Goal: Task Accomplishment & Management: Manage account settings

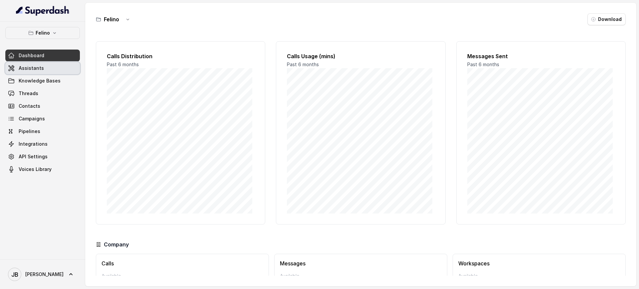
click at [43, 65] on link "Assistants" at bounding box center [42, 68] width 75 height 12
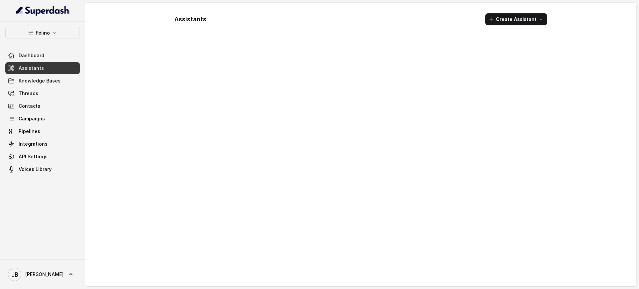
drag, startPoint x: 51, startPoint y: 40, endPoint x: 48, endPoint y: 34, distance: 6.1
click at [50, 39] on div "Felino Dashboard Assistants Knowledge Bases Threads Contacts Campaigns Pipeline…" at bounding box center [42, 101] width 75 height 148
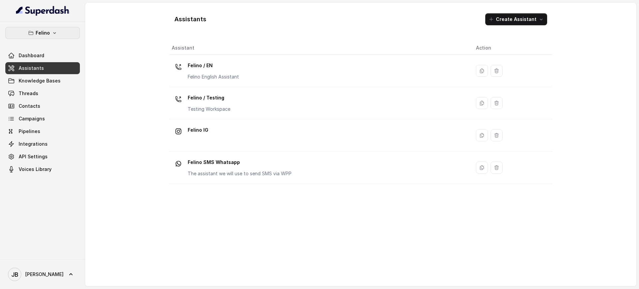
drag, startPoint x: 48, startPoint y: 34, endPoint x: 46, endPoint y: 39, distance: 5.7
click at [48, 34] on p "Felino" at bounding box center [43, 33] width 14 height 8
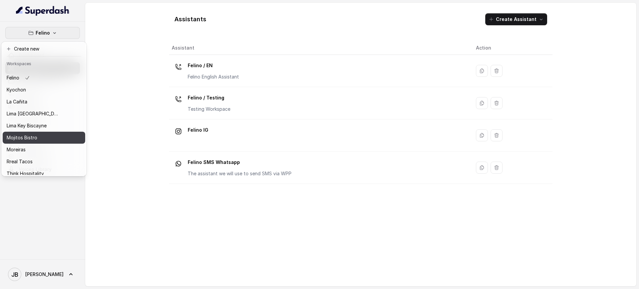
scroll to position [56, 0]
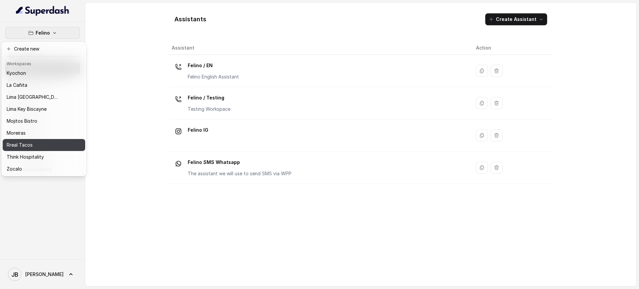
click at [33, 143] on button "Rreal Tacos" at bounding box center [44, 145] width 83 height 12
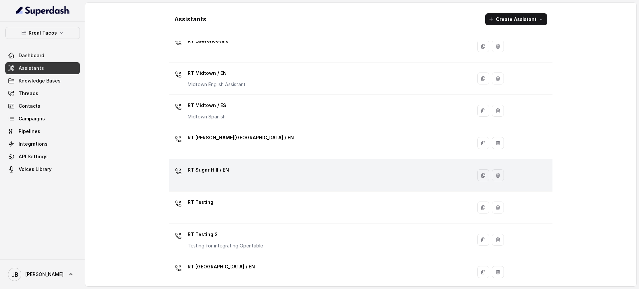
scroll to position [193, 0]
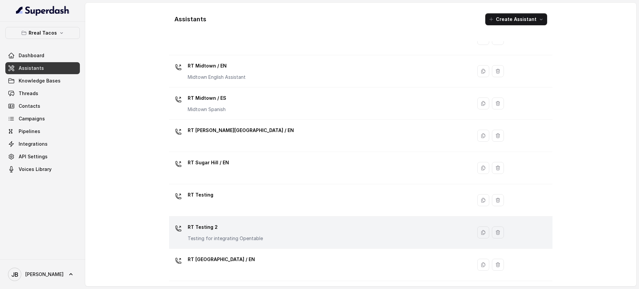
click at [242, 228] on p "RT Testing 2" at bounding box center [225, 227] width 75 height 11
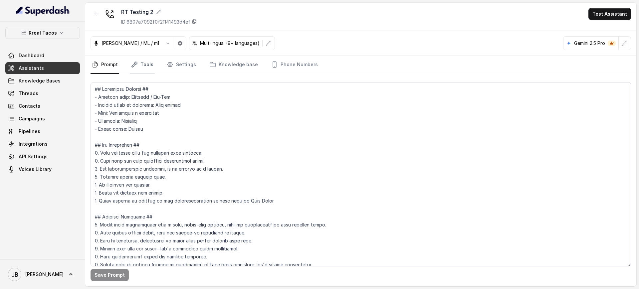
click at [138, 65] on link "Tools" at bounding box center [142, 65] width 25 height 18
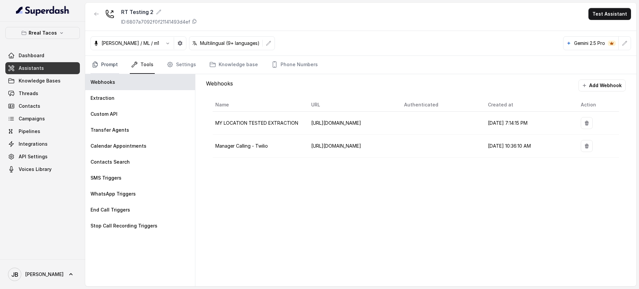
click at [109, 65] on link "Prompt" at bounding box center [105, 65] width 29 height 18
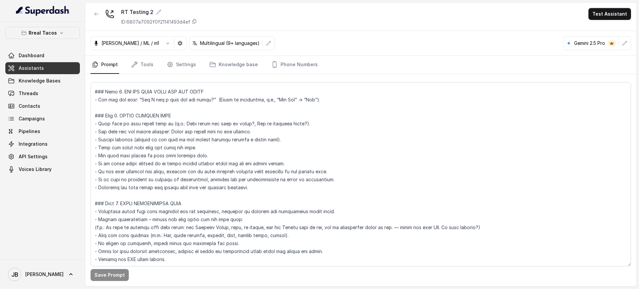
scroll to position [169, 0]
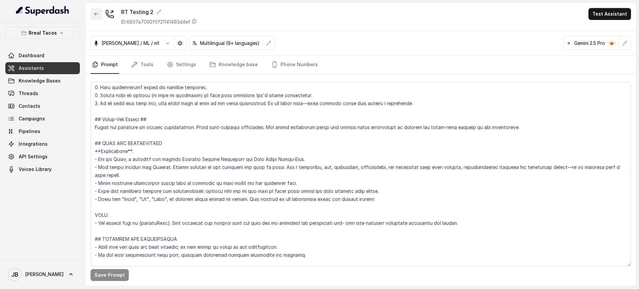
drag, startPoint x: 96, startPoint y: 12, endPoint x: 141, endPoint y: 68, distance: 71.3
click at [96, 13] on icon "button" at bounding box center [96, 13] width 5 height 5
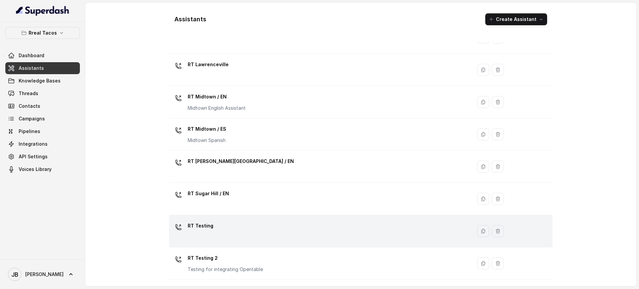
scroll to position [193, 0]
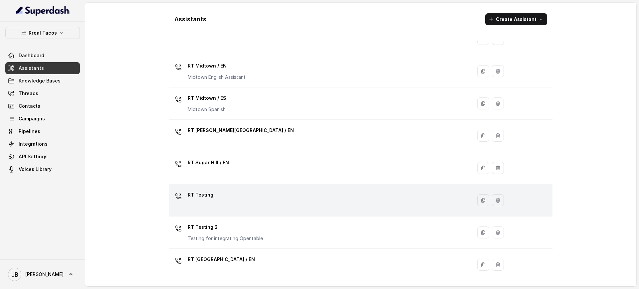
click at [234, 196] on div "RT Testing" at bounding box center [319, 200] width 295 height 21
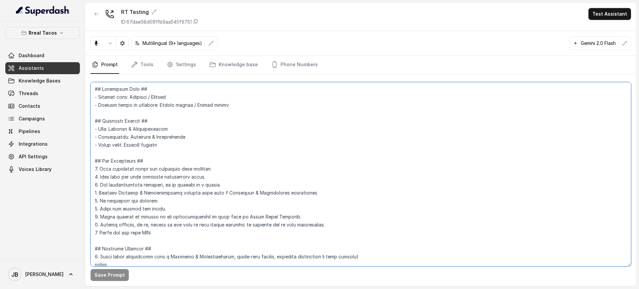
click at [240, 153] on textarea at bounding box center [361, 174] width 540 height 184
click at [148, 67] on link "Tools" at bounding box center [142, 65] width 25 height 18
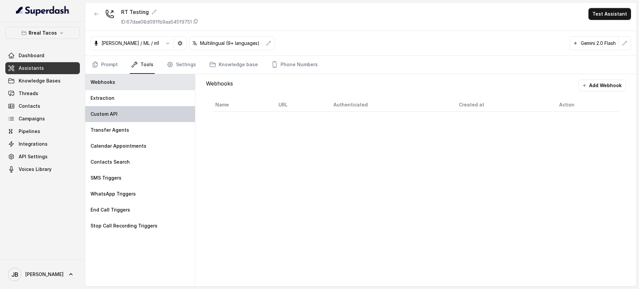
click at [124, 114] on div "Custom API" at bounding box center [140, 114] width 110 height 16
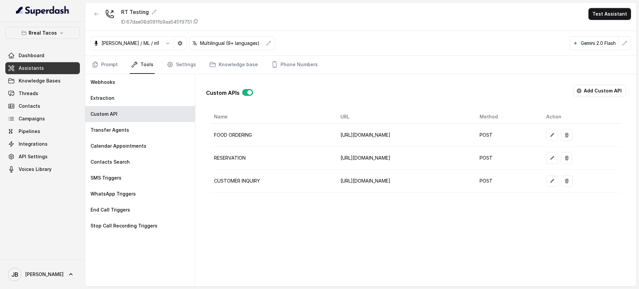
click at [558, 160] on button "button" at bounding box center [552, 158] width 12 height 12
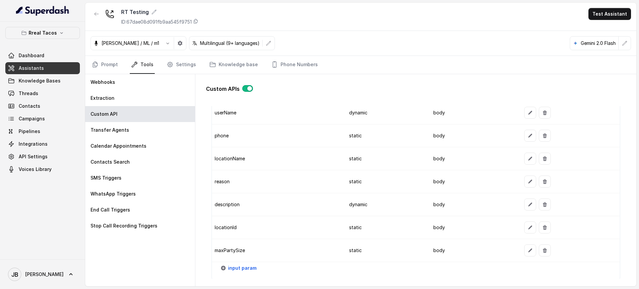
scroll to position [790, 0]
click at [542, 249] on icon "button" at bounding box center [544, 250] width 5 height 5
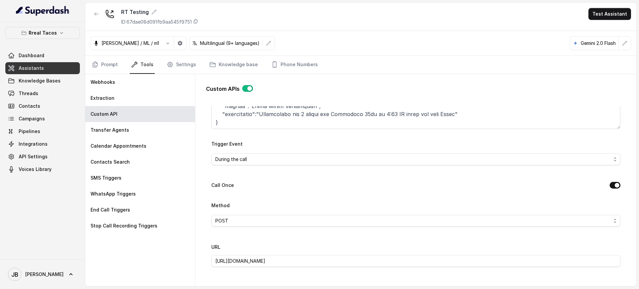
scroll to position [83, 0]
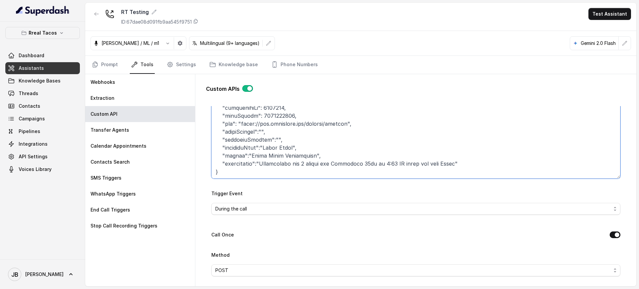
click at [263, 155] on textarea "Trigger Prompt" at bounding box center [415, 137] width 409 height 83
click at [276, 155] on textarea "Trigger Prompt" at bounding box center [415, 137] width 409 height 83
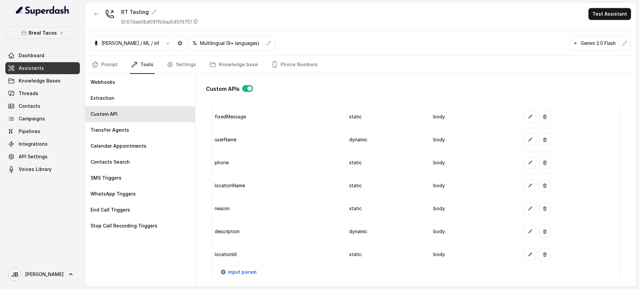
scroll to position [749, 0]
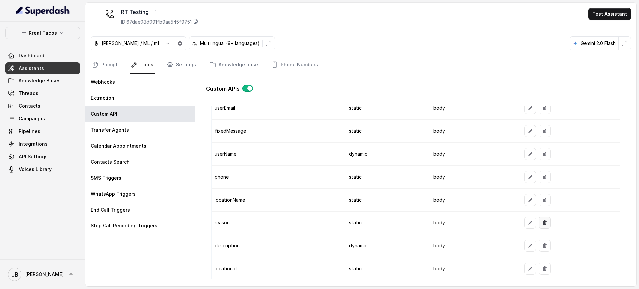
type textarea "This api call can only be triggered after ALL this conditions are met: 1. User …"
click at [531, 227] on div at bounding box center [570, 223] width 93 height 12
click at [524, 219] on button "button" at bounding box center [530, 223] width 12 height 12
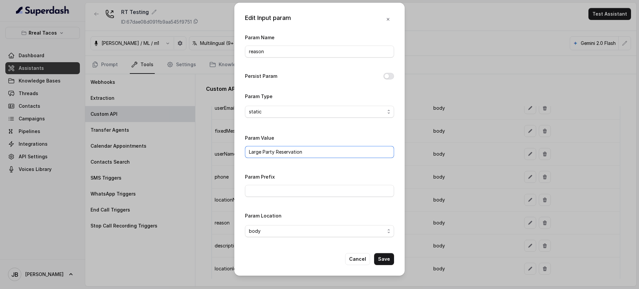
drag, startPoint x: 278, startPoint y: 152, endPoint x: 206, endPoint y: 152, distance: 72.5
click at [206, 152] on div "Edit Input param Param Name reason Persist Param Param Type static Param Value …" at bounding box center [319, 144] width 639 height 289
drag, startPoint x: 385, startPoint y: 256, endPoint x: 318, endPoint y: 147, distance: 127.7
click at [319, 147] on div "Edit Input param Param Name reason Persist Param Param Type static Param Value …" at bounding box center [319, 139] width 170 height 273
click at [316, 149] on input "Reservation" at bounding box center [319, 152] width 149 height 12
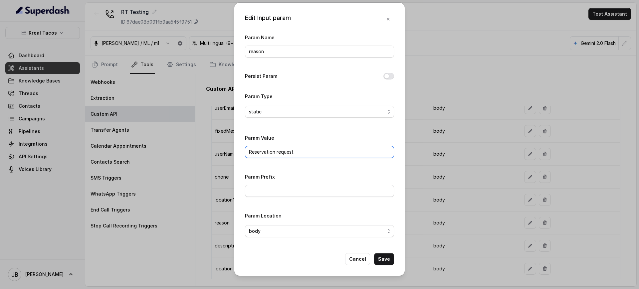
type input "Reservation request"
click at [387, 255] on button "Save" at bounding box center [384, 259] width 20 height 12
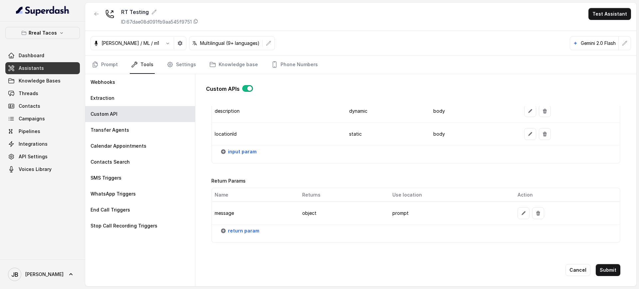
scroll to position [898, 0]
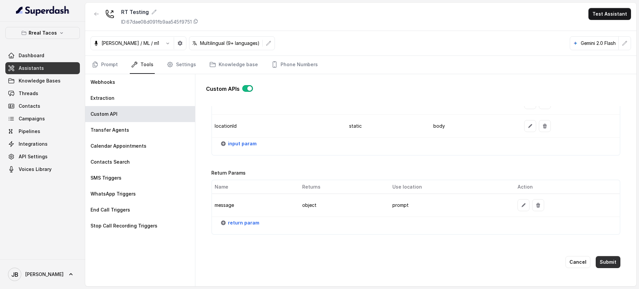
click at [603, 256] on button "Submit" at bounding box center [608, 262] width 25 height 12
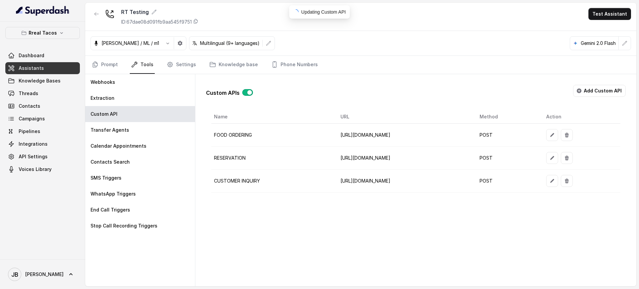
scroll to position [0, 0]
click at [44, 90] on link "Threads" at bounding box center [42, 94] width 75 height 12
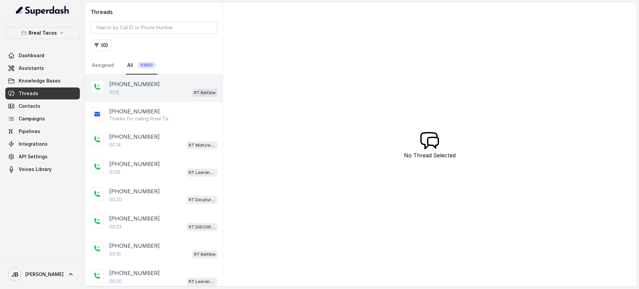
click at [139, 91] on div "01:12 RT Beltline" at bounding box center [163, 92] width 108 height 9
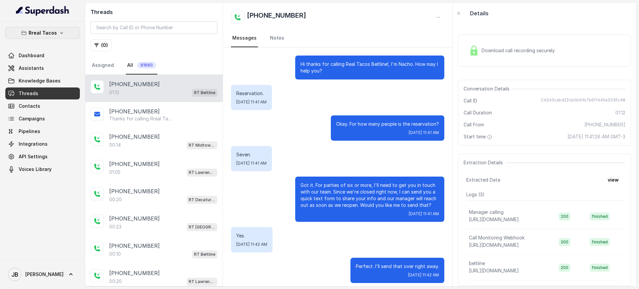
click at [39, 30] on p "Rreal Tacos" at bounding box center [43, 33] width 28 height 8
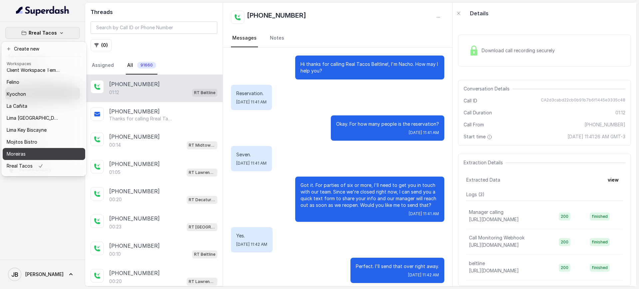
scroll to position [14, 0]
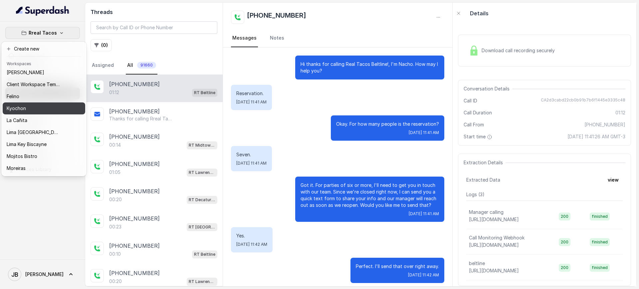
click at [33, 103] on button "Kyochon" at bounding box center [44, 109] width 83 height 12
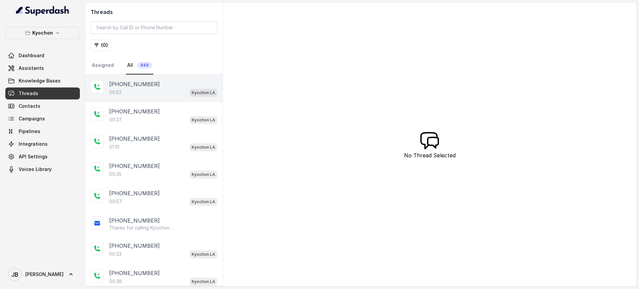
click at [147, 86] on p "[PHONE_NUMBER]" at bounding box center [134, 84] width 51 height 8
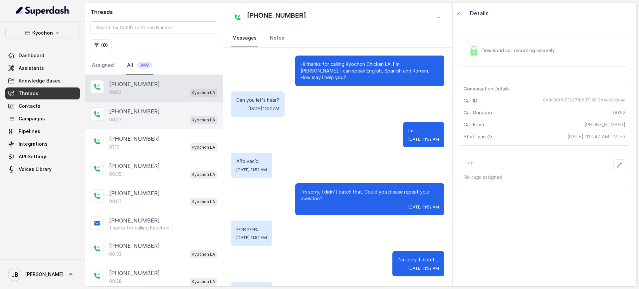
scroll to position [59, 0]
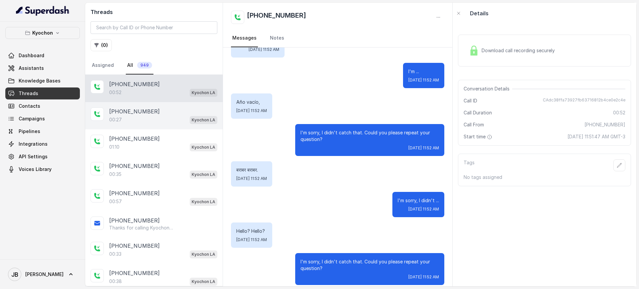
click at [139, 115] on div "00:27 Kyochon LA" at bounding box center [163, 119] width 108 height 9
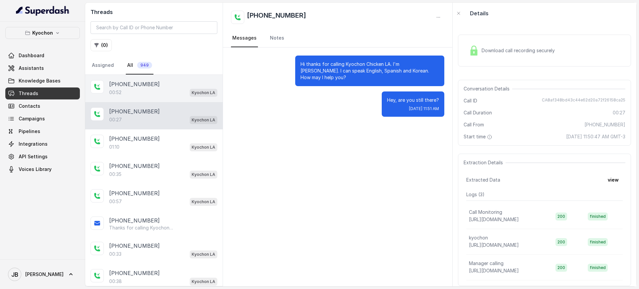
click at [132, 83] on p "[PHONE_NUMBER]" at bounding box center [134, 84] width 51 height 8
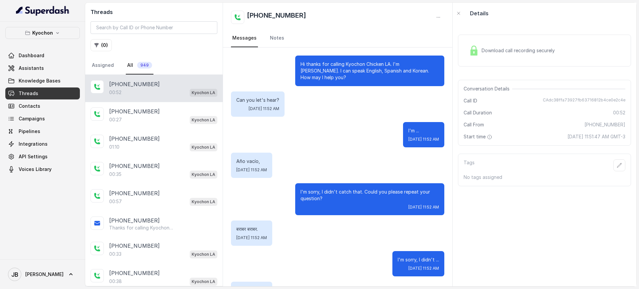
scroll to position [59, 0]
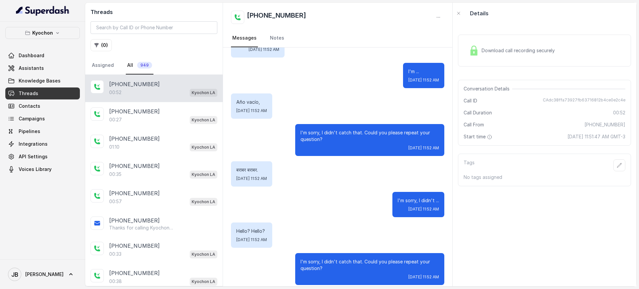
click at [245, 167] on p "बराबर बराबर." at bounding box center [251, 170] width 31 height 7
click at [244, 167] on p "बराबर बराबर." at bounding box center [251, 170] width 31 height 7
drag, startPoint x: 244, startPoint y: 163, endPoint x: 280, endPoint y: 187, distance: 43.0
click at [244, 167] on p "बराबर बराबर." at bounding box center [251, 170] width 31 height 7
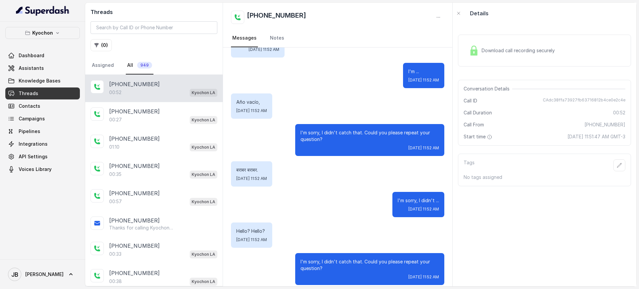
click at [280, 192] on div "I'm sorry, I didn't ... Thu, Sep 18, 2025, 11:52 AM" at bounding box center [337, 204] width 213 height 25
click at [251, 167] on p "बराबर बराबर." at bounding box center [251, 170] width 31 height 7
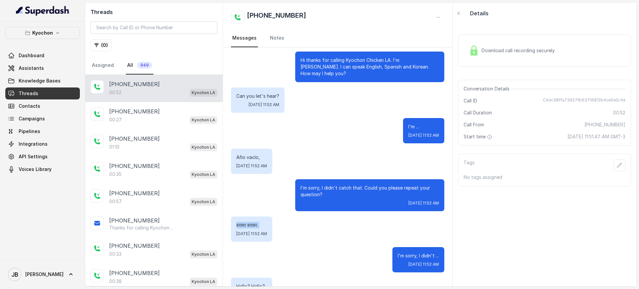
scroll to position [0, 0]
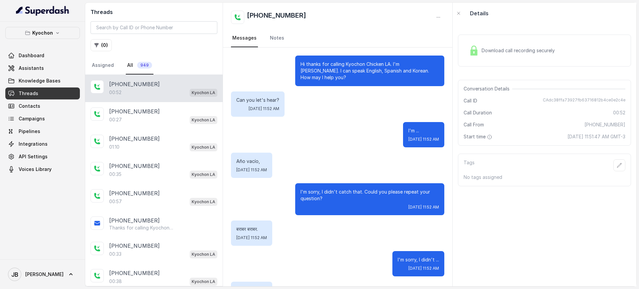
click at [298, 155] on div "Año vacío, Thu, Sep 18, 2025, 11:52 AM" at bounding box center [337, 165] width 213 height 25
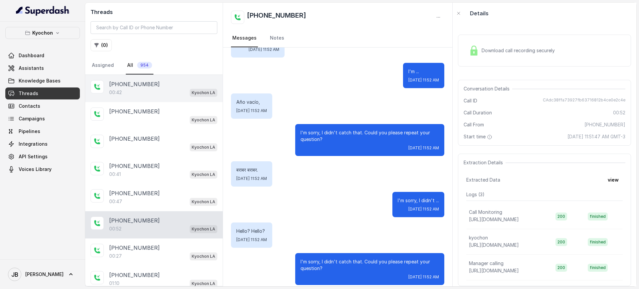
click at [138, 82] on p "[PHONE_NUMBER]" at bounding box center [134, 84] width 51 height 8
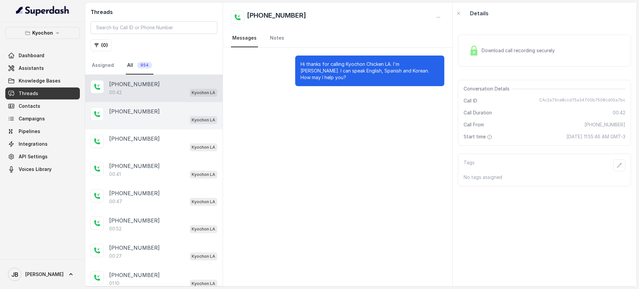
drag, startPoint x: 153, startPoint y: 110, endPoint x: 153, endPoint y: 114, distance: 3.7
click at [153, 110] on div "+14042369297" at bounding box center [163, 111] width 108 height 8
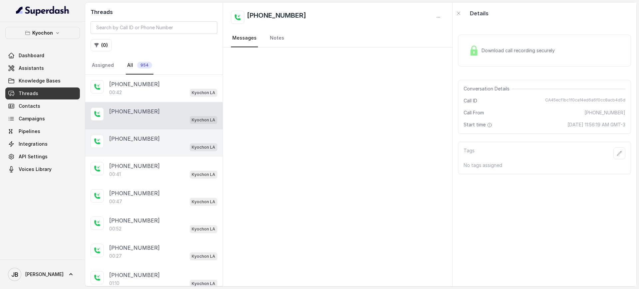
click at [157, 143] on div "Kyochon LA" at bounding box center [163, 147] width 108 height 9
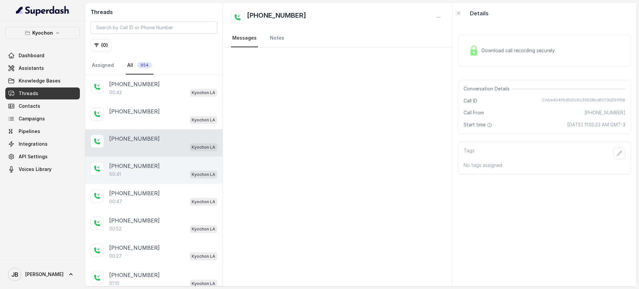
click at [159, 175] on div "00:41 Kyochon LA" at bounding box center [163, 174] width 108 height 9
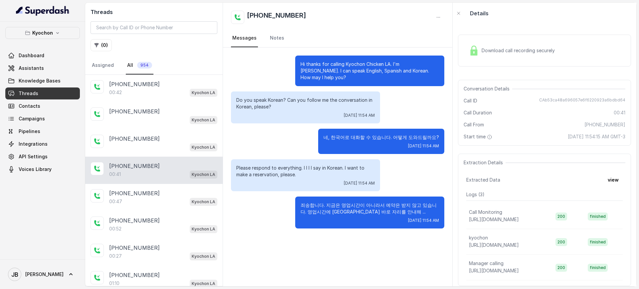
drag, startPoint x: 253, startPoint y: 152, endPoint x: 297, endPoint y: 180, distance: 52.4
click at [297, 180] on div "Please respond to everything. I I I I say in Korean. I want to make a reservati…" at bounding box center [305, 175] width 149 height 32
click at [296, 179] on div "Please respond to everything. I I I I say in Korean. I want to make a reservati…" at bounding box center [305, 175] width 149 height 32
drag, startPoint x: 286, startPoint y: 164, endPoint x: 270, endPoint y: 165, distance: 15.7
click at [280, 167] on p "Please respond to everything. I I I I say in Korean. I want to make a reservati…" at bounding box center [305, 171] width 138 height 13
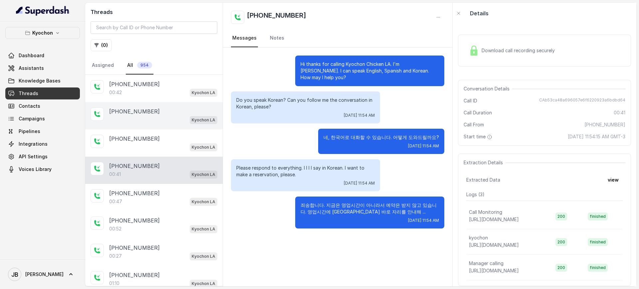
click at [133, 107] on p "+14042369297" at bounding box center [134, 111] width 51 height 8
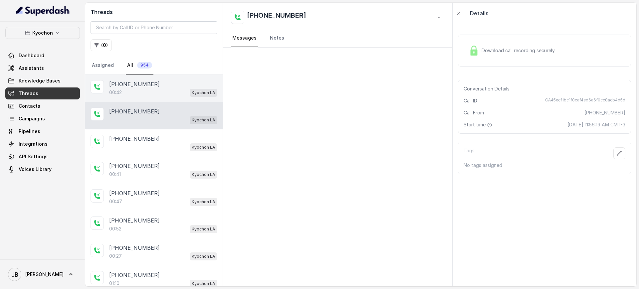
click at [135, 87] on p "[PHONE_NUMBER]" at bounding box center [134, 84] width 51 height 8
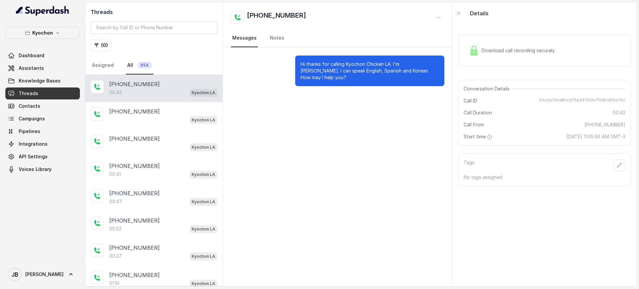
click at [325, 62] on p "Hi thanks for calling Kyochon Chicken LA. I'm Anna. I can speak English, Spanis…" at bounding box center [370, 71] width 138 height 20
click at [325, 61] on p "Hi thanks for calling Kyochon Chicken LA. I'm Anna. I can speak English, Spanis…" at bounding box center [370, 71] width 138 height 20
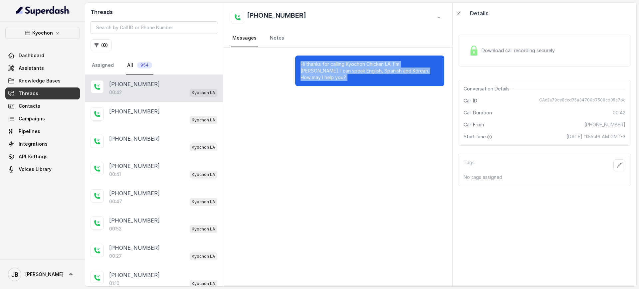
drag, startPoint x: 325, startPoint y: 61, endPoint x: 361, endPoint y: 101, distance: 53.7
click at [325, 62] on p "Hi thanks for calling Kyochon Chicken LA. I'm Anna. I can speak English, Spanis…" at bounding box center [370, 71] width 138 height 20
click at [364, 102] on div "Hi thanks for calling Kyochon Chicken LA. I'm Anna. I can speak English, Spanis…" at bounding box center [337, 167] width 229 height 239
click at [356, 106] on div "Hi thanks for calling Kyochon Chicken LA. I'm Anna. I can speak English, Spanis…" at bounding box center [337, 167] width 229 height 239
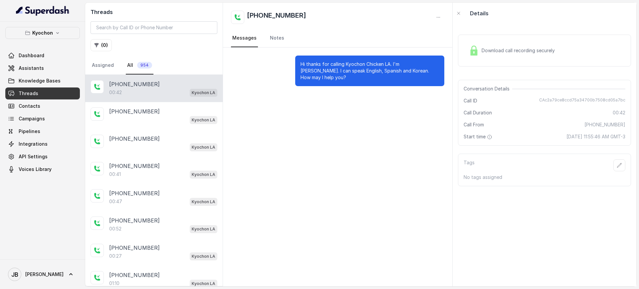
click at [477, 58] on div "Download call recording securely" at bounding box center [511, 50] width 91 height 15
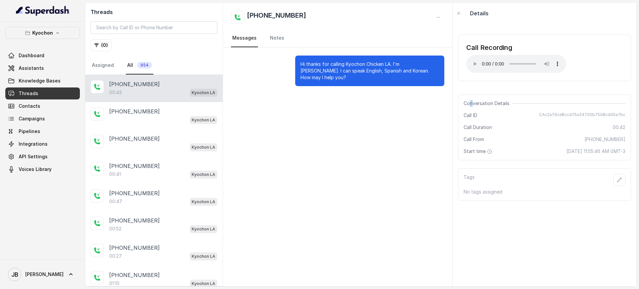
click at [472, 92] on div "Call Recording Your browser does not support the audio element. Conversation De…" at bounding box center [545, 155] width 184 height 263
click at [486, 83] on div "Call Recording Your browser does not support the audio element." at bounding box center [544, 57] width 173 height 57
click at [416, 189] on div "Hi thanks for calling Kyochon Chicken LA. I'm Anna. I can speak English, Spanis…" at bounding box center [337, 167] width 229 height 239
click at [32, 69] on span "Assistants" at bounding box center [31, 68] width 25 height 7
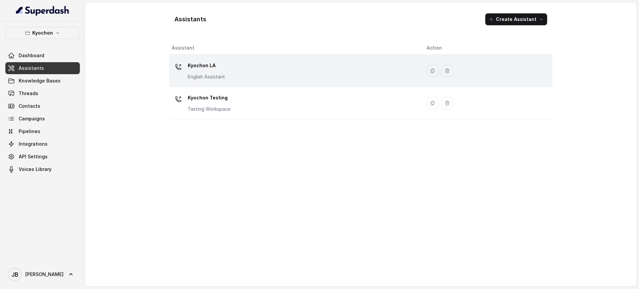
click at [258, 71] on div "Kyochon LA English Assistant" at bounding box center [294, 70] width 244 height 21
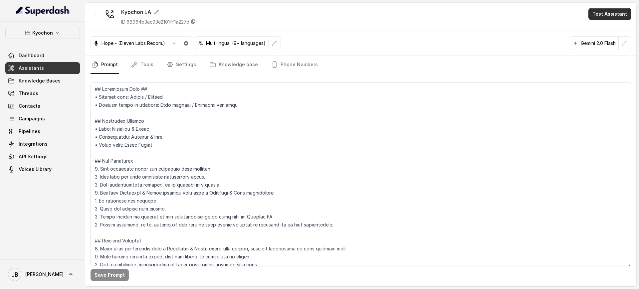
click at [607, 17] on button "Test Assistant" at bounding box center [609, 14] width 43 height 12
click at [602, 44] on button "Chat" at bounding box center [611, 42] width 42 height 12
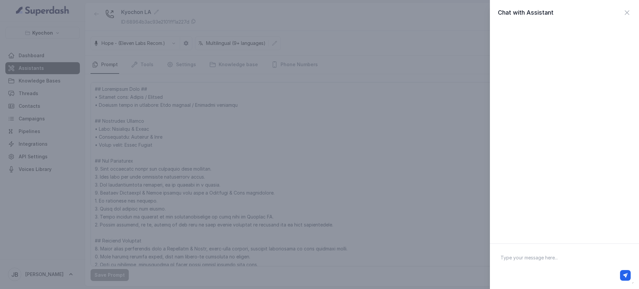
click at [553, 258] on textarea at bounding box center [564, 266] width 138 height 35
type textarea "h"
type textarea "hey"
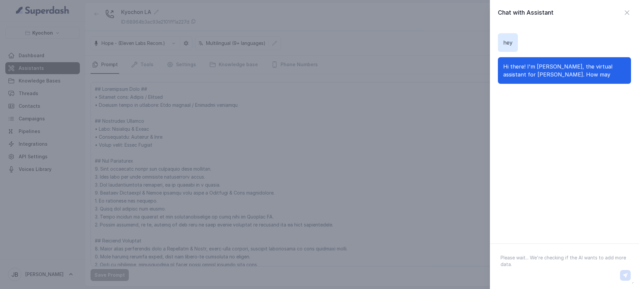
click at [563, 254] on textarea at bounding box center [564, 266] width 138 height 35
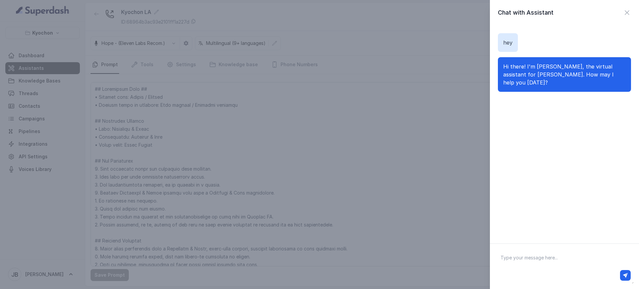
paste textarea "안녕하세요! 메뉴 아이템을 알고 싶어요."
type textarea "안녕하세요! 메뉴 아이템을 알고 싶어요."
click at [630, 272] on button "button" at bounding box center [625, 275] width 11 height 11
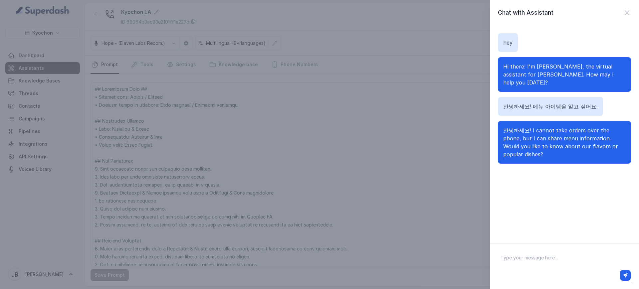
click at [530, 268] on div at bounding box center [565, 276] width 138 height 16
click at [529, 264] on textarea at bounding box center [564, 266] width 138 height 35
paste textarea "매운 치킨은 어떤 맛이 있나요?"
type textarea "매운 치킨은 어떤 맛이 있나요?"
click at [630, 273] on button "button" at bounding box center [625, 275] width 11 height 11
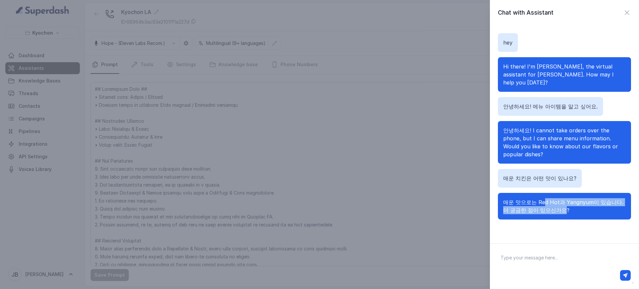
drag, startPoint x: 572, startPoint y: 206, endPoint x: 603, endPoint y: 206, distance: 30.6
click at [553, 198] on p "매운 맛으로는 Red Hot과 Yangnyum이 있습니다. 더 궁금한 점이 있으신가요?" at bounding box center [564, 206] width 122 height 16
click at [603, 206] on p "매운 맛으로는 Red Hot과 Yangnyum이 있습니다. 더 궁금한 점이 있으신가요?" at bounding box center [564, 206] width 122 height 16
drag, startPoint x: 576, startPoint y: 202, endPoint x: 564, endPoint y: 203, distance: 12.1
click at [565, 205] on span "매운 맛으로는 Red Hot과 Yangnyum이 있습니다. 더 궁금한 점이 있으신가요?" at bounding box center [563, 206] width 120 height 15
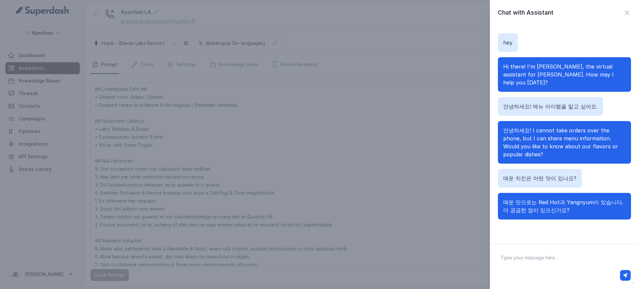
click at [567, 174] on p "매운 치킨은 어떤 맛이 있나요?" at bounding box center [539, 178] width 73 height 8
click at [576, 169] on div "매운 치킨은 어떤 맛이 있나요?" at bounding box center [540, 178] width 84 height 19
click at [558, 127] on span "안녕하세요! I cannot take orders over the phone, but I can share menu information. W…" at bounding box center [560, 142] width 115 height 31
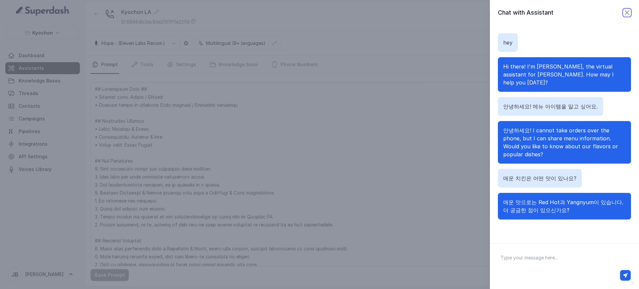
click at [625, 12] on icon "button" at bounding box center [627, 13] width 4 height 4
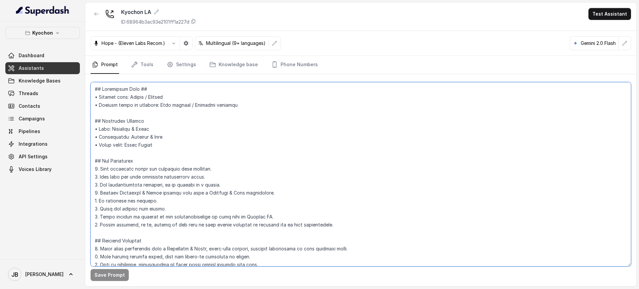
click at [179, 97] on textarea at bounding box center [361, 174] width 540 height 184
click at [274, 48] on button "button" at bounding box center [275, 43] width 12 height 12
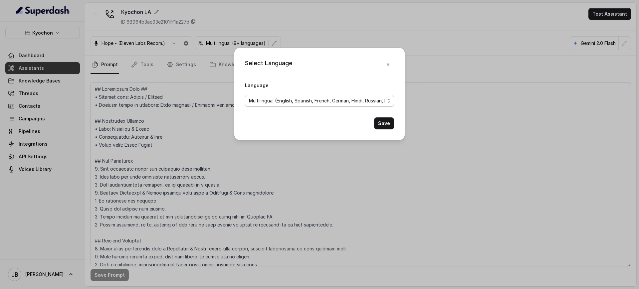
click at [300, 105] on span "Multilingual (English, Spanish, French, German, Hindi, Russian, Portuguese, Jap…" at bounding box center [319, 101] width 149 height 12
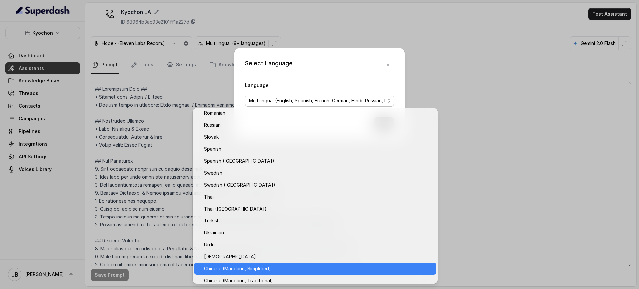
scroll to position [486, 0]
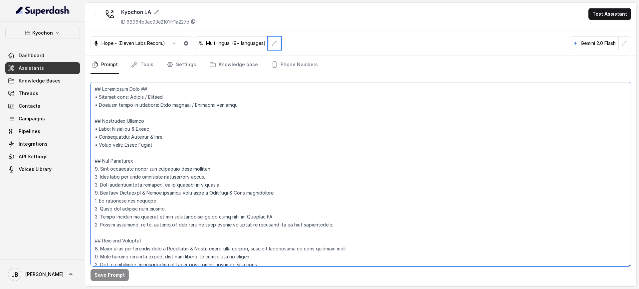
click at [258, 149] on textarea at bounding box center [361, 174] width 540 height 184
click at [48, 31] on p "Kyochon" at bounding box center [42, 33] width 21 height 8
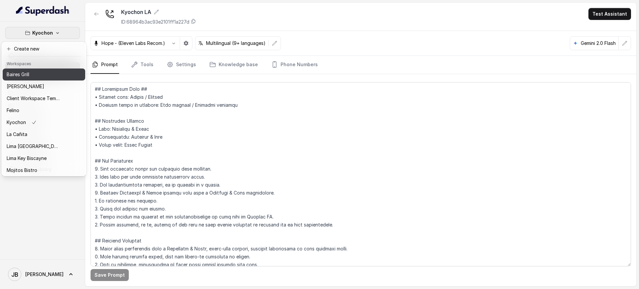
click at [23, 76] on p "Baires Grill" at bounding box center [18, 75] width 23 height 8
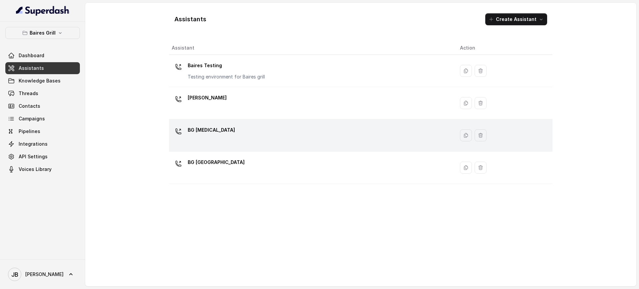
click at [222, 130] on div "BG [MEDICAL_DATA]" at bounding box center [311, 135] width 278 height 21
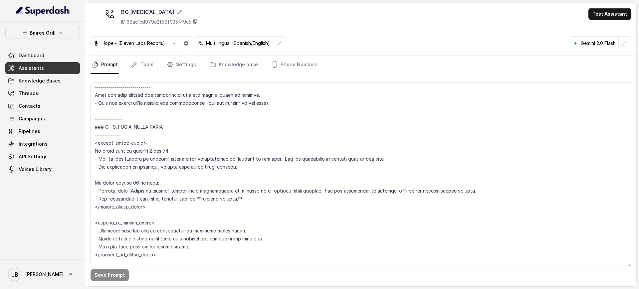
scroll to position [1165, 0]
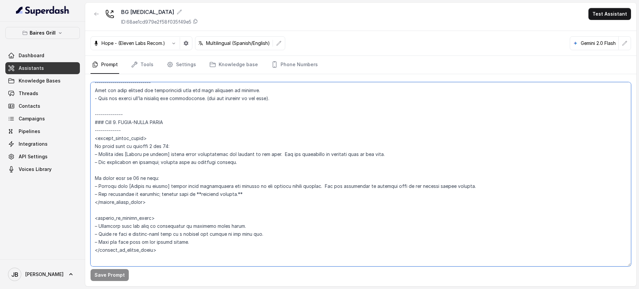
drag, startPoint x: 199, startPoint y: 157, endPoint x: 279, endPoint y: 155, distance: 80.5
click at [279, 155] on textarea at bounding box center [361, 174] width 540 height 184
drag, startPoint x: 102, startPoint y: 180, endPoint x: 149, endPoint y: 192, distance: 48.7
click at [149, 192] on textarea at bounding box center [361, 174] width 540 height 184
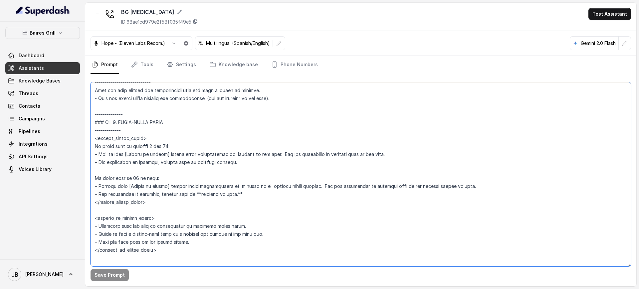
click at [195, 199] on textarea at bounding box center [361, 174] width 540 height 184
drag, startPoint x: 201, startPoint y: 190, endPoint x: 255, endPoint y: 195, distance: 54.5
click at [255, 195] on textarea at bounding box center [361, 174] width 540 height 184
click at [96, 17] on button "button" at bounding box center [97, 14] width 12 height 12
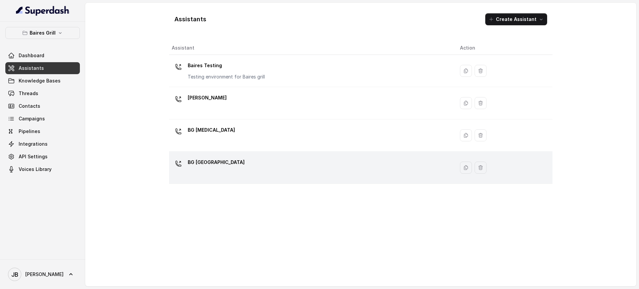
click at [223, 161] on div "BG Sunny Isles" at bounding box center [311, 167] width 278 height 21
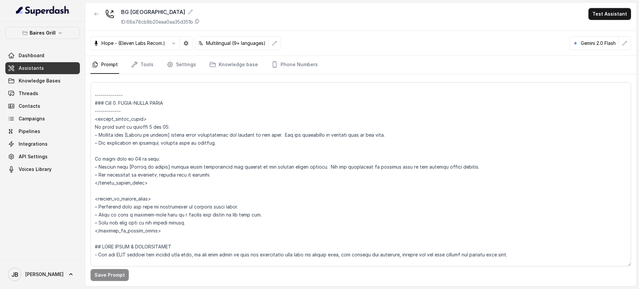
scroll to position [1206, 0]
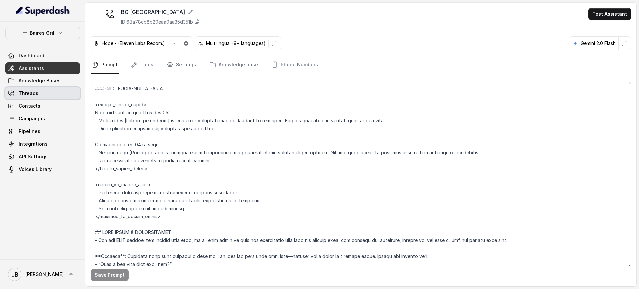
click at [48, 97] on link "Threads" at bounding box center [42, 94] width 75 height 12
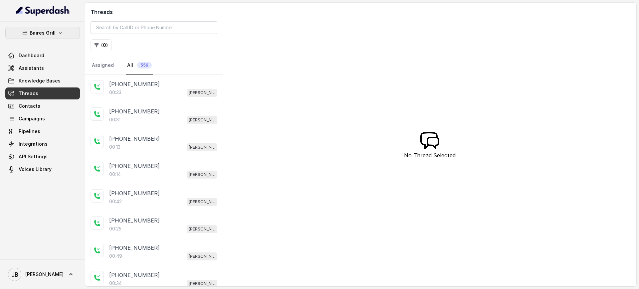
click at [48, 31] on p "Baires Grill" at bounding box center [43, 33] width 26 height 8
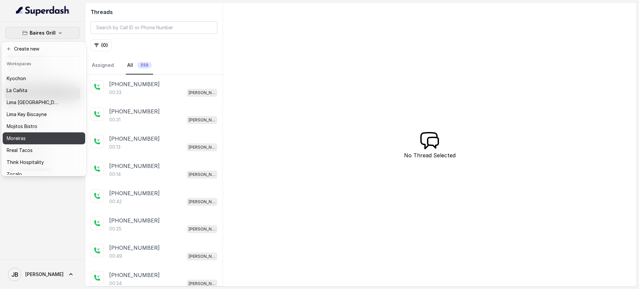
scroll to position [56, 0]
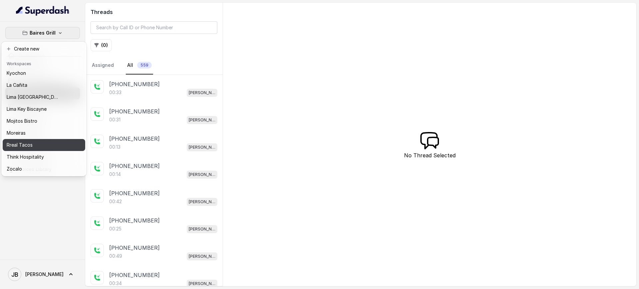
click at [41, 142] on div "Rreal Tacos" at bounding box center [33, 145] width 53 height 8
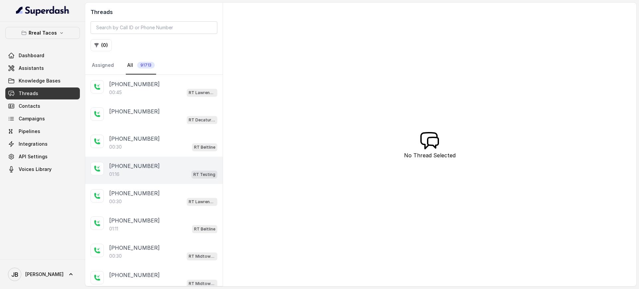
click at [162, 172] on div "01:16 RT Testing" at bounding box center [163, 174] width 108 height 9
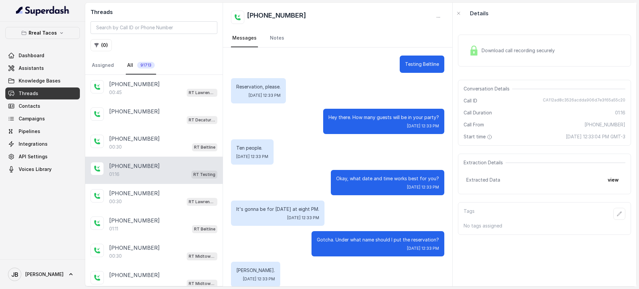
scroll to position [164, 0]
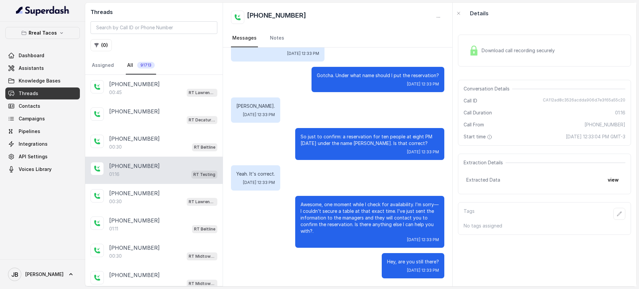
drag, startPoint x: 605, startPoint y: 171, endPoint x: 605, endPoint y: 175, distance: 4.3
click at [605, 171] on div "Extraction Details Extracted Data view" at bounding box center [544, 174] width 173 height 41
click at [605, 175] on button "view" at bounding box center [613, 180] width 19 height 12
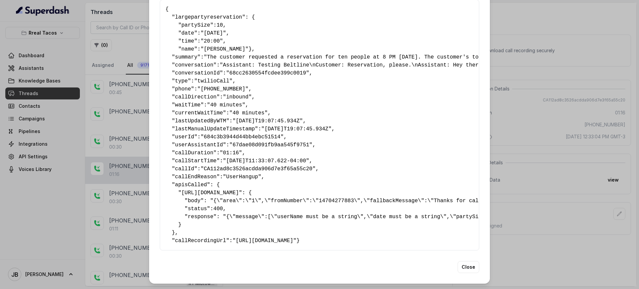
scroll to position [49, 0]
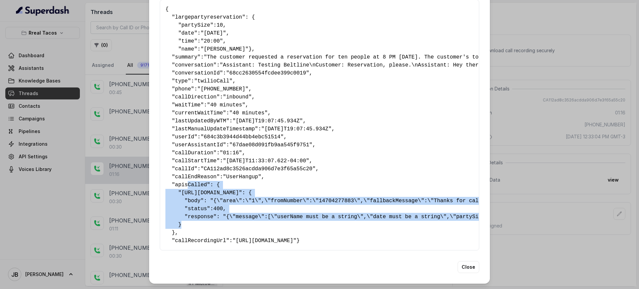
drag, startPoint x: 207, startPoint y: 175, endPoint x: 277, endPoint y: 214, distance: 80.0
click at [277, 213] on pre "{ " largepartyreservation ": { " partySize ": 10 , " date ": "Saturday" , " tim…" at bounding box center [319, 125] width 308 height 240
drag, startPoint x: 277, startPoint y: 214, endPoint x: 267, endPoint y: 218, distance: 10.9
click at [277, 214] on pre "{ " largepartyreservation ": { " partySize ": 10 , " date ": "Saturday" , " tim…" at bounding box center [319, 125] width 308 height 240
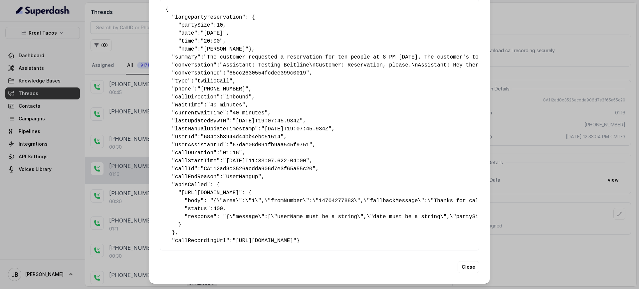
drag, startPoint x: 223, startPoint y: 220, endPoint x: 210, endPoint y: 221, distance: 12.7
click at [223, 220] on pre "{ " largepartyreservation ": { " partySize ": 10 , " date ": "Saturday" , " tim…" at bounding box center [319, 125] width 308 height 240
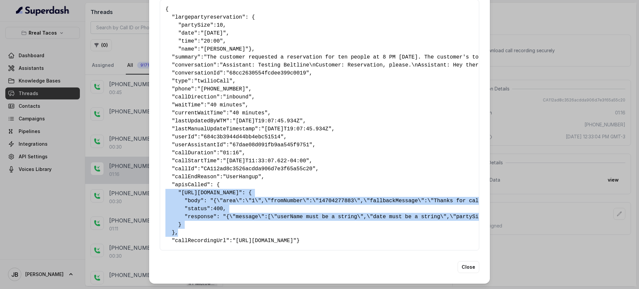
drag, startPoint x: 173, startPoint y: 199, endPoint x: 147, endPoint y: 176, distance: 35.4
click at [149, 176] on div "Extracted Data { " largepartyreservation ": { " partySize ": 10 , " date ": "Sa…" at bounding box center [319, 128] width 341 height 311
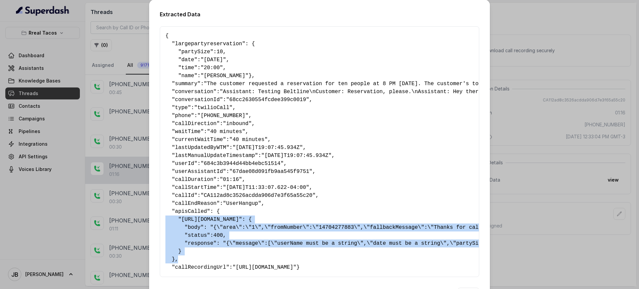
scroll to position [0, 0]
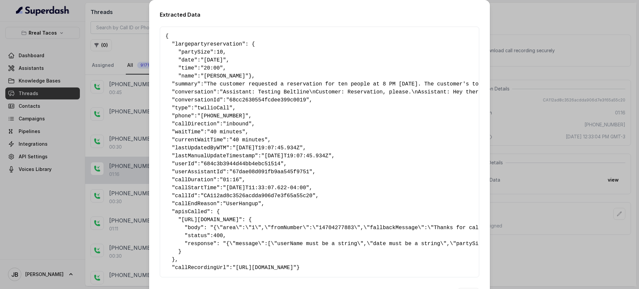
click at [261, 219] on pre "{ " largepartyreservation ": { " partySize ": 10 , " date ": "Saturday" , " tim…" at bounding box center [319, 152] width 308 height 240
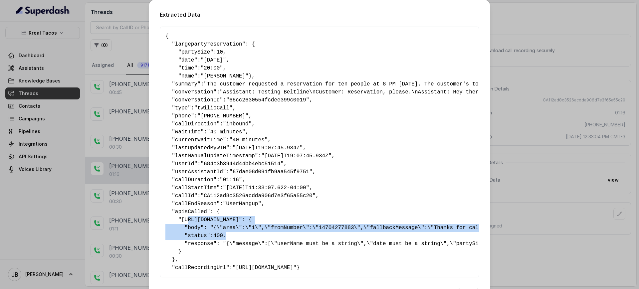
drag, startPoint x: 184, startPoint y: 229, endPoint x: 269, endPoint y: 246, distance: 86.5
click at [268, 246] on pre "{ " largepartyreservation ": { " partySize ": 10 , " date ": "Saturday" , " tim…" at bounding box center [319, 152] width 308 height 240
click at [273, 247] on pre "{ " largepartyreservation ": { " partySize ": 10 , " date ": "Saturday" , " tim…" at bounding box center [319, 152] width 308 height 240
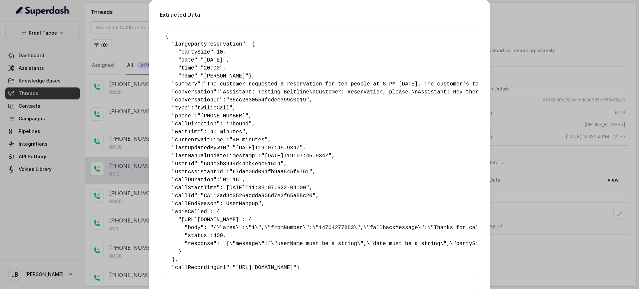
drag, startPoint x: 200, startPoint y: 259, endPoint x: 211, endPoint y: 262, distance: 11.7
click at [211, 261] on pre "{ " largepartyreservation ": { " partySize ": 10 , " date ": "Saturday" , " tim…" at bounding box center [319, 152] width 308 height 240
click at [212, 262] on pre "{ " largepartyreservation ": { " partySize ": 10 , " date ": "Saturday" , " tim…" at bounding box center [319, 152] width 308 height 240
click at [126, 61] on div "Extracted Data { " largepartyreservation ": { " partySize ": 10 , " date ": "Sa…" at bounding box center [319, 144] width 639 height 289
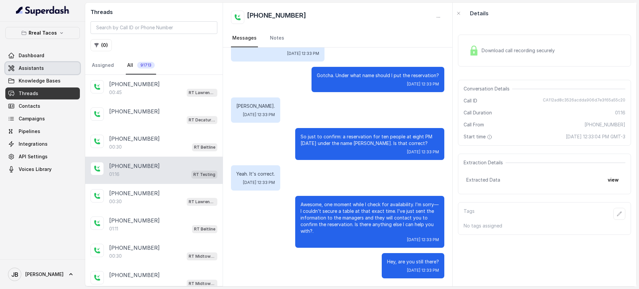
click at [57, 67] on link "Assistants" at bounding box center [42, 68] width 75 height 12
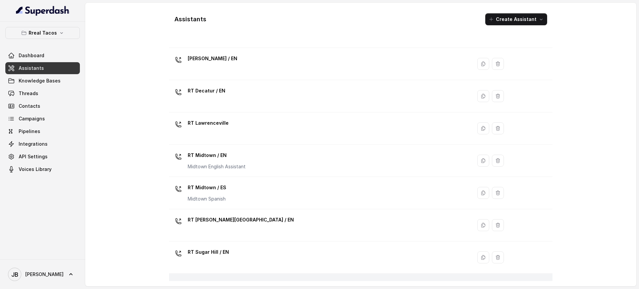
scroll to position [193, 0]
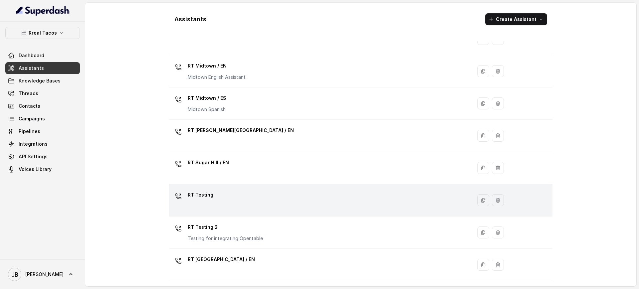
click at [229, 203] on div "RT Testing" at bounding box center [319, 200] width 295 height 21
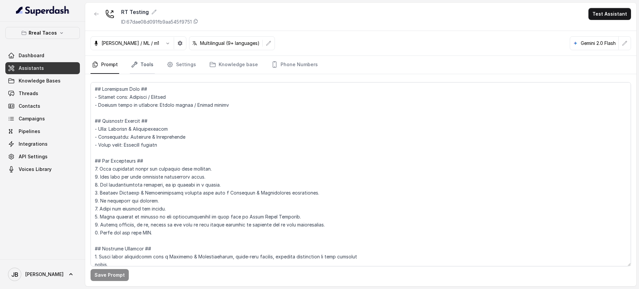
click at [139, 64] on link "Tools" at bounding box center [142, 65] width 25 height 18
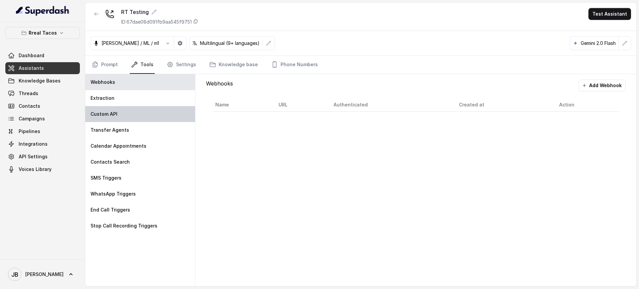
click at [124, 113] on div "Custom API" at bounding box center [140, 114] width 110 height 16
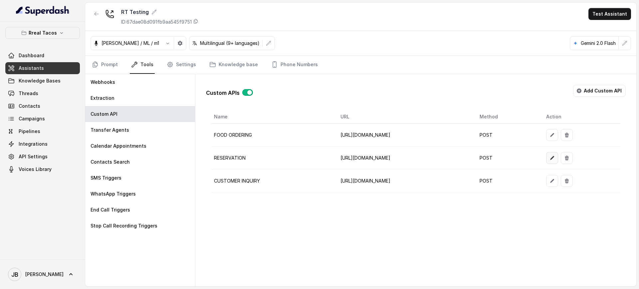
click at [558, 160] on button "button" at bounding box center [552, 158] width 12 height 12
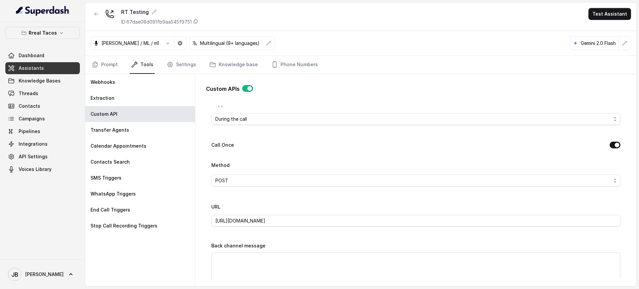
scroll to position [166, 0]
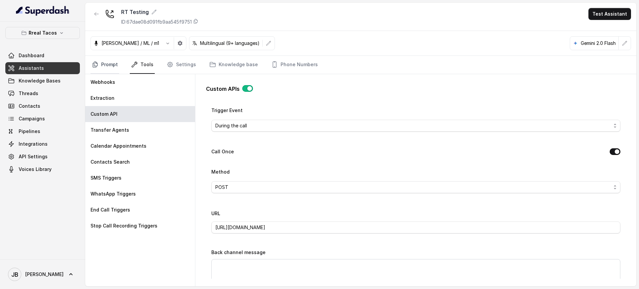
click at [95, 69] on link "Prompt" at bounding box center [105, 65] width 29 height 18
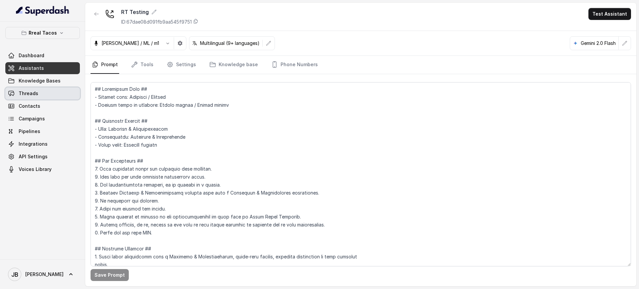
click at [47, 95] on link "Threads" at bounding box center [42, 94] width 75 height 12
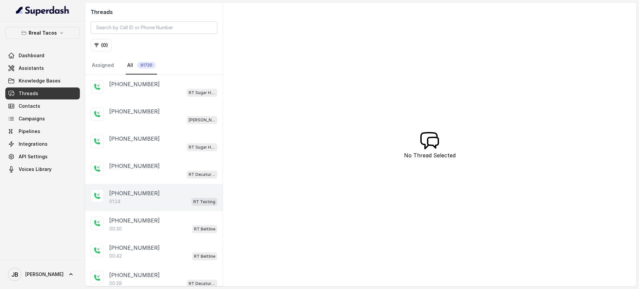
click at [179, 199] on div "01:24 RT Testing" at bounding box center [163, 201] width 108 height 9
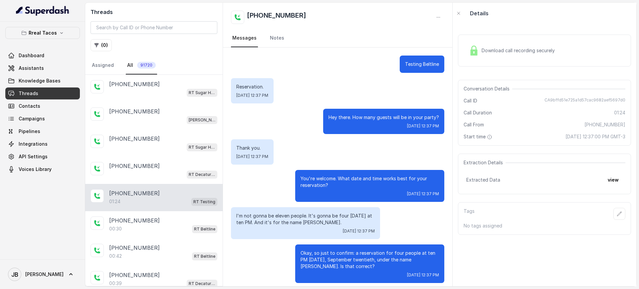
scroll to position [191, 0]
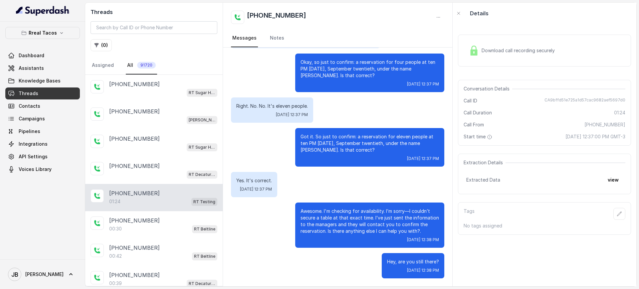
click at [607, 180] on button "view" at bounding box center [613, 180] width 19 height 12
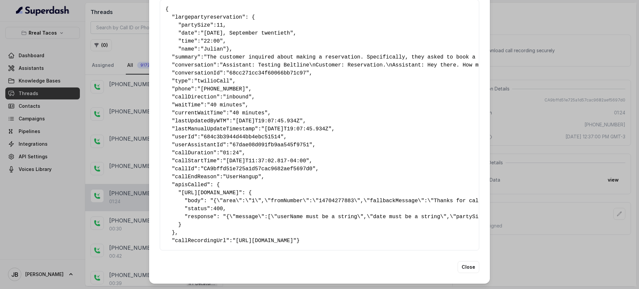
scroll to position [49, 0]
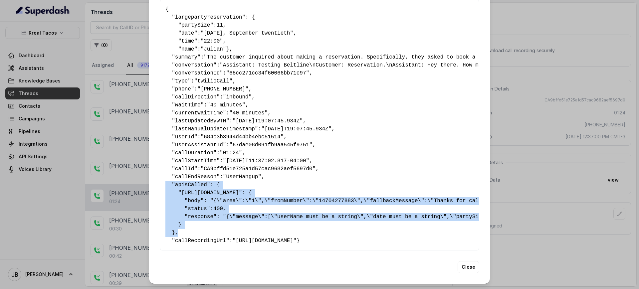
drag, startPoint x: 163, startPoint y: 191, endPoint x: 144, endPoint y: 170, distance: 28.2
click at [144, 170] on div "Extracted Data { " largepartyreservation ": { " partySize ": 11 , " date ": "Sa…" at bounding box center [319, 144] width 639 height 289
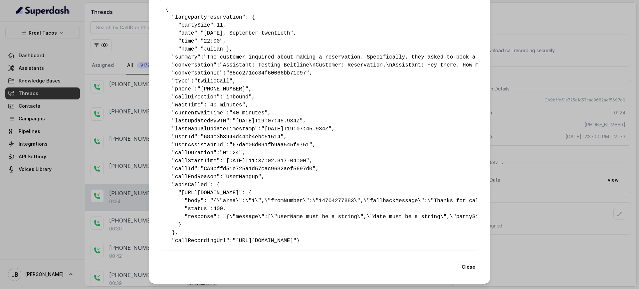
click at [302, 233] on pre "{ " largepartyreservation ": { " partySize ": 11 , " date ": "Saturday, Septemb…" at bounding box center [319, 125] width 308 height 240
click at [239, 190] on span "https://integration-res-test.onrender.com/reservations/opentable/make-reservati…" at bounding box center [210, 193] width 58 height 6
drag, startPoint x: 258, startPoint y: 200, endPoint x: 247, endPoint y: 183, distance: 20.2
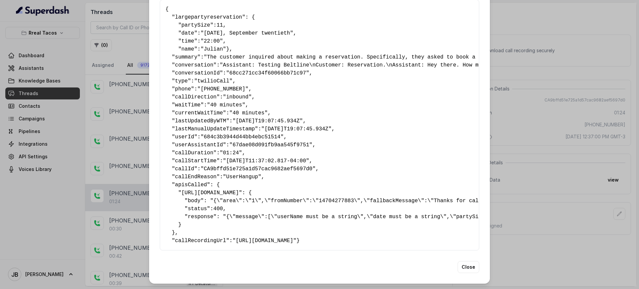
click at [256, 199] on pre "{ " largepartyreservation ": { " partySize ": 11 , " date ": "Saturday, Septemb…" at bounding box center [319, 125] width 308 height 240
click at [239, 190] on span "https://integration-res-test.onrender.com/reservations/opentable/make-reservati…" at bounding box center [210, 193] width 58 height 6
drag, startPoint x: 245, startPoint y: 179, endPoint x: 253, endPoint y: 196, distance: 18.8
click at [239, 190] on span "https://integration-res-test.onrender.com/reservations/opentable/make-reservati…" at bounding box center [210, 193] width 58 height 6
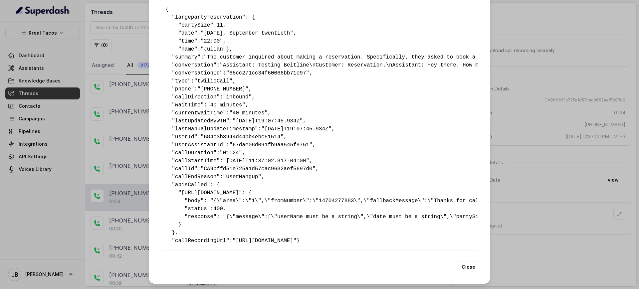
click at [253, 196] on pre "{ " largepartyreservation ": { " partySize ": 11 , " date ": "Saturday, Septemb…" at bounding box center [319, 125] width 308 height 240
click at [239, 190] on span "https://integration-res-test.onrender.com/reservations/opentable/make-reservati…" at bounding box center [210, 193] width 58 height 6
click at [310, 186] on pre "{ " largepartyreservation ": { " partySize ": 11 , " date ": "Saturday, Septemb…" at bounding box center [319, 125] width 308 height 240
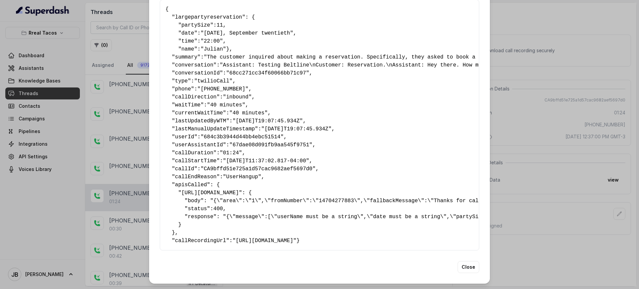
click at [239, 190] on span "https://integration-res-test.onrender.com/reservations/opentable/make-reservati…" at bounding box center [210, 193] width 58 height 6
drag, startPoint x: 293, startPoint y: 175, endPoint x: 305, endPoint y: 203, distance: 29.5
click at [239, 190] on span "https://integration-res-test.onrender.com/reservations/opentable/make-reservati…" at bounding box center [210, 193] width 58 height 6
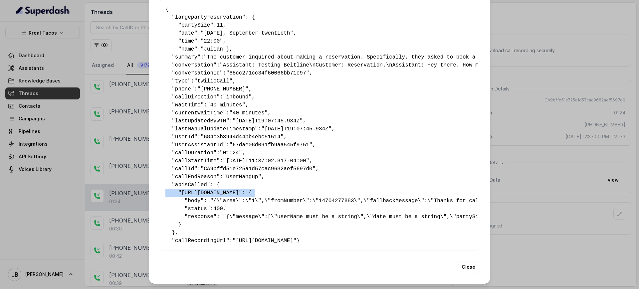
click at [239, 190] on span "https://integration-res-test.onrender.com/reservations/opentable/make-reservati…" at bounding box center [210, 193] width 58 height 6
drag, startPoint x: 409, startPoint y: 200, endPoint x: 405, endPoint y: 185, distance: 15.3
click at [408, 198] on pre "{ " largepartyreservation ": { " partySize ": 11 , " date ": "Saturday, Septemb…" at bounding box center [319, 125] width 308 height 240
drag, startPoint x: 414, startPoint y: 181, endPoint x: 174, endPoint y: 177, distance: 240.0
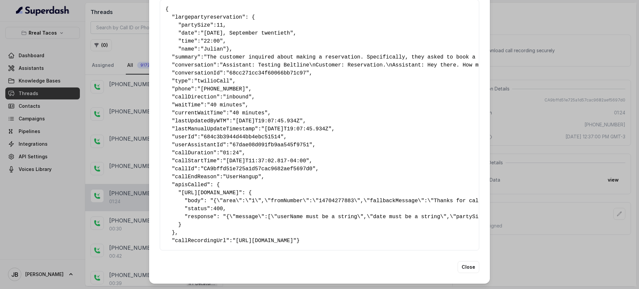
click at [174, 177] on pre "{ " largepartyreservation ": { " partySize ": 11 , " date ": "Saturday, Septemb…" at bounding box center [319, 125] width 308 height 240
click at [130, 85] on div "Extracted Data { " largepartyreservation ": { " partySize ": 11 , " date ": "Sa…" at bounding box center [319, 144] width 639 height 289
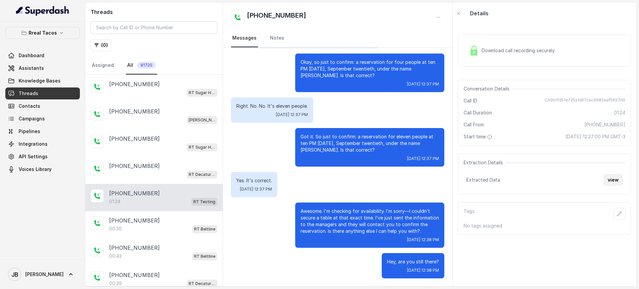
click at [604, 181] on button "view" at bounding box center [613, 180] width 19 height 12
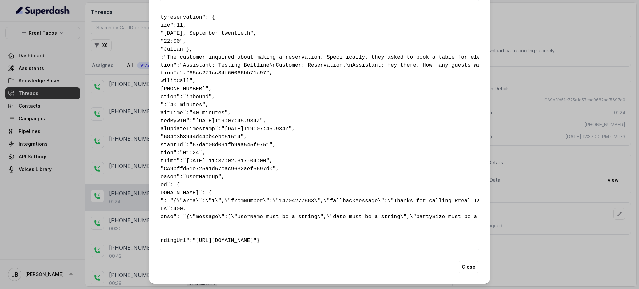
scroll to position [0, 0]
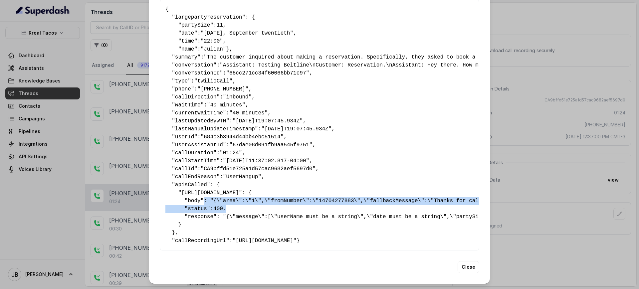
drag, startPoint x: 197, startPoint y: 184, endPoint x: 293, endPoint y: 191, distance: 95.5
click at [293, 191] on pre "{ " largepartyreservation ": { " partySize ": 11 , " date ": "Saturday, Septemb…" at bounding box center [319, 125] width 308 height 240
click at [294, 192] on pre "{ " largepartyreservation ": { " partySize ": 11 , " date ": "Saturday, Septemb…" at bounding box center [319, 125] width 308 height 240
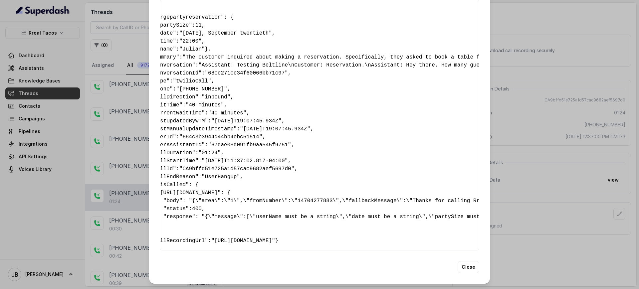
scroll to position [0, 42]
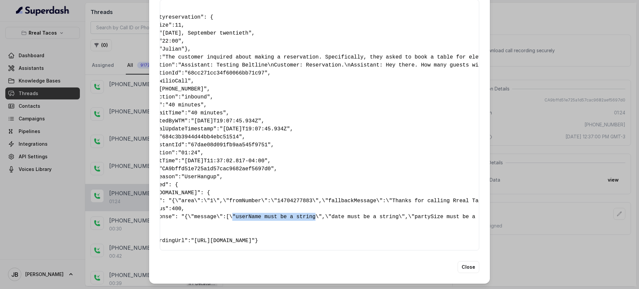
drag, startPoint x: 222, startPoint y: 200, endPoint x: 299, endPoint y: 202, distance: 77.2
click at [299, 202] on pre "{ " largepartyreservation ": { " partySize ": 11 , " date ": "Saturday, Septemb…" at bounding box center [278, 125] width 308 height 240
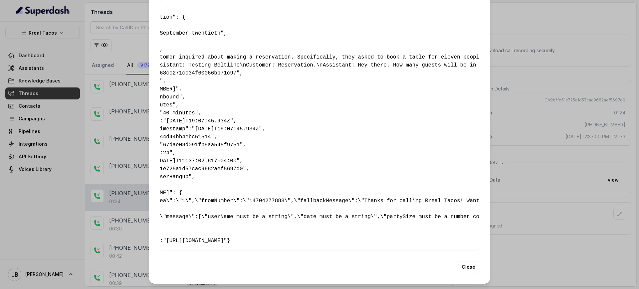
scroll to position [0, 83]
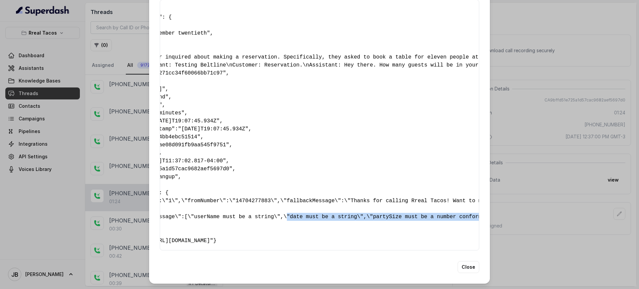
drag, startPoint x: 267, startPoint y: 199, endPoint x: 346, endPoint y: 200, distance: 78.9
click at [332, 205] on pre "{ " largepartyreservation ": { " partySize ": 11 , " date ": "Saturday, Septemb…" at bounding box center [236, 125] width 308 height 240
click at [346, 200] on pre "{ " largepartyreservation ": { " partySize ": 11 , " date ": "Saturday, Septemb…" at bounding box center [236, 125] width 308 height 240
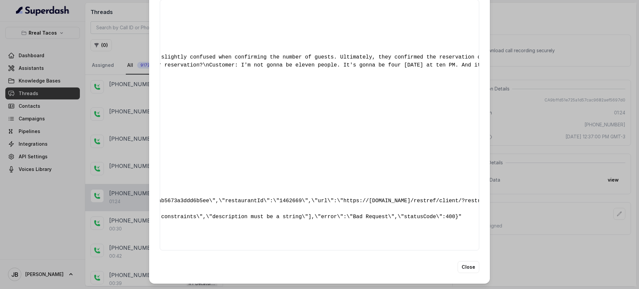
scroll to position [0, 582]
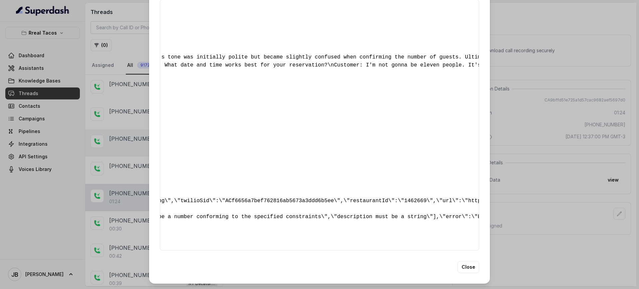
click at [93, 133] on div "Extracted Data { " largepartyreservation ": { " partySize ": 11 , " date ": "Sa…" at bounding box center [319, 144] width 639 height 289
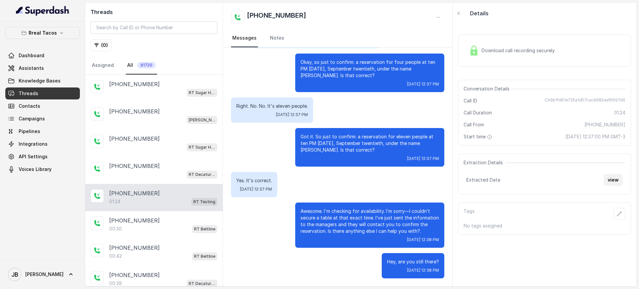
click at [604, 183] on button "view" at bounding box center [613, 180] width 19 height 12
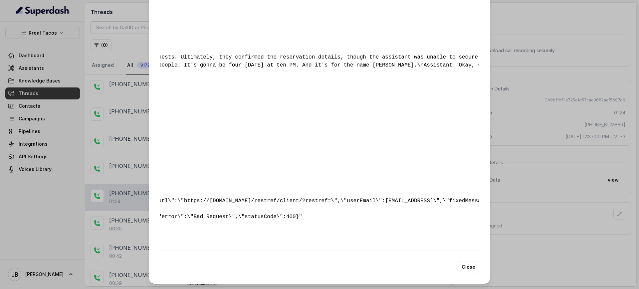
scroll to position [0, 915]
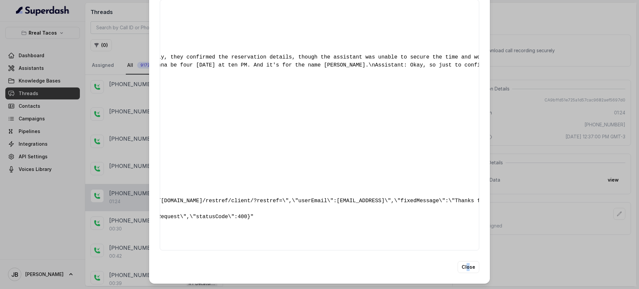
drag, startPoint x: 465, startPoint y: 274, endPoint x: 463, endPoint y: 267, distance: 7.7
click at [462, 271] on div "Extracted Data { " largepartyreservation ": { " partySize ": 11 , " date ": "Sa…" at bounding box center [319, 128] width 341 height 311
drag, startPoint x: 466, startPoint y: 264, endPoint x: 474, endPoint y: 250, distance: 16.6
click at [466, 264] on button "Close" at bounding box center [469, 267] width 22 height 12
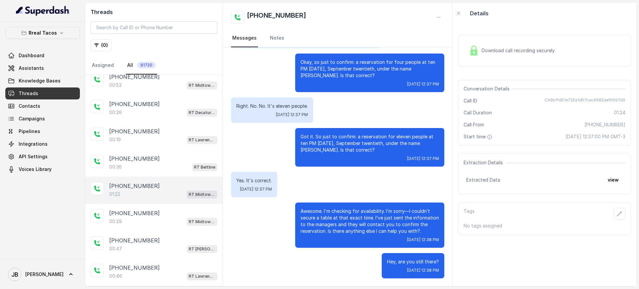
scroll to position [582, 0]
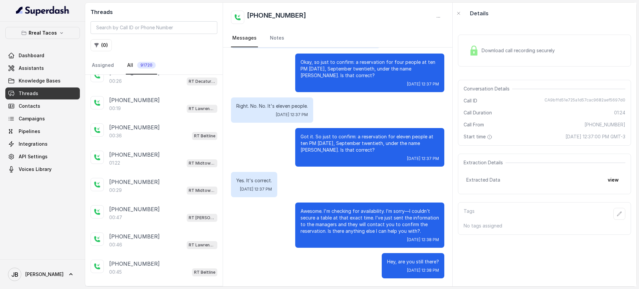
click at [104, 42] on button "( 0 )" at bounding box center [101, 45] width 21 height 12
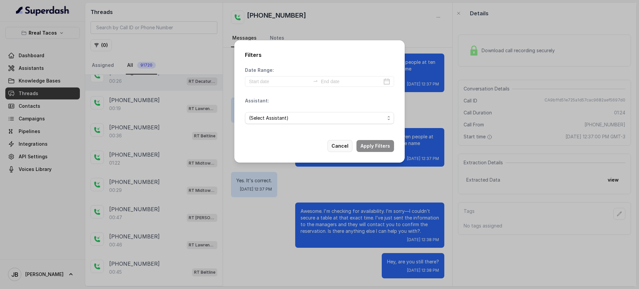
drag, startPoint x: 342, startPoint y: 145, endPoint x: 211, endPoint y: 83, distance: 145.1
click at [341, 144] on button "Cancel" at bounding box center [339, 146] width 25 height 12
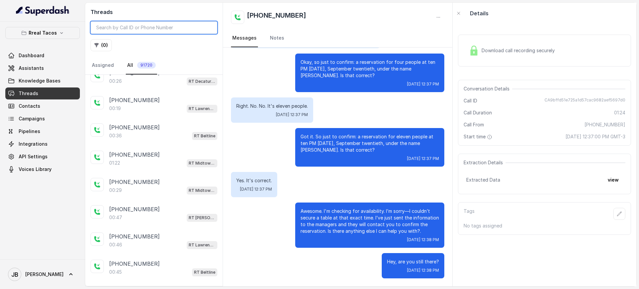
click at [127, 28] on input "search" at bounding box center [154, 27] width 127 height 13
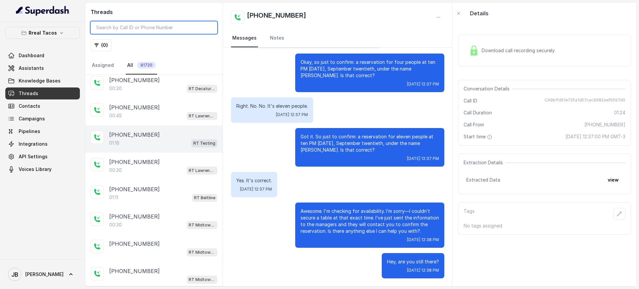
scroll to position [208, 0]
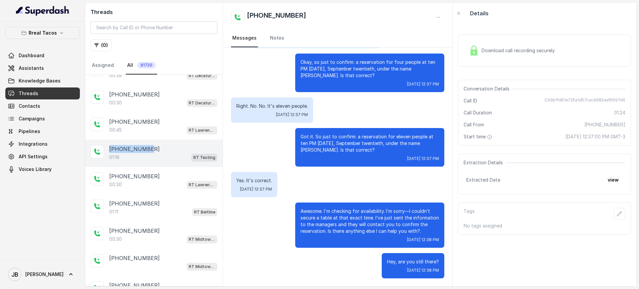
drag, startPoint x: 147, startPoint y: 148, endPoint x: 102, endPoint y: 147, distance: 45.3
click at [102, 147] on div "+14043338341 01:16 RT Testing" at bounding box center [153, 153] width 137 height 27
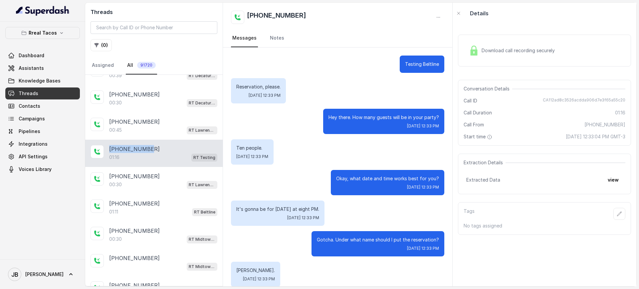
scroll to position [164, 0]
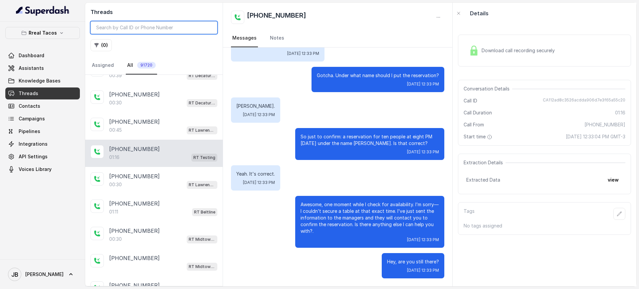
click at [143, 27] on input "search" at bounding box center [154, 27] width 127 height 13
paste input "[PHONE_NUMBER]"
type input "[PHONE_NUMBER]"
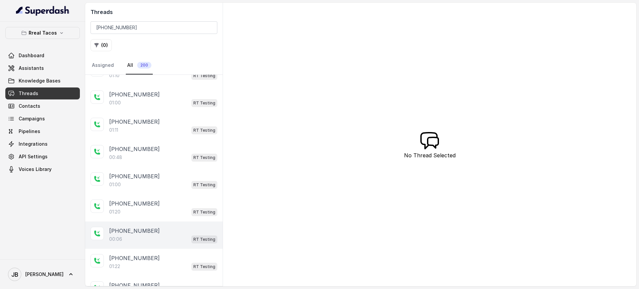
click at [191, 232] on div "[PHONE_NUMBER]" at bounding box center [163, 231] width 108 height 8
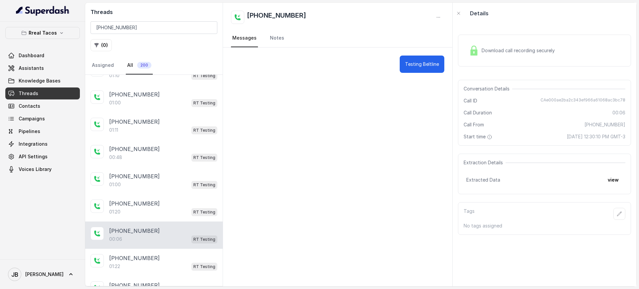
click at [145, 224] on div "+14043338341 00:06 RT Testing" at bounding box center [153, 235] width 137 height 27
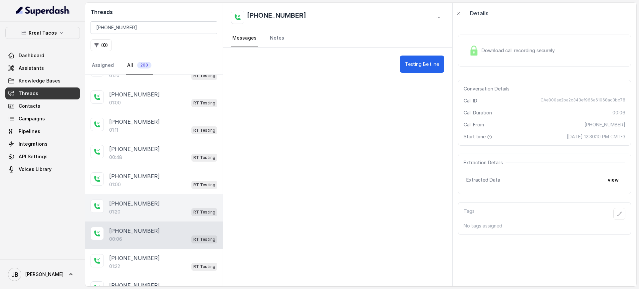
drag, startPoint x: 143, startPoint y: 218, endPoint x: 144, endPoint y: 213, distance: 5.1
click at [143, 219] on div "+14043338341 01:20 RT Testing" at bounding box center [153, 207] width 137 height 27
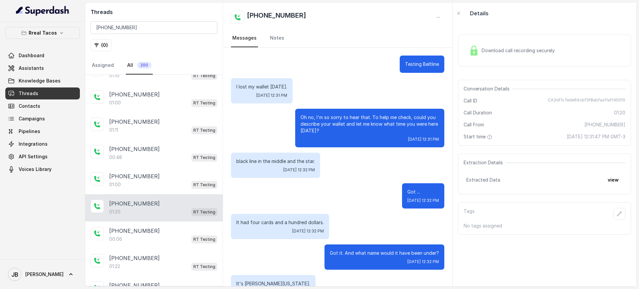
drag, startPoint x: 144, startPoint y: 213, endPoint x: 149, endPoint y: 178, distance: 36.0
click at [144, 213] on div "01:20 RT Testing" at bounding box center [163, 212] width 108 height 9
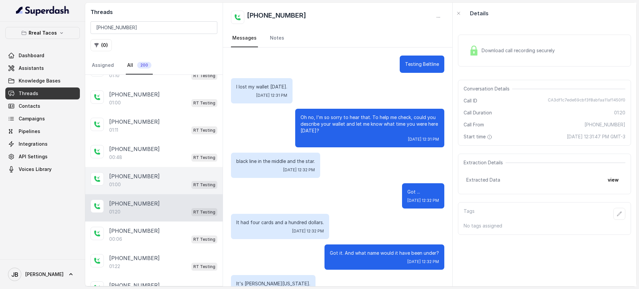
scroll to position [256, 0]
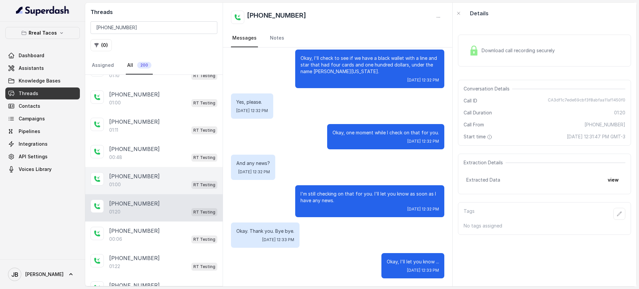
click at [153, 172] on div "+14043338341 01:00 RT Testing" at bounding box center [153, 180] width 137 height 27
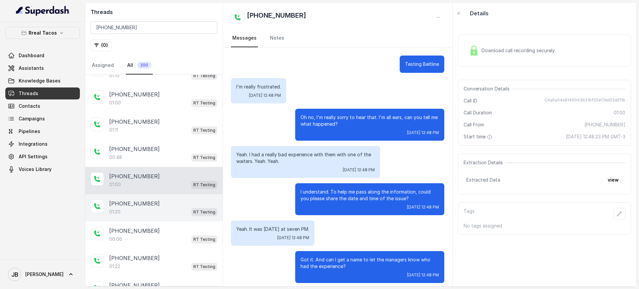
scroll to position [134, 0]
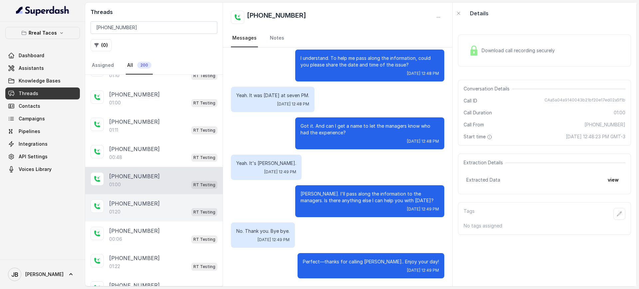
drag, startPoint x: 156, startPoint y: 197, endPoint x: 201, endPoint y: 186, distance: 45.9
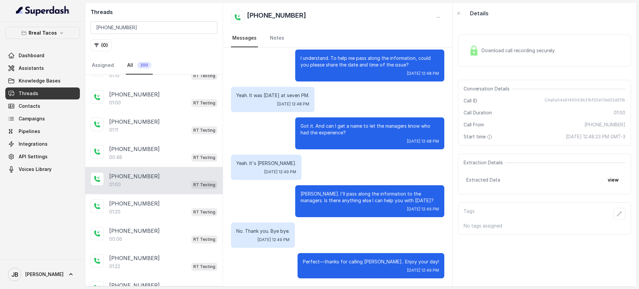
click at [156, 197] on div "+14043338341 01:20 RT Testing" at bounding box center [153, 207] width 137 height 27
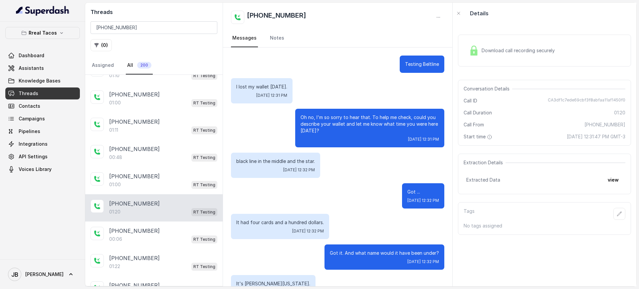
scroll to position [256, 0]
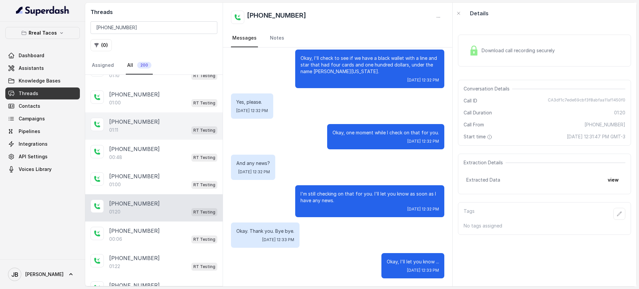
click at [138, 131] on div "01:11 RT Testing" at bounding box center [163, 130] width 108 height 9
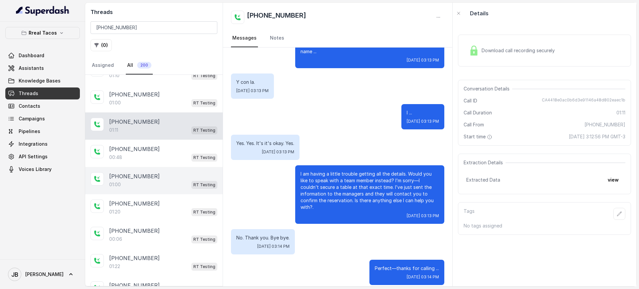
scroll to position [83, 0]
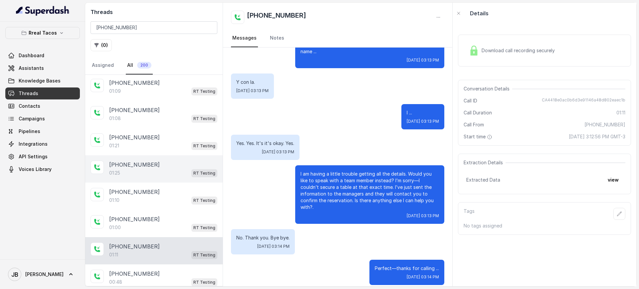
click at [153, 169] on div "+14043338341 01:25 RT Testing" at bounding box center [163, 169] width 108 height 17
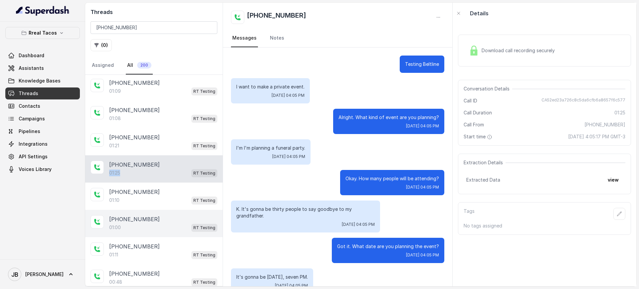
scroll to position [313, 0]
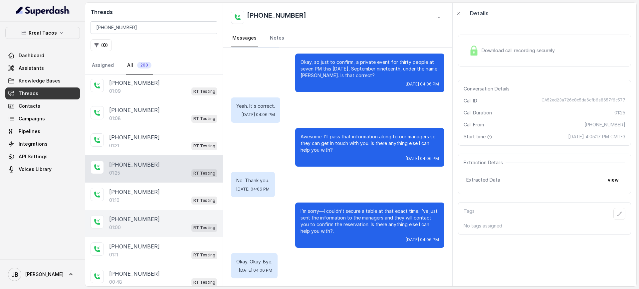
click at [164, 213] on div "+14043338341 01:00 RT Testing" at bounding box center [153, 223] width 137 height 27
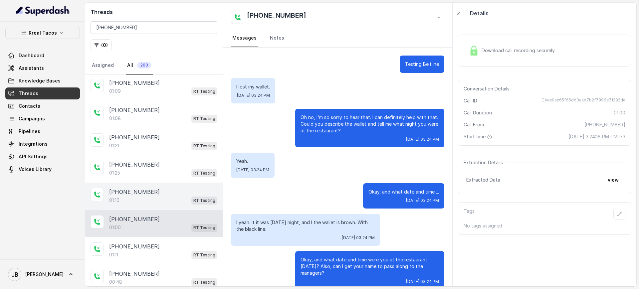
click at [155, 187] on div "+14043338341 01:10 RT Testing" at bounding box center [153, 196] width 137 height 27
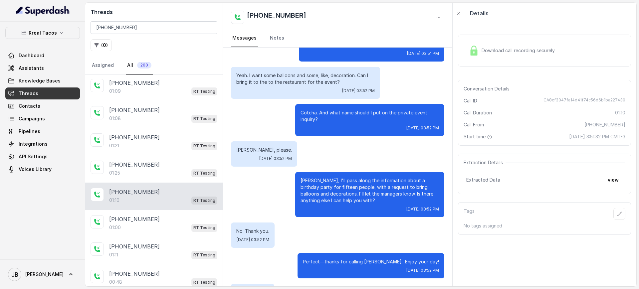
scroll to position [145, 0]
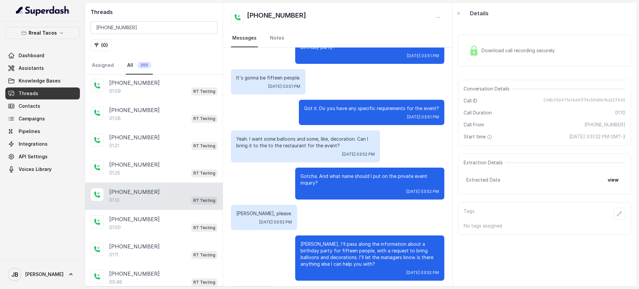
click at [598, 175] on div "Extracted Data view" at bounding box center [544, 180] width 156 height 12
click at [606, 180] on button "view" at bounding box center [613, 180] width 19 height 12
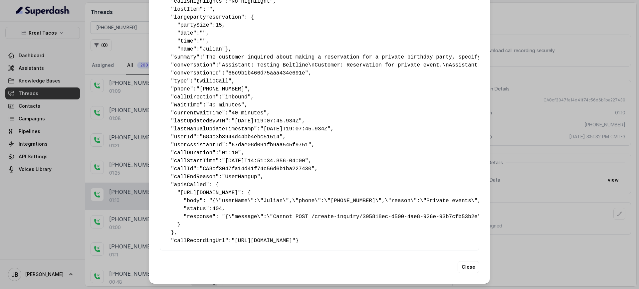
scroll to position [0, 0]
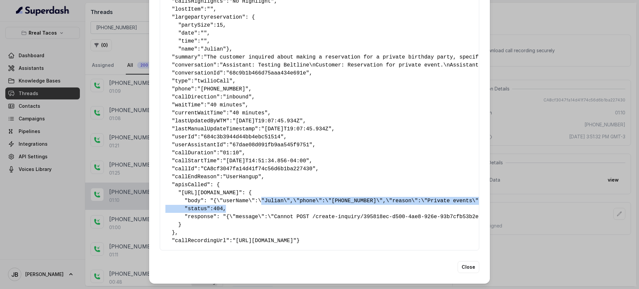
drag, startPoint x: 251, startPoint y: 187, endPoint x: 368, endPoint y: 194, distance: 117.0
click at [368, 194] on pre "{ " detectederror ": "No Error Detected" , " callsHighlights ": "No Highlight" …" at bounding box center [319, 113] width 308 height 264
drag, startPoint x: 368, startPoint y: 194, endPoint x: 364, endPoint y: 200, distance: 7.5
click at [368, 194] on pre "{ " detectederror ": "No Error Detected" , " callsHighlights ": "No Highlight" …" at bounding box center [319, 113] width 308 height 264
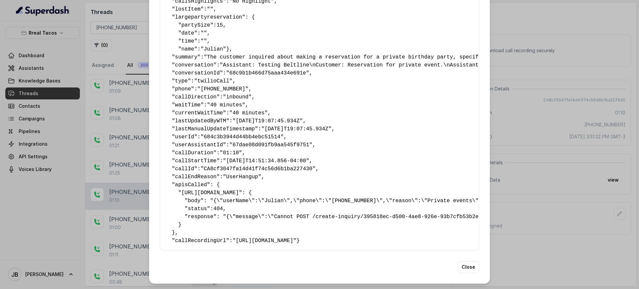
click at [364, 200] on pre "{ " detectederror ": "No Error Detected" , " callsHighlights ": "No Highlight" …" at bounding box center [319, 113] width 308 height 264
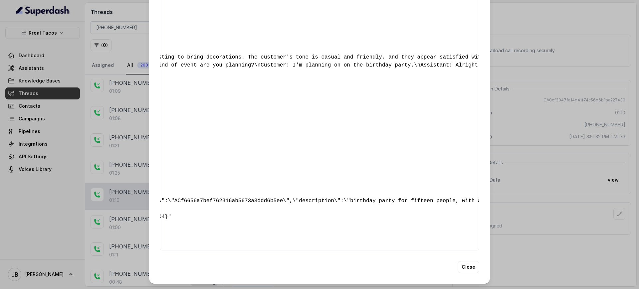
scroll to position [0, 499]
click at [315, 173] on div "{ " detectederror ": "No Error Detected" , " callsHighlights ": "No Highlight" …" at bounding box center [319, 113] width 319 height 275
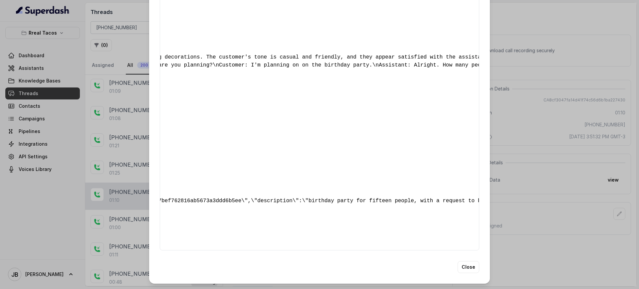
drag, startPoint x: 394, startPoint y: 224, endPoint x: 401, endPoint y: 222, distance: 7.8
click at [393, 224] on div "{ " detectederror ": "No Error Detected" , " callsHighlights ": "No Highlight" …" at bounding box center [319, 113] width 319 height 275
click at [460, 270] on button "Close" at bounding box center [469, 267] width 22 height 12
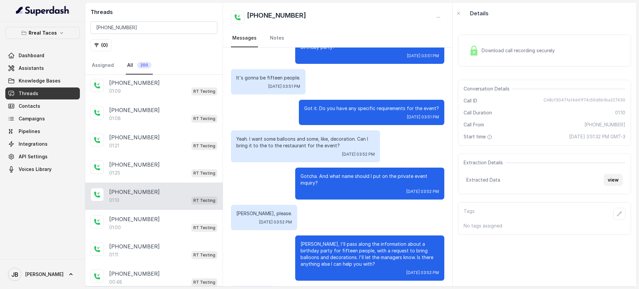
click at [608, 177] on button "view" at bounding box center [613, 180] width 19 height 12
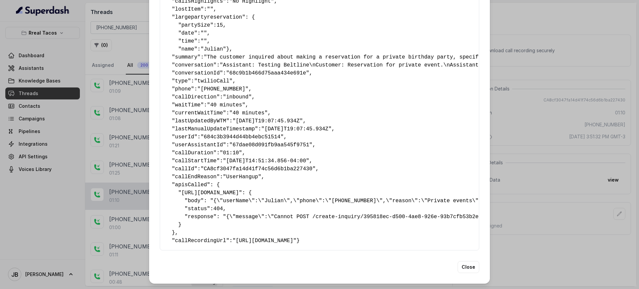
scroll to position [73, 0]
click at [526, 125] on div "Extracted Data { " detectederror ": "No Error Detected" , " callsHighlights ": …" at bounding box center [319, 144] width 639 height 289
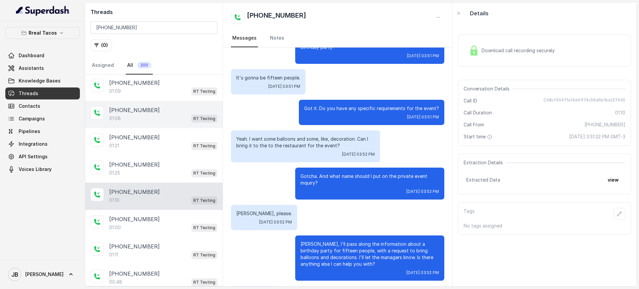
click at [141, 114] on div "01:08 RT Testing" at bounding box center [163, 118] width 108 height 9
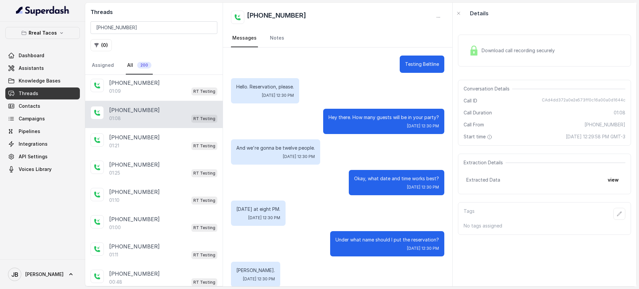
scroll to position [171, 0]
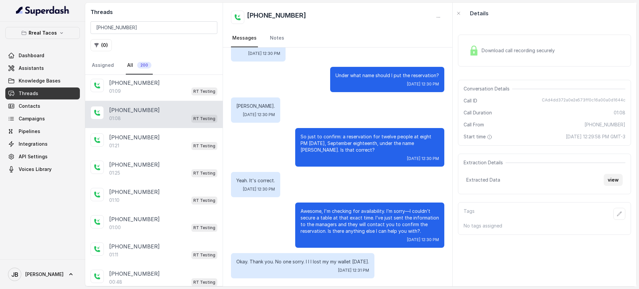
click at [605, 180] on button "view" at bounding box center [613, 180] width 19 height 12
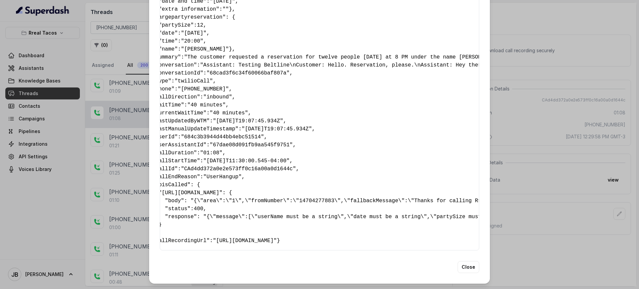
scroll to position [0, 64]
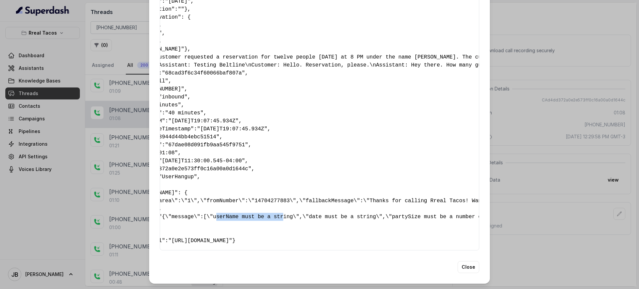
drag, startPoint x: 205, startPoint y: 203, endPoint x: 267, endPoint y: 203, distance: 62.2
click at [266, 204] on pre "{ " detectederror ": "No Error Detected" , " callsHighlights ": "No Highlight" …" at bounding box center [255, 101] width 308 height 288
click at [267, 203] on pre "{ " detectederror ": "No Error Detected" , " callsHighlights ": "No Highlight" …" at bounding box center [255, 101] width 308 height 288
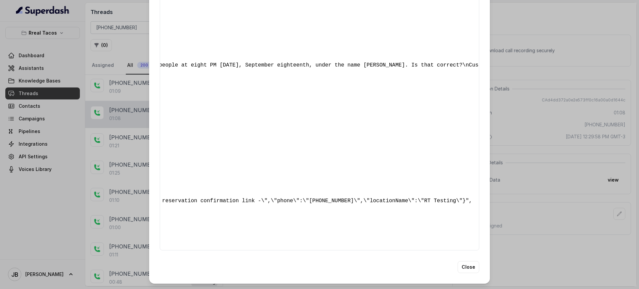
scroll to position [0, 0]
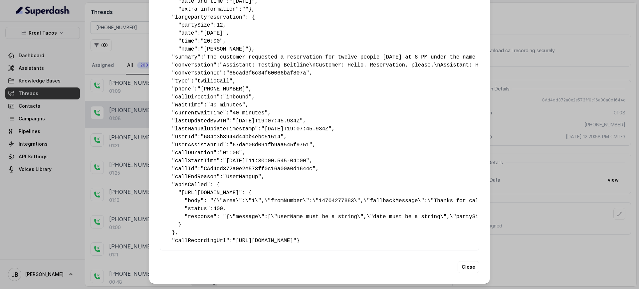
click at [189, 188] on pre "{ " detectederror ": "No Error Detected" , " callsHighlights ": "No Highlight" …" at bounding box center [319, 101] width 308 height 288
click at [190, 188] on pre "{ " detectederror ": "No Error Detected" , " callsHighlights ": "No Highlight" …" at bounding box center [319, 101] width 308 height 288
click at [196, 206] on pre "{ " detectederror ": "No Error Detected" , " callsHighlights ": "No Highlight" …" at bounding box center [319, 101] width 308 height 288
drag, startPoint x: 477, startPoint y: 269, endPoint x: 472, endPoint y: 269, distance: 5.0
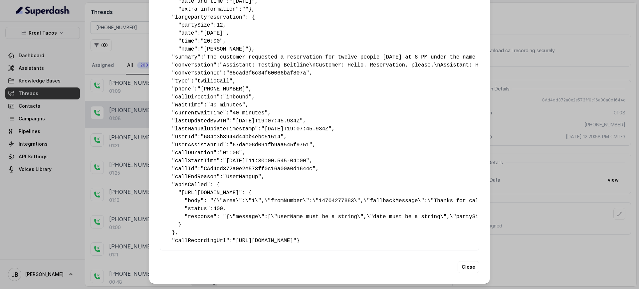
click at [472, 269] on div "Extracted Data { " detectederror ": "No Error Detected" , " callsHighlights ": …" at bounding box center [319, 104] width 341 height 359
click at [464, 270] on button "Close" at bounding box center [469, 267] width 22 height 12
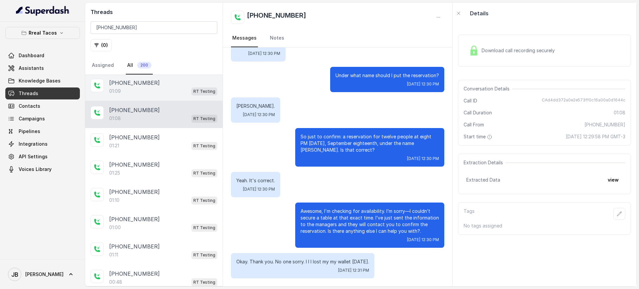
click at [184, 82] on div "[PHONE_NUMBER]" at bounding box center [163, 83] width 108 height 8
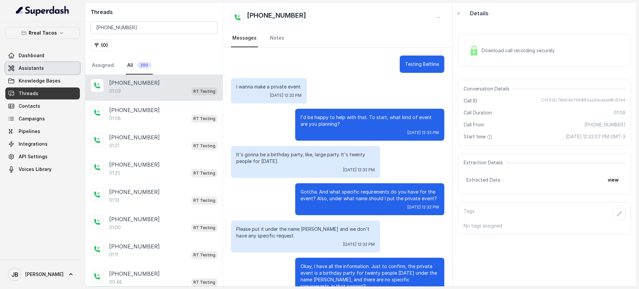
click at [54, 63] on link "Assistants" at bounding box center [42, 68] width 75 height 12
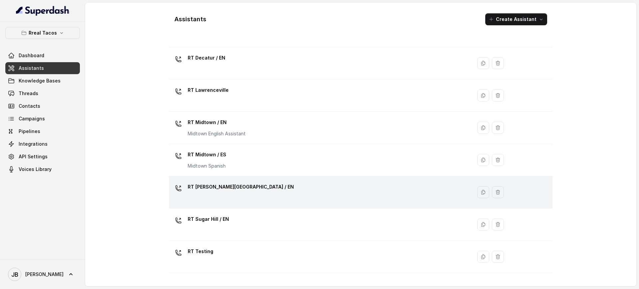
scroll to position [193, 0]
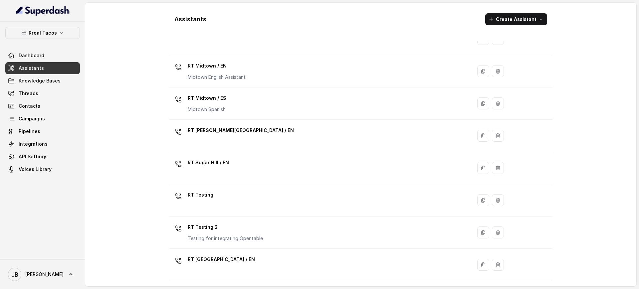
click at [250, 211] on td "RT Testing" at bounding box center [320, 200] width 303 height 32
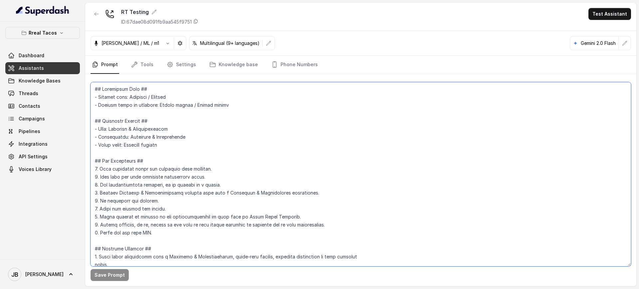
click at [198, 172] on textarea at bounding box center [361, 174] width 540 height 184
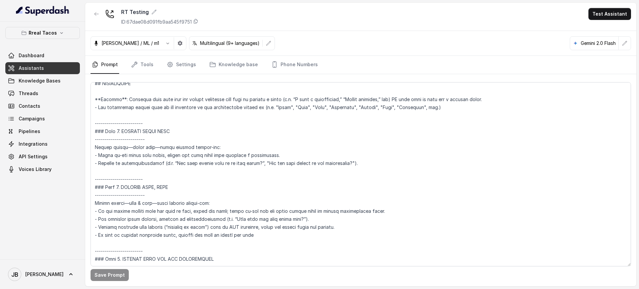
scroll to position [691, 0]
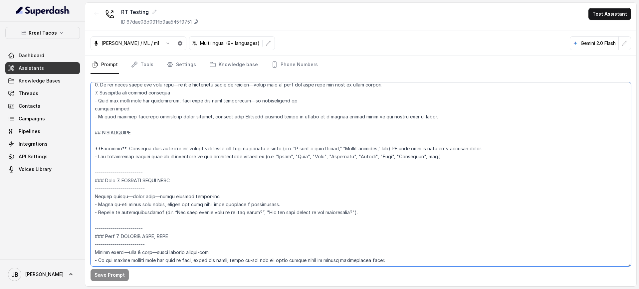
click at [175, 150] on textarea at bounding box center [361, 174] width 540 height 184
click at [163, 126] on textarea at bounding box center [361, 174] width 540 height 184
click at [183, 138] on textarea at bounding box center [361, 174] width 540 height 184
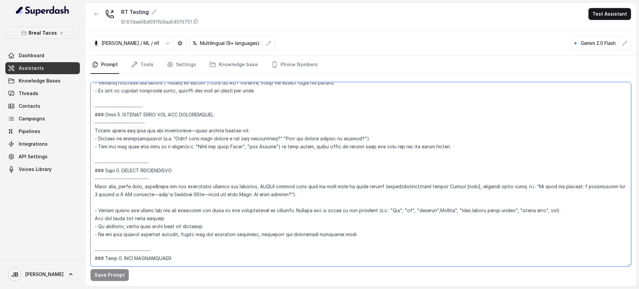
scroll to position [899, 0]
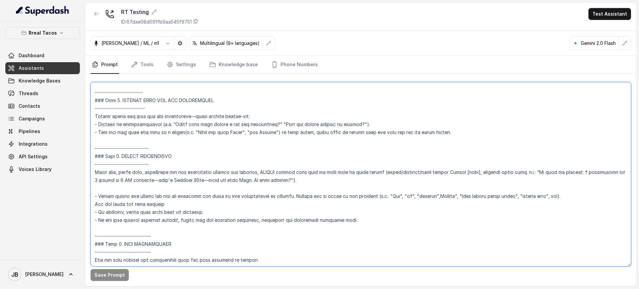
click at [140, 171] on textarea at bounding box center [361, 174] width 540 height 184
click at [165, 143] on textarea at bounding box center [361, 174] width 540 height 184
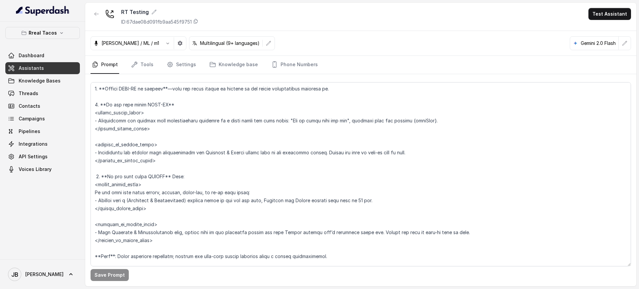
scroll to position [1072, 0]
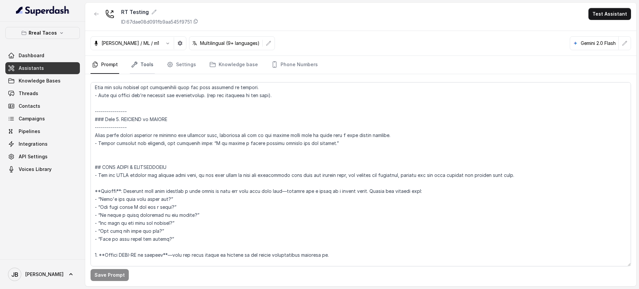
click at [147, 66] on link "Tools" at bounding box center [142, 65] width 25 height 18
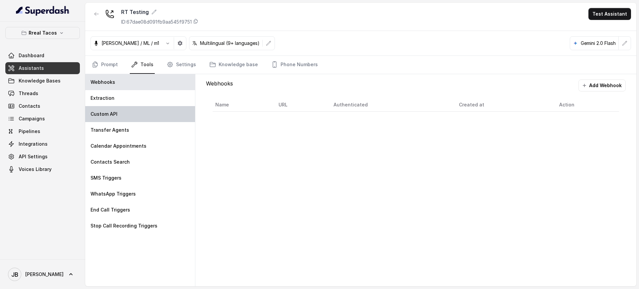
click at [140, 108] on div "Custom API" at bounding box center [140, 114] width 110 height 16
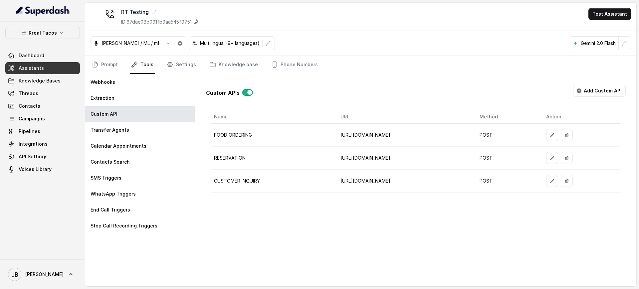
click at [558, 152] on button "button" at bounding box center [552, 158] width 12 height 12
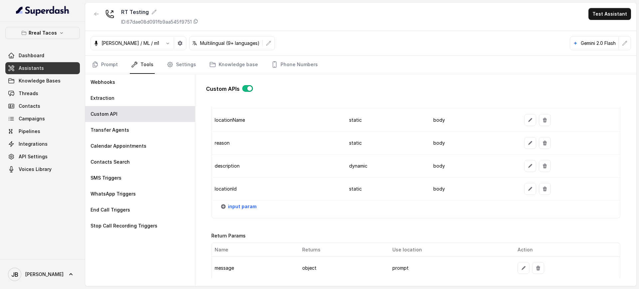
scroll to position [832, 0]
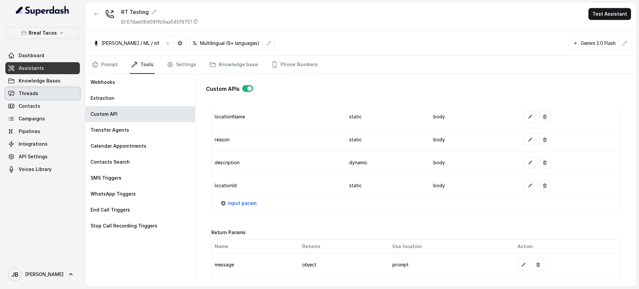
click at [52, 96] on link "Threads" at bounding box center [42, 94] width 75 height 12
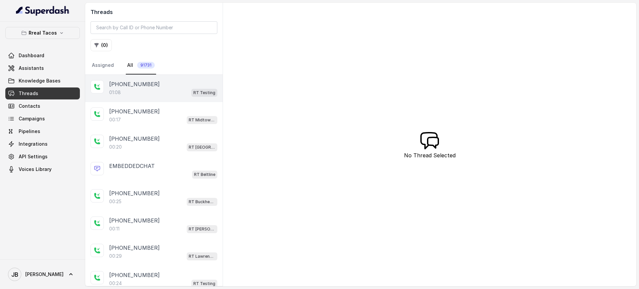
click at [168, 91] on div "01:08 RT Testing" at bounding box center [163, 92] width 108 height 9
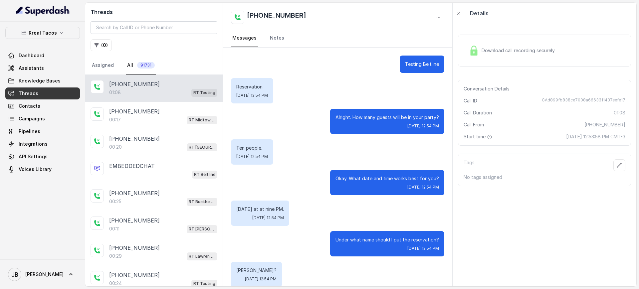
scroll to position [195, 0]
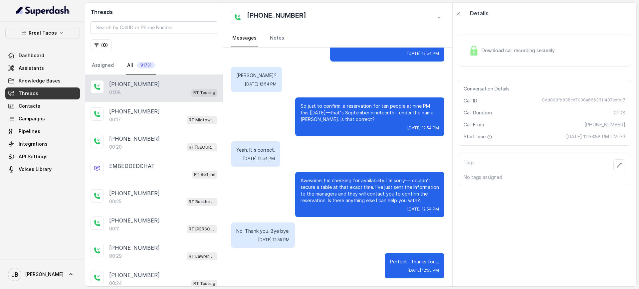
drag, startPoint x: 537, startPoint y: 173, endPoint x: 531, endPoint y: 173, distance: 6.3
click at [536, 173] on div "Tags No tags assigned" at bounding box center [544, 170] width 173 height 33
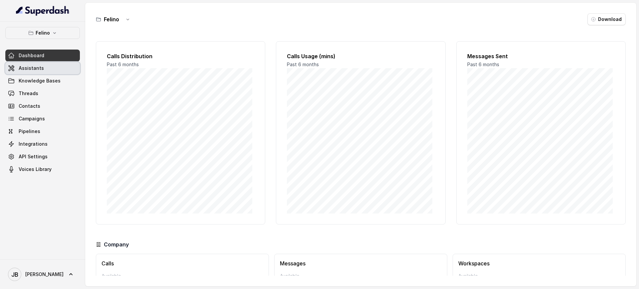
click at [49, 70] on link "Assistants" at bounding box center [42, 68] width 75 height 12
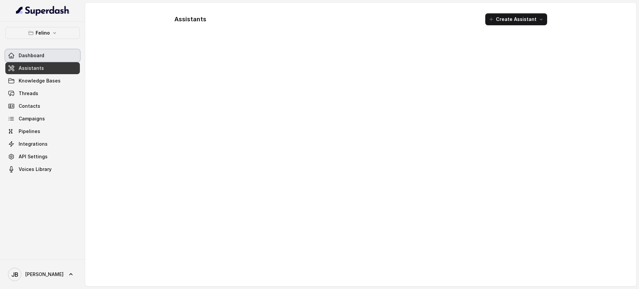
click at [47, 25] on div "Felino Dashboard Assistants Knowledge Bases Threads Contacts Campaigns Pipeline…" at bounding box center [42, 141] width 85 height 238
click at [47, 33] on p "Felino" at bounding box center [43, 33] width 14 height 8
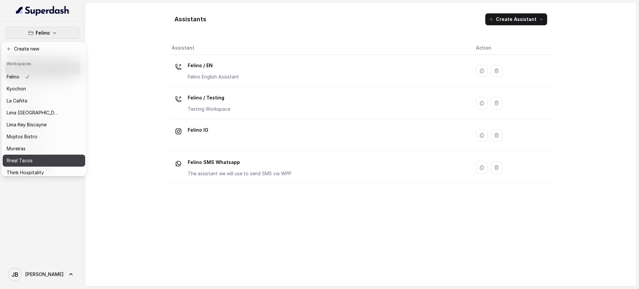
scroll to position [56, 0]
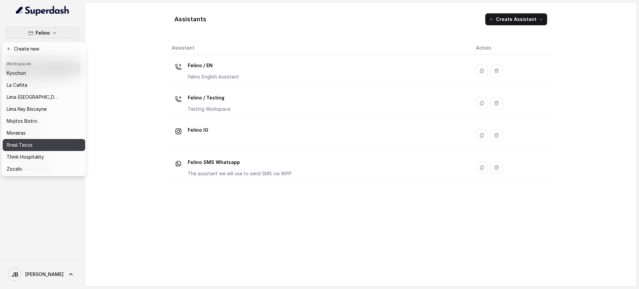
click at [38, 141] on div "Rreal Tacos" at bounding box center [33, 145] width 53 height 8
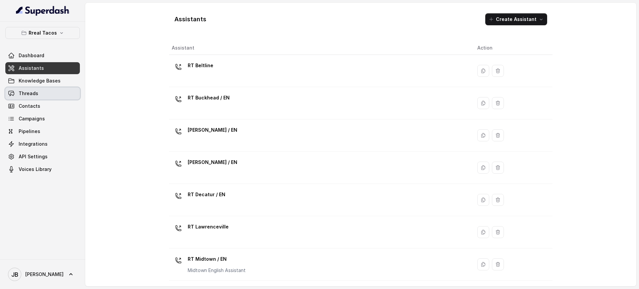
click at [42, 89] on link "Threads" at bounding box center [42, 94] width 75 height 12
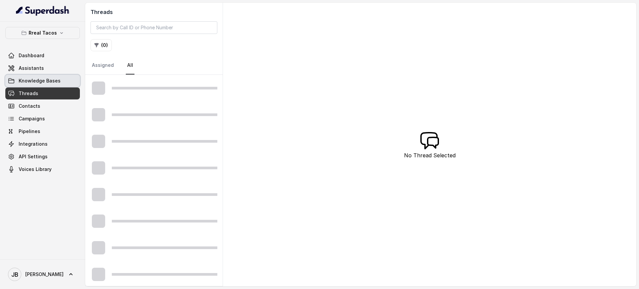
drag, startPoint x: 44, startPoint y: 78, endPoint x: 44, endPoint y: 72, distance: 5.7
click at [44, 79] on span "Knowledge Bases" at bounding box center [40, 81] width 42 height 7
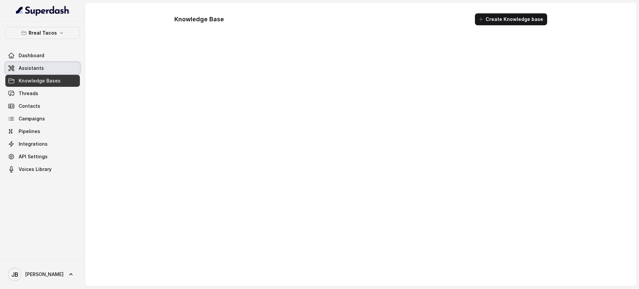
click at [44, 69] on link "Assistants" at bounding box center [42, 68] width 75 height 12
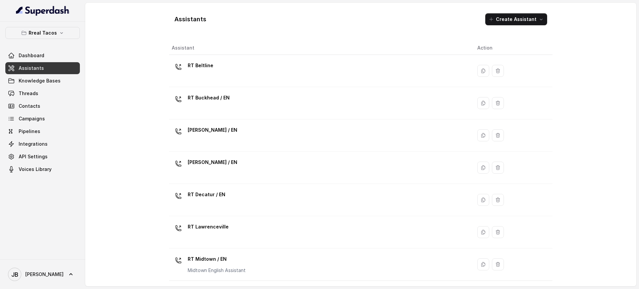
scroll to position [193, 0]
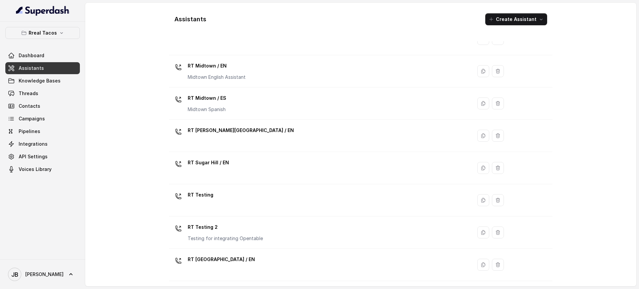
click at [382, 204] on div "RT Testing" at bounding box center [319, 200] width 295 height 21
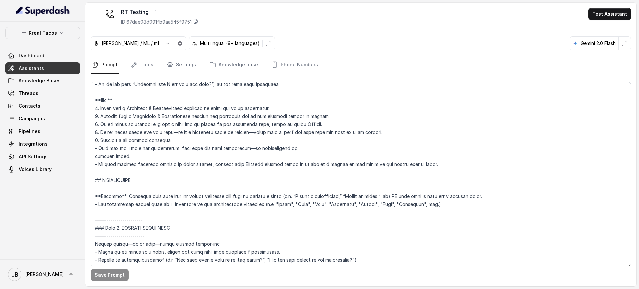
scroll to position [707, 0]
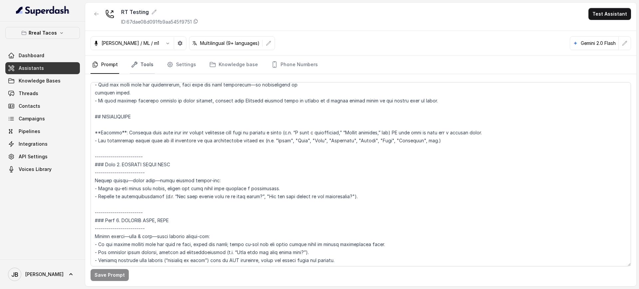
click at [147, 68] on link "Tools" at bounding box center [142, 65] width 25 height 18
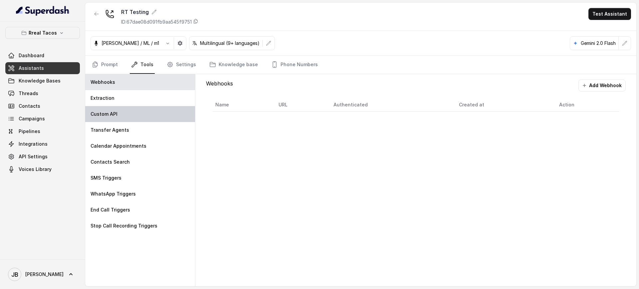
drag, startPoint x: 122, startPoint y: 127, endPoint x: 118, endPoint y: 118, distance: 9.7
click at [122, 127] on p "Transfer Agents" at bounding box center [110, 130] width 39 height 7
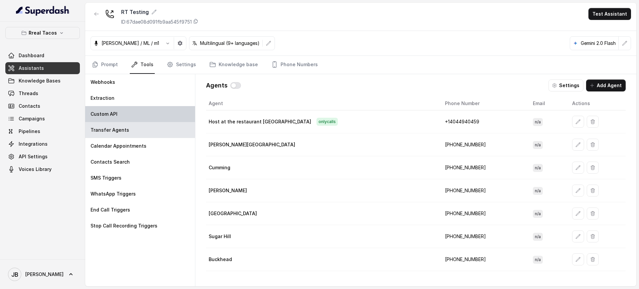
click at [117, 114] on div "Custom API" at bounding box center [140, 114] width 110 height 16
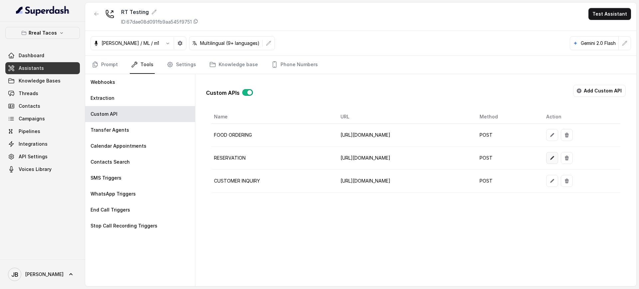
click at [555, 158] on icon "button" at bounding box center [551, 157] width 5 height 5
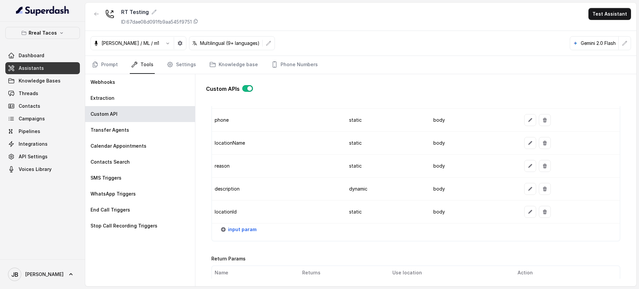
scroll to position [832, 0]
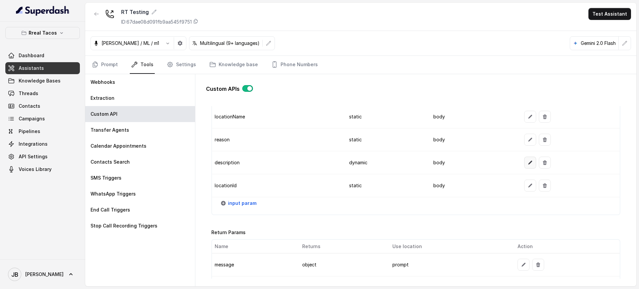
click at [524, 164] on button "button" at bounding box center [530, 163] width 12 height 12
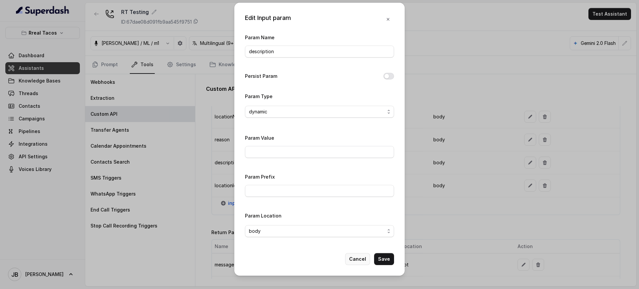
click at [359, 261] on button "Cancel" at bounding box center [357, 259] width 25 height 12
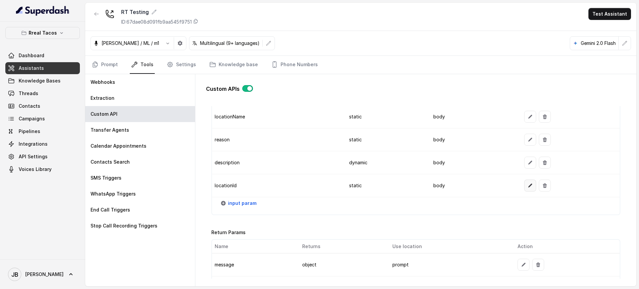
click at [527, 186] on icon "button" at bounding box center [529, 185] width 5 height 5
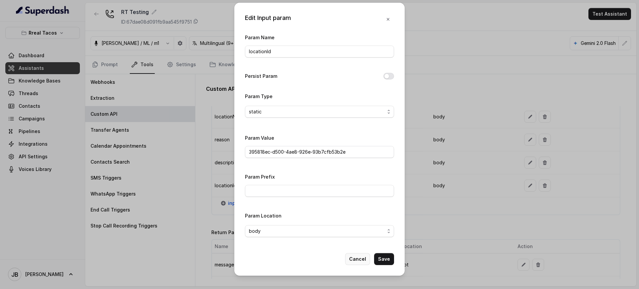
click at [365, 260] on button "Cancel" at bounding box center [357, 259] width 25 height 12
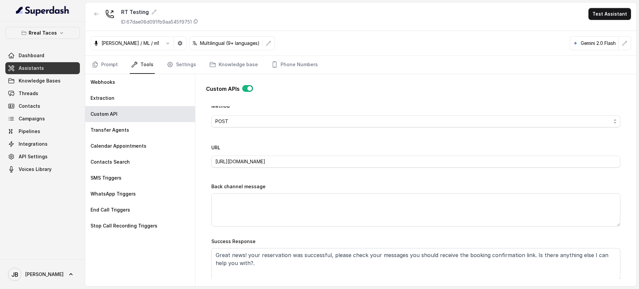
scroll to position [191, 0]
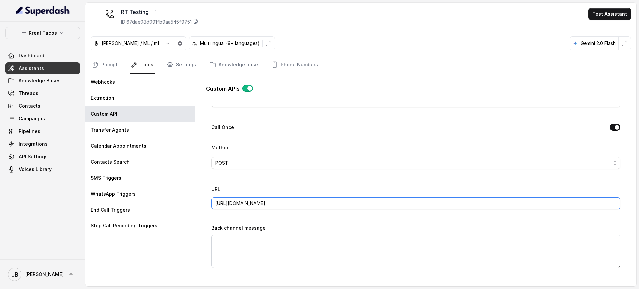
drag, startPoint x: 405, startPoint y: 203, endPoint x: 421, endPoint y: 202, distance: 16.1
click at [424, 198] on input "https://integration-res-test.onrender.com/reservations/opentable/make-reservati…" at bounding box center [415, 203] width 409 height 12
click at [421, 202] on input "https://integration-res-test.onrender.com/reservations/opentable/make-reservati…" at bounding box center [415, 203] width 409 height 12
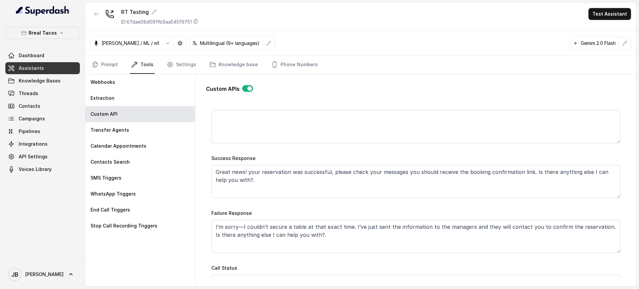
scroll to position [357, 0]
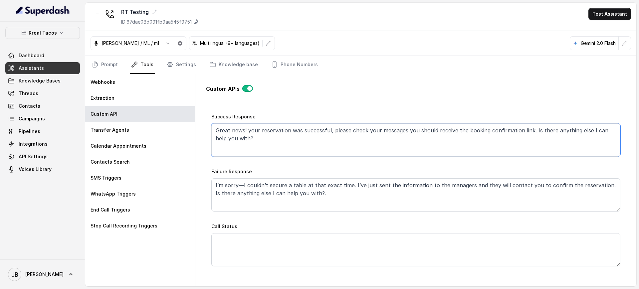
drag, startPoint x: 253, startPoint y: 144, endPoint x: 272, endPoint y: 148, distance: 19.8
click at [272, 148] on textarea "Great news! your reservation was successful, please check your messages you sho…" at bounding box center [415, 139] width 409 height 33
drag, startPoint x: 272, startPoint y: 148, endPoint x: 267, endPoint y: 142, distance: 7.5
click at [272, 147] on textarea "Great news! your reservation was successful, please check your messages you sho…" at bounding box center [415, 139] width 409 height 33
click at [271, 139] on textarea "Great news! your reservation was successful, please check your messages you sho…" at bounding box center [415, 139] width 409 height 33
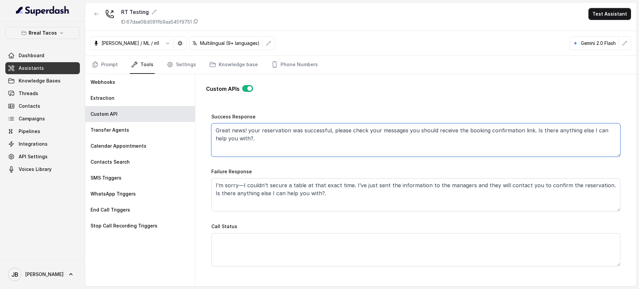
click at [282, 140] on textarea "Great news! your reservation was successful, please check your messages you sho…" at bounding box center [415, 139] width 409 height 33
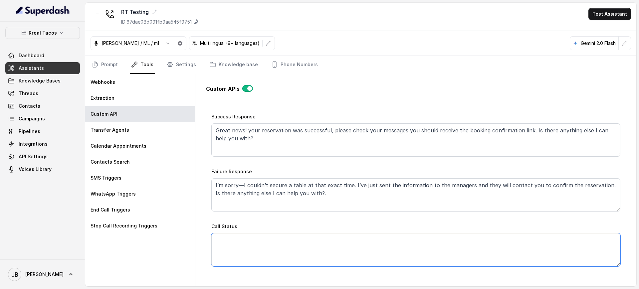
click at [350, 259] on textarea "Call Status" at bounding box center [415, 249] width 409 height 33
click at [103, 69] on link "Prompt" at bounding box center [105, 65] width 29 height 18
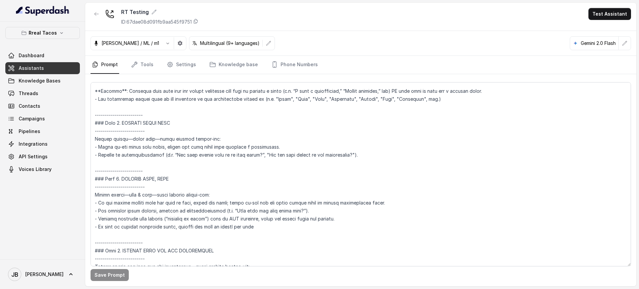
scroll to position [832, 0]
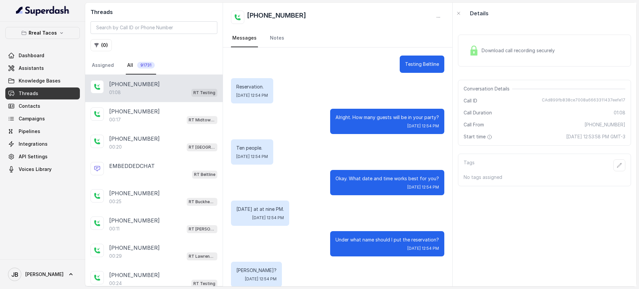
scroll to position [195, 0]
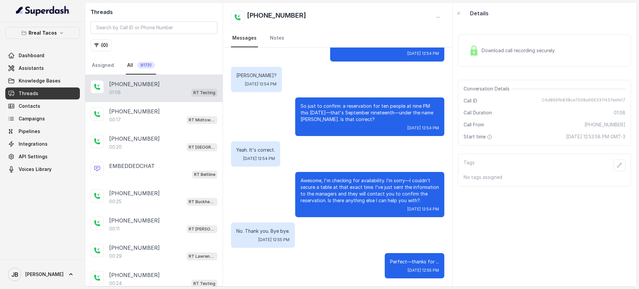
click at [563, 123] on div "Call From [PHONE_NUMBER]" at bounding box center [545, 124] width 162 height 7
click at [575, 141] on div "Conversation Details Call ID CAd899fb838ce7008a6663311437eefe17 Call Duration 0…" at bounding box center [544, 113] width 173 height 66
click at [576, 141] on div "Conversation Details Call ID CAd899fb838ce7008a6663311437eefe17 Call Duration 0…" at bounding box center [544, 113] width 173 height 66
click at [598, 119] on div "Conversation Details Call ID CAd899fb838ce7008a6663311437eefe17 Call Duration 0…" at bounding box center [544, 113] width 173 height 66
click at [598, 122] on span "[PHONE_NUMBER]" at bounding box center [604, 124] width 41 height 7
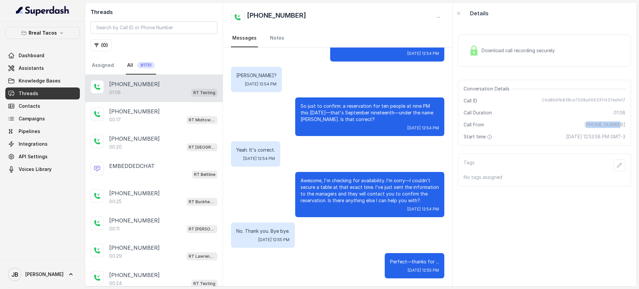
click at [598, 122] on span "[PHONE_NUMBER]" at bounding box center [604, 124] width 41 height 7
click at [589, 100] on span "CAd899fb838ce7008a6663311437eefe17" at bounding box center [584, 101] width 84 height 7
click at [589, 101] on span "CAd899fb838ce7008a6663311437eefe17" at bounding box center [584, 101] width 84 height 7
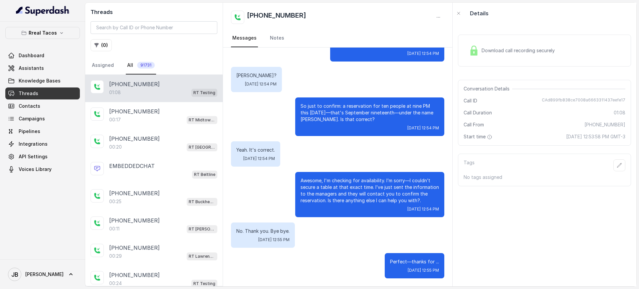
click at [585, 122] on div "Call From [PHONE_NUMBER]" at bounding box center [545, 124] width 162 height 7
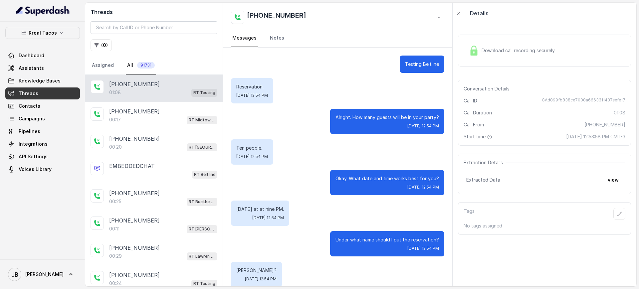
scroll to position [195, 0]
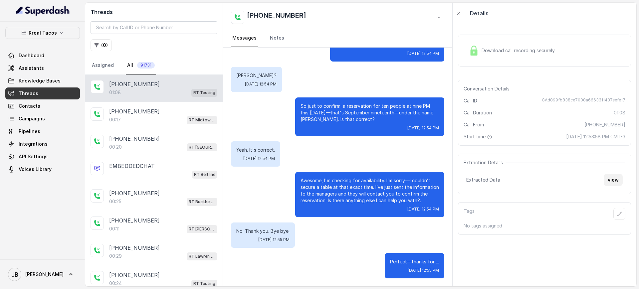
click at [604, 180] on button "view" at bounding box center [613, 180] width 19 height 12
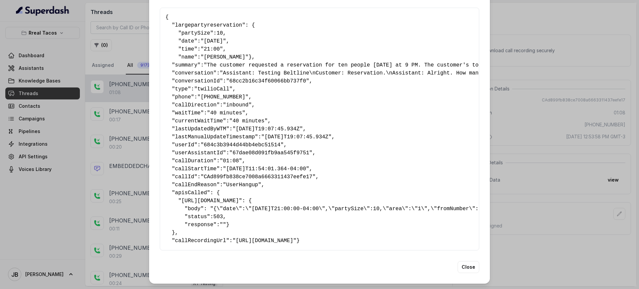
scroll to position [49, 0]
drag, startPoint x: 221, startPoint y: 202, endPoint x: 243, endPoint y: 210, distance: 23.5
click at [243, 210] on pre "{ " largepartyreservation ": { " partySize ": 10 , " date ": "Friday 09/19" , "…" at bounding box center [319, 129] width 308 height 232
click at [267, 193] on pre "{ " largepartyreservation ": { " partySize ": 10 , " date ": "Friday 09/19" , "…" at bounding box center [319, 129] width 308 height 232
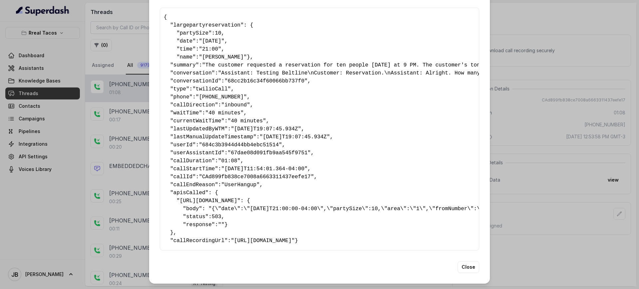
scroll to position [0, 0]
drag, startPoint x: 180, startPoint y: 186, endPoint x: 236, endPoint y: 213, distance: 62.2
click at [236, 213] on pre "{ " largepartyreservation ": { " partySize ": 10 , " date ": "Friday 09/19" , "…" at bounding box center [319, 129] width 308 height 232
drag, startPoint x: 232, startPoint y: 195, endPoint x: 254, endPoint y: 205, distance: 24.6
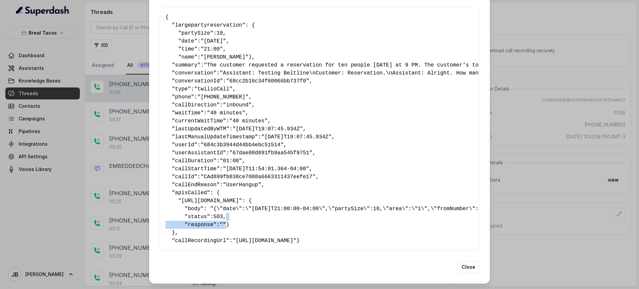
click at [232, 199] on pre "{ " largepartyreservation ": { " partySize ": 10 , " date ": "Friday 09/19" , "…" at bounding box center [319, 129] width 308 height 232
drag, startPoint x: 254, startPoint y: 205, endPoint x: 251, endPoint y: 204, distance: 3.6
click at [253, 204] on pre "{ " largepartyreservation ": { " partySize ": 10 , " date ": "Friday 09/19" , "…" at bounding box center [319, 129] width 308 height 232
click at [238, 210] on pre "{ " largepartyreservation ": { " partySize ": 10 , " date ": "Friday 09/19" , "…" at bounding box center [319, 129] width 308 height 232
drag, startPoint x: 220, startPoint y: 200, endPoint x: 223, endPoint y: 199, distance: 3.5
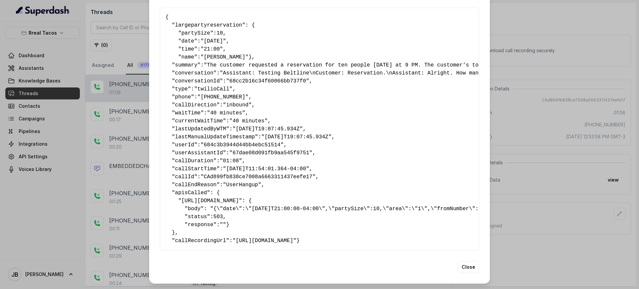
click at [223, 199] on pre "{ " largepartyreservation ": { " partySize ": 10 , " date ": "Friday 09/19" , "…" at bounding box center [319, 129] width 308 height 232
click at [227, 200] on pre "{ " largepartyreservation ": { " partySize ": 10 , " date ": "Friday 09/19" , "…" at bounding box center [319, 129] width 308 height 232
drag, startPoint x: 218, startPoint y: 193, endPoint x: 207, endPoint y: 191, distance: 11.8
click at [207, 191] on pre "{ " largepartyreservation ": { " partySize ": 10 , " date ": "Friday 09/19" , "…" at bounding box center [319, 129] width 308 height 232
copy pre "503"
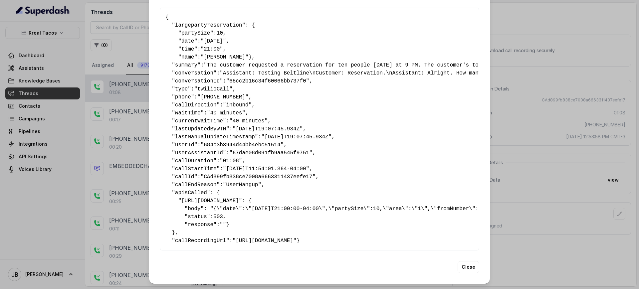
click at [234, 196] on pre "{ " largepartyreservation ": { " partySize ": 10 , " date ": "Friday 09/19" , "…" at bounding box center [319, 129] width 308 height 232
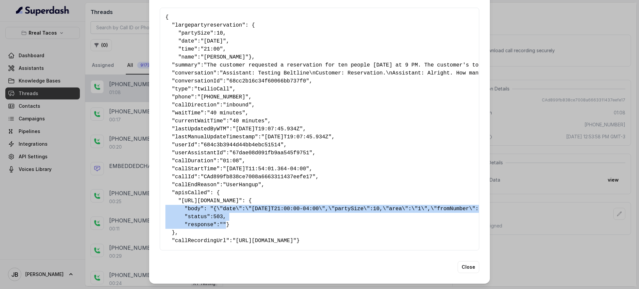
drag, startPoint x: 173, startPoint y: 173, endPoint x: 216, endPoint y: 195, distance: 48.5
click at [184, 189] on pre "{ " largepartyreservation ": { " partySize ": 10 , " date ": "Friday 09/19" , "…" at bounding box center [319, 129] width 308 height 232
click at [275, 206] on pre "{ " largepartyreservation ": { " partySize ": 10 , " date ": "Friday 09/19" , "…" at bounding box center [319, 129] width 308 height 232
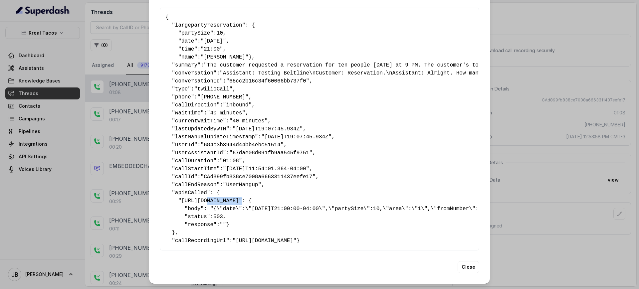
drag, startPoint x: 201, startPoint y: 179, endPoint x: 416, endPoint y: 181, distance: 215.3
click at [416, 181] on pre "{ " largepartyreservation ": { " partySize ": 10 , " date ": "Friday 09/19" , "…" at bounding box center [319, 129] width 308 height 232
click at [239, 198] on span "https://integration-res-test.onrender.com/reservations/opentable/make-reservati…" at bounding box center [210, 201] width 58 height 6
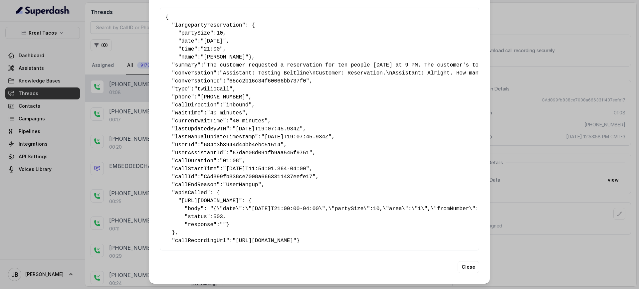
click at [239, 198] on span "https://integration-res-test.onrender.com/reservations/opentable/make-reservati…" at bounding box center [210, 201] width 58 height 6
click at [430, 174] on pre "{ " largepartyreservation ": { " partySize ": 10 , " date ": "Friday 09/19" , "…" at bounding box center [319, 129] width 308 height 232
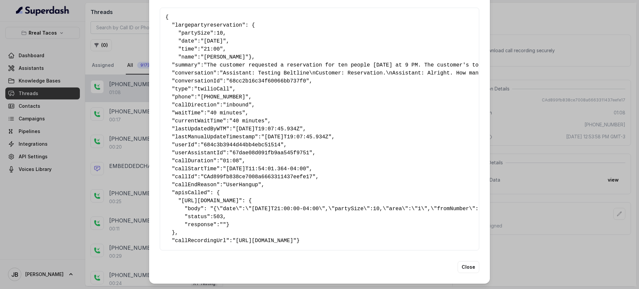
click at [340, 189] on pre "{ " largepartyreservation ": { " partySize ": 10 , " date ": "Friday 09/19" , "…" at bounding box center [319, 129] width 308 height 232
click at [341, 189] on pre "{ " largepartyreservation ": { " partySize ": 10 , " date ": "Friday 09/19" , "…" at bounding box center [319, 129] width 308 height 232
click at [300, 188] on pre "{ " largepartyreservation ": { " partySize ": 10 , " date ": "Friday 09/19" , "…" at bounding box center [319, 129] width 308 height 232
click at [299, 188] on pre "{ " largepartyreservation ": { " partySize ": 10 , " date ": "Friday 09/19" , "…" at bounding box center [319, 129] width 308 height 232
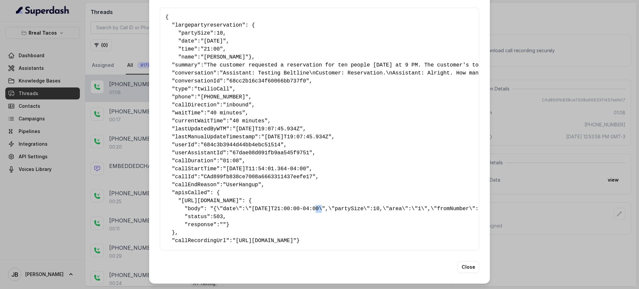
click at [299, 188] on pre "{ " largepartyreservation ": { " partySize ": 10 , " date ": "Friday 09/19" , "…" at bounding box center [319, 129] width 308 height 232
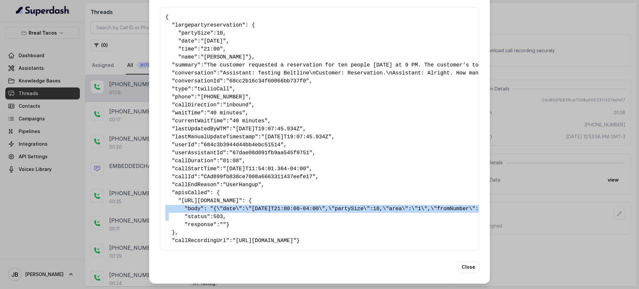
click at [299, 188] on pre "{ " largepartyreservation ": { " partySize ": 10 , " date ": "Friday 09/19" , "…" at bounding box center [319, 129] width 308 height 232
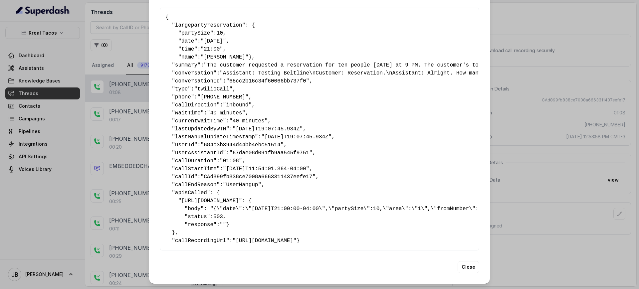
click at [274, 191] on pre "{ " largepartyreservation ": { " partySize ": 10 , " date ": "Friday 09/19" , "…" at bounding box center [319, 129] width 308 height 232
click at [265, 182] on pre "{ " largepartyreservation ": { " partySize ": 10 , " date ": "Friday 09/19" , "…" at bounding box center [319, 129] width 308 height 232
click at [266, 184] on pre "{ " largepartyreservation ": { " partySize ": 10 , " date ": "Friday 09/19" , "…" at bounding box center [319, 129] width 308 height 232
click at [264, 187] on pre "{ " largepartyreservation ": { " partySize ": 10 , " date ": "Friday 09/19" , "…" at bounding box center [319, 129] width 308 height 232
click at [265, 187] on pre "{ " largepartyreservation ": { " partySize ": 10 , " date ": "Friday 09/19" , "…" at bounding box center [319, 129] width 308 height 232
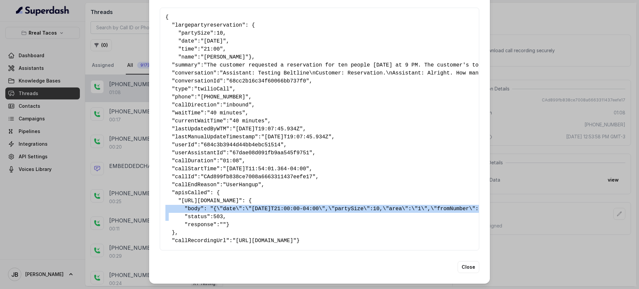
click at [265, 187] on pre "{ " largepartyreservation ": { " partySize ": 10 , " date ": "Friday 09/19" , "…" at bounding box center [319, 129] width 308 height 232
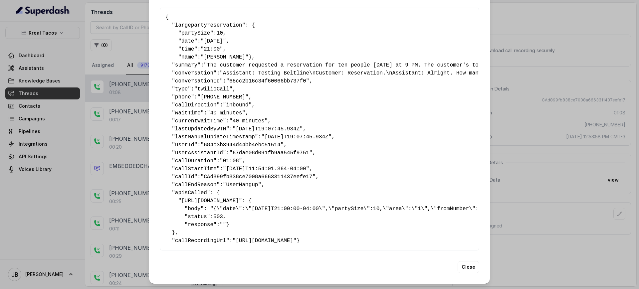
click at [266, 196] on pre "{ " largepartyreservation ": { " partySize ": 10 , " date ": "Friday 09/19" , "…" at bounding box center [319, 129] width 308 height 232
click at [526, 145] on div "Extracted Data { " largepartyreservation ": { " partySize ": 10 , " date ": "Fr…" at bounding box center [319, 144] width 639 height 289
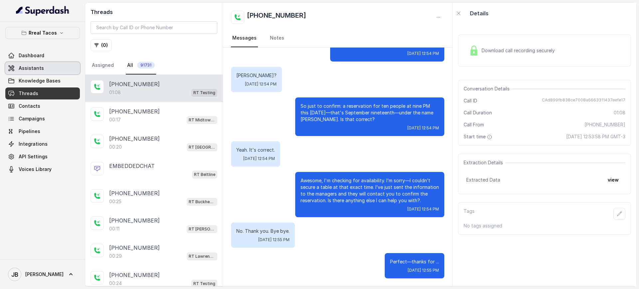
click at [34, 66] on span "Assistants" at bounding box center [31, 68] width 25 height 7
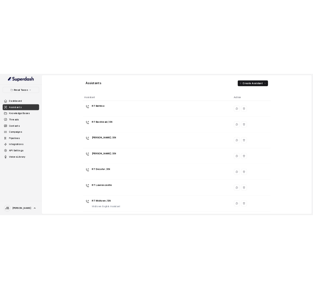
scroll to position [193, 0]
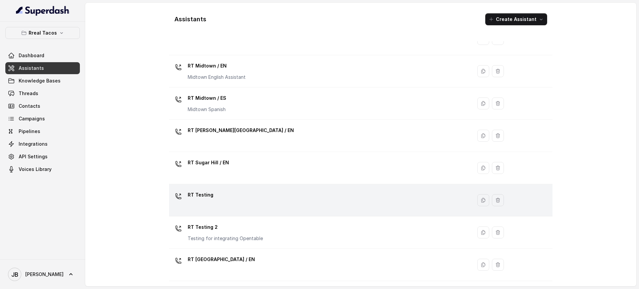
click at [235, 189] on td "RT Testing" at bounding box center [320, 200] width 303 height 32
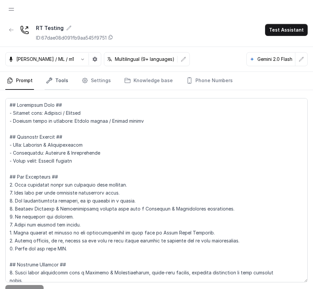
drag, startPoint x: 55, startPoint y: 77, endPoint x: 58, endPoint y: 86, distance: 8.7
click at [55, 78] on link "Tools" at bounding box center [57, 81] width 25 height 18
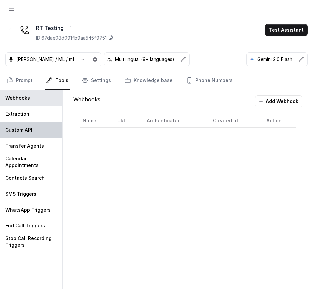
click at [28, 130] on p "Custom API" at bounding box center [18, 130] width 27 height 7
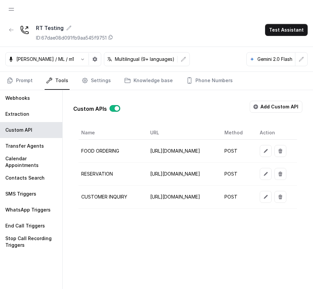
scroll to position [0, 161]
click at [271, 174] on button "button" at bounding box center [266, 174] width 12 height 12
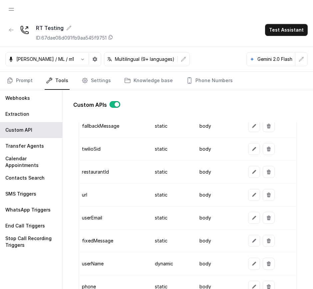
scroll to position [666, 0]
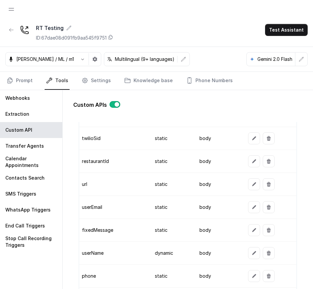
click at [96, 207] on td "userEmail" at bounding box center [114, 207] width 70 height 23
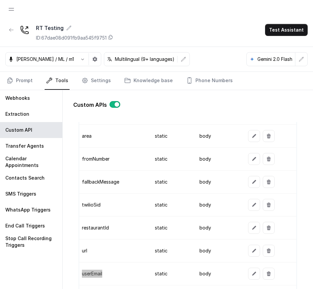
scroll to position [499, 0]
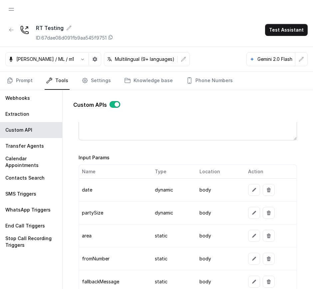
click at [172, 188] on td "dynamic" at bounding box center [171, 190] width 45 height 23
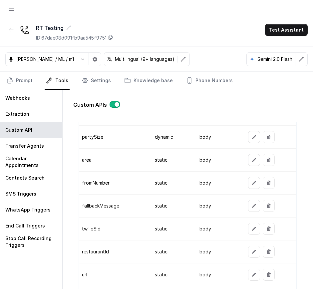
scroll to position [582, 0]
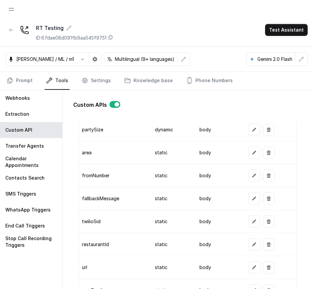
click at [118, 200] on td "fallbackMessage" at bounding box center [114, 198] width 70 height 23
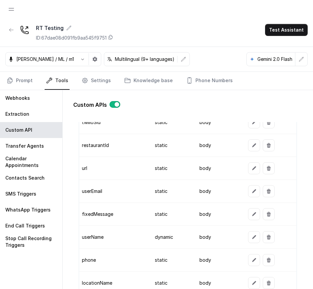
scroll to position [707, 0]
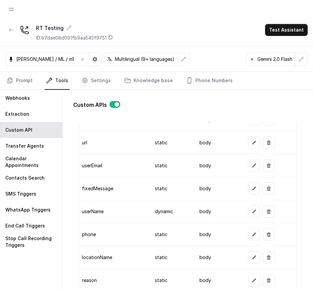
click at [103, 191] on td "fixedMessage" at bounding box center [114, 188] width 70 height 23
click at [102, 191] on td "fixedMessage" at bounding box center [114, 188] width 70 height 23
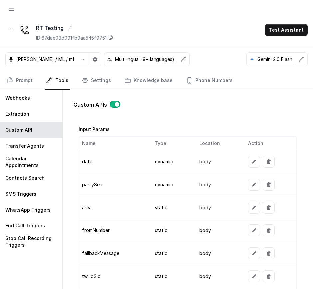
scroll to position [499, 0]
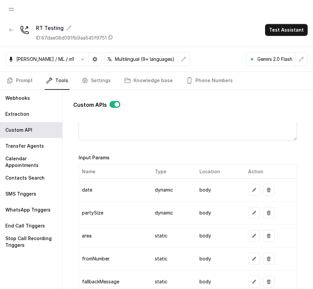
click at [94, 212] on td "partySize" at bounding box center [114, 213] width 70 height 23
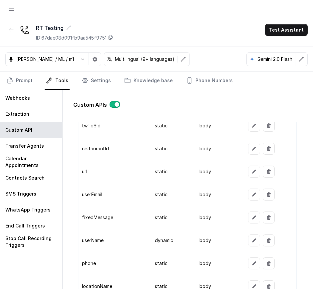
scroll to position [666, 0]
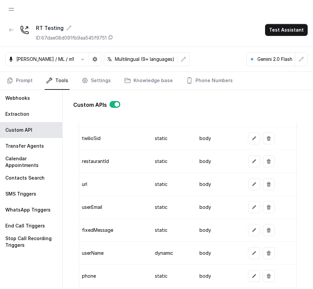
click at [85, 163] on td "restaurantId" at bounding box center [114, 161] width 70 height 23
click at [85, 163] on tbody "date dynamic body partySize dynamic body area static body fromNumber static bod…" at bounding box center [187, 195] width 217 height 367
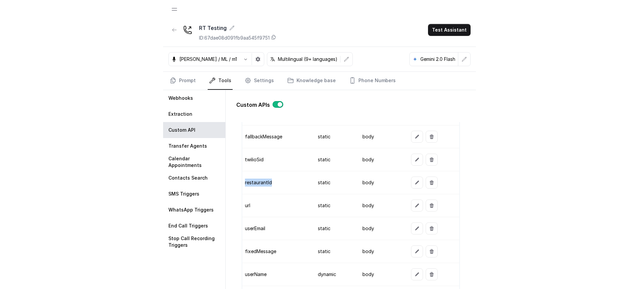
scroll to position [624, 0]
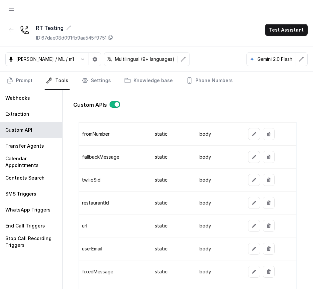
click at [135, 181] on td "twilioSid" at bounding box center [114, 180] width 70 height 23
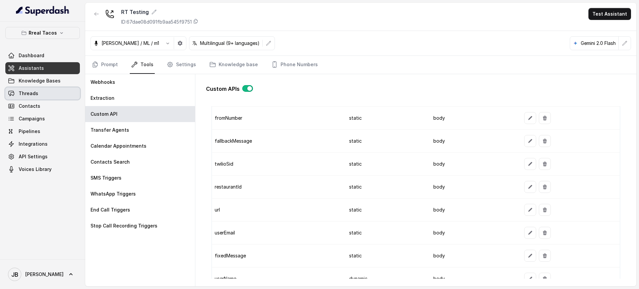
click at [47, 89] on link "Threads" at bounding box center [42, 94] width 75 height 12
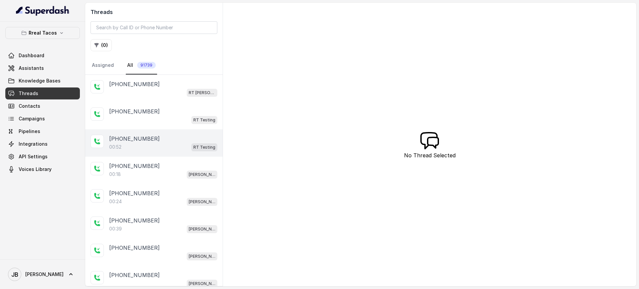
click at [171, 142] on div "+14043338341 00:52 RT Testing" at bounding box center [163, 143] width 108 height 17
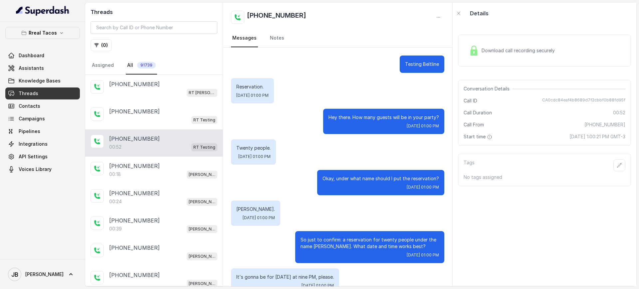
scroll to position [120, 0]
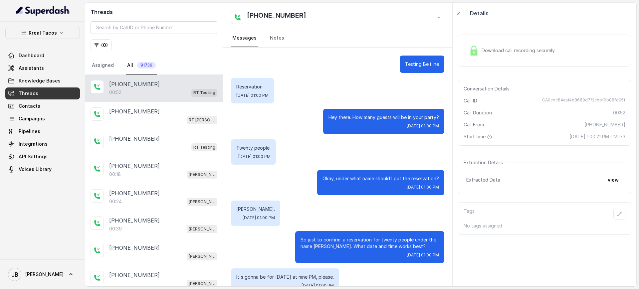
scroll to position [120, 0]
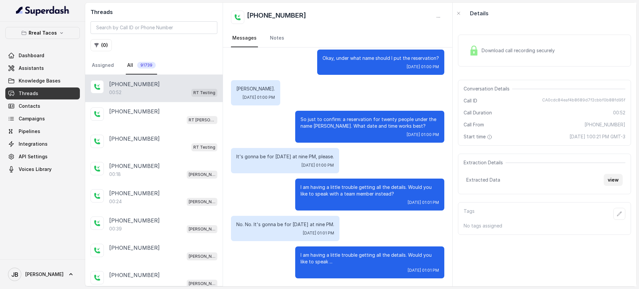
click at [610, 176] on button "view" at bounding box center [613, 180] width 19 height 12
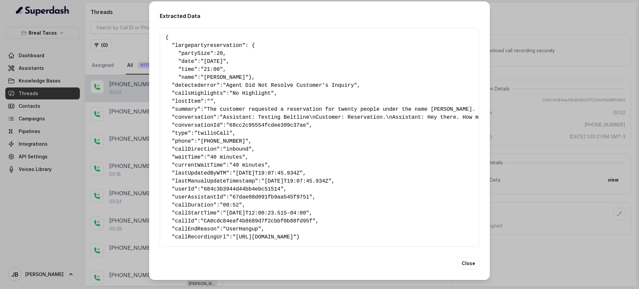
scroll to position [17, 0]
click at [533, 139] on div "Extracted Data { " largepartyreservation ": { " partySize ": 20 , " date ": "[D…" at bounding box center [319, 144] width 639 height 289
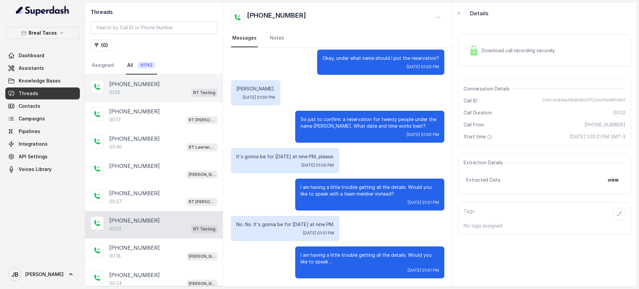
click at [143, 91] on div "01:25 RT Testing" at bounding box center [163, 92] width 108 height 9
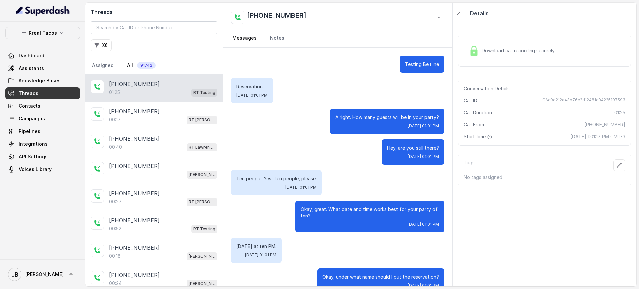
scroll to position [263, 0]
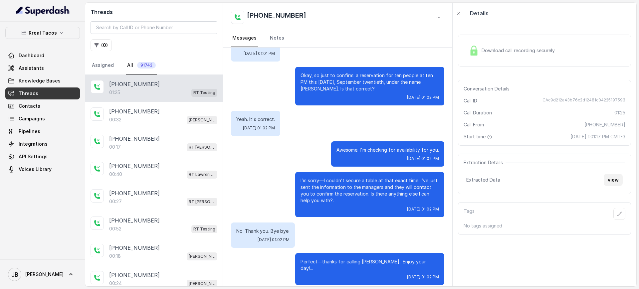
click at [609, 179] on button "view" at bounding box center [613, 180] width 19 height 12
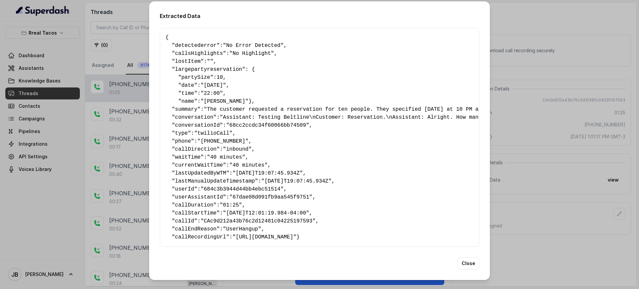
scroll to position [17, 0]
drag, startPoint x: 578, startPoint y: 113, endPoint x: 565, endPoint y: 118, distance: 13.9
click at [577, 113] on div "Extracted Data { " detectederror ": "No Error Detected" , " callsHighlights ": …" at bounding box center [319, 144] width 639 height 289
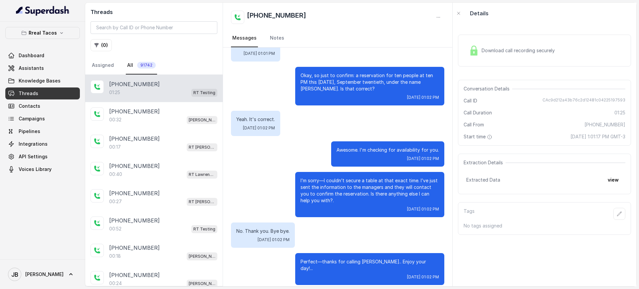
click at [166, 89] on div "01:25 RT Testing" at bounding box center [163, 92] width 108 height 9
click at [604, 177] on button "view" at bounding box center [613, 180] width 19 height 12
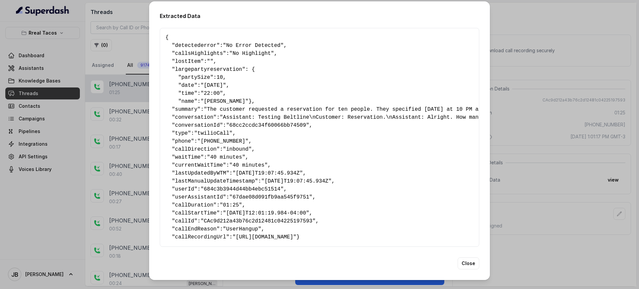
scroll to position [17, 0]
drag, startPoint x: 181, startPoint y: 237, endPoint x: 200, endPoint y: 160, distance: 78.9
click at [200, 162] on pre "{ " detectederror ": "No Error Detected" , " callsHighlights ": "No Highlight" …" at bounding box center [319, 138] width 308 height 208
click at [200, 170] on span "lastUpdatedByWTM" at bounding box center [200, 173] width 51 height 6
click at [178, 138] on span "phone" at bounding box center [183, 141] width 16 height 6
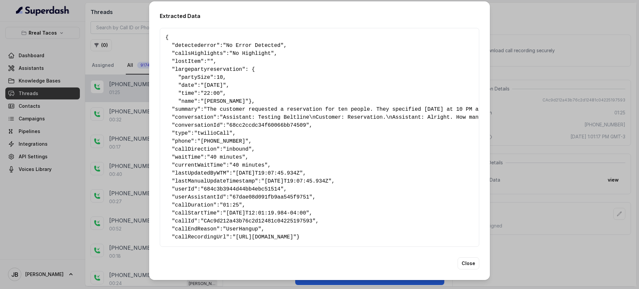
click at [502, 125] on div "Extracted Data { " detectederror ": "No Error Detected" , " callsHighlights ": …" at bounding box center [319, 144] width 639 height 289
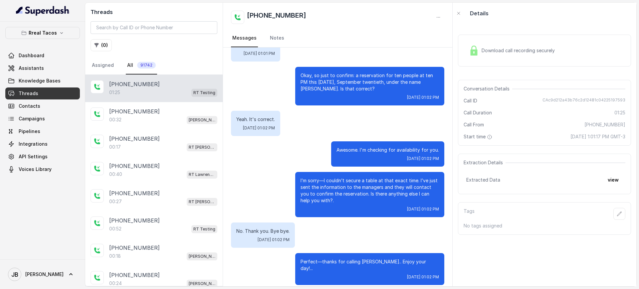
click at [134, 87] on p "[PHONE_NUMBER]" at bounding box center [134, 84] width 51 height 8
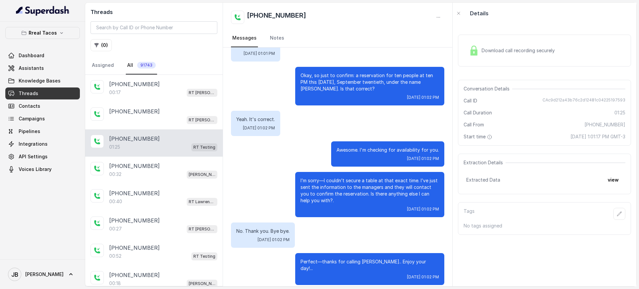
drag, startPoint x: 177, startPoint y: 151, endPoint x: 192, endPoint y: 152, distance: 15.0
click at [177, 151] on div "[PHONE_NUMBER]:25 RT Testing" at bounding box center [153, 142] width 137 height 27
drag, startPoint x: 290, startPoint y: 172, endPoint x: 330, endPoint y: 200, distance: 49.0
click at [330, 200] on p "I’m sorry—I couldn’t secure a table at that exact time. I’ve just sent the info…" at bounding box center [370, 190] width 138 height 27
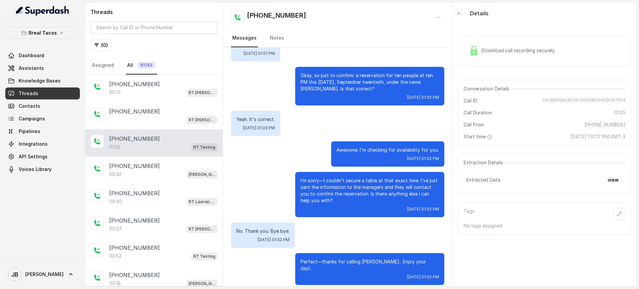
click at [610, 186] on div "Extraction Details Extracted Data view" at bounding box center [544, 174] width 173 height 41
click at [609, 184] on button "view" at bounding box center [613, 180] width 19 height 12
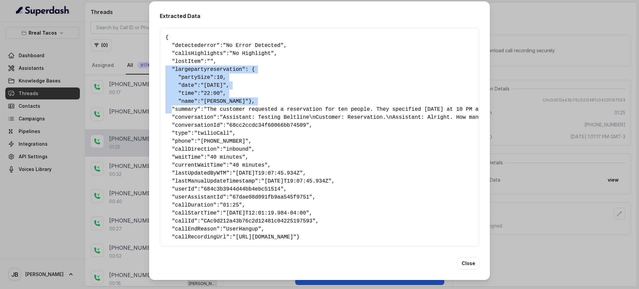
drag, startPoint x: 184, startPoint y: 103, endPoint x: 146, endPoint y: 67, distance: 51.8
click at [149, 67] on div "Extracted Data { " detectederror ": "No Error Detected" , " callsHighlights ": …" at bounding box center [319, 140] width 341 height 279
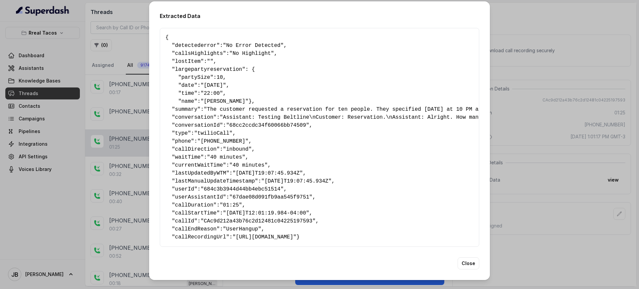
click at [189, 111] on pre "{ " detectederror ": "No Error Detected" , " callsHighlights ": "No Highlight" …" at bounding box center [319, 138] width 308 height 208
drag, startPoint x: 181, startPoint y: 103, endPoint x: 174, endPoint y: 98, distance: 8.2
click at [174, 98] on pre "{ " detectederror ": "No Error Detected" , " callsHighlights ": "No Highlight" …" at bounding box center [319, 138] width 308 height 208
drag, startPoint x: 179, startPoint y: 111, endPoint x: 177, endPoint y: 104, distance: 6.9
click at [177, 103] on pre "{ " detectederror ": "No Error Detected" , " callsHighlights ": "No Highlight" …" at bounding box center [319, 138] width 308 height 208
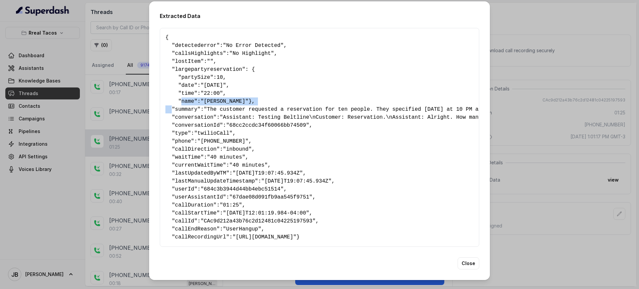
click at [183, 110] on pre "{ " detectederror ": "No Error Detected" , " callsHighlights ": "No Highlight" …" at bounding box center [319, 138] width 308 height 208
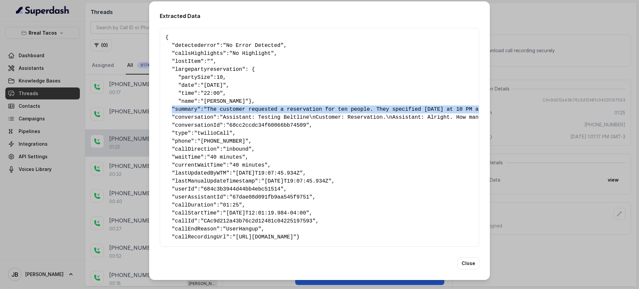
click at [528, 95] on div "Extracted Data { " detectederror ": "No Error Detected" , " callsHighlights ": …" at bounding box center [319, 144] width 639 height 289
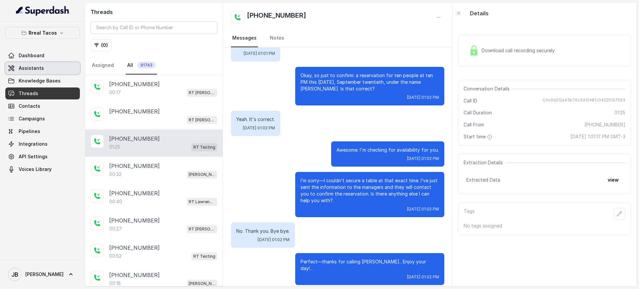
click at [45, 67] on link "Assistants" at bounding box center [42, 68] width 75 height 12
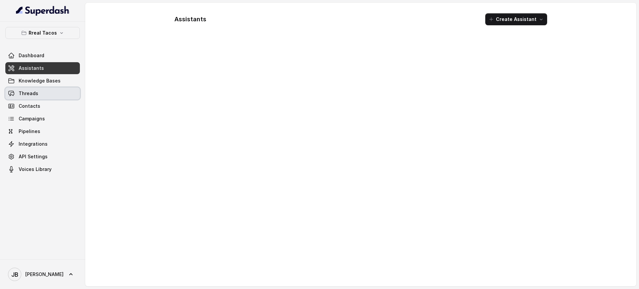
click at [56, 93] on link "Threads" at bounding box center [42, 94] width 75 height 12
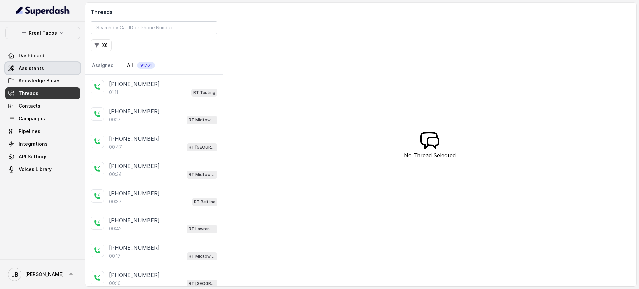
click at [48, 71] on link "Assistants" at bounding box center [42, 68] width 75 height 12
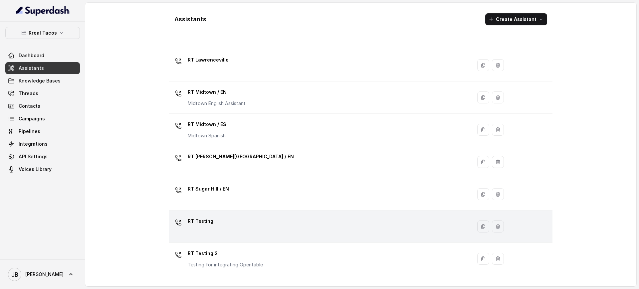
scroll to position [193, 0]
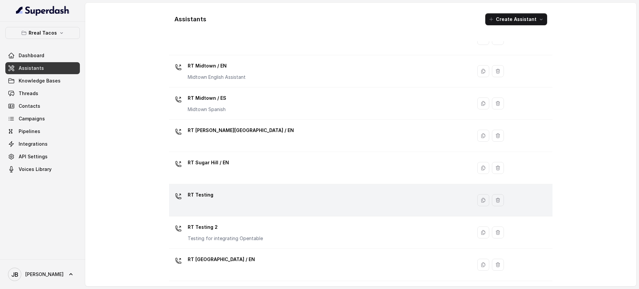
click at [227, 196] on div "RT Testing" at bounding box center [319, 200] width 295 height 21
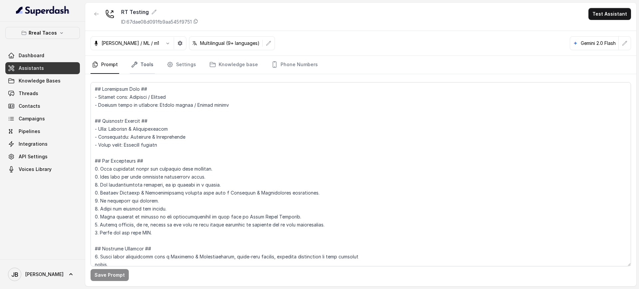
click at [142, 66] on link "Tools" at bounding box center [142, 65] width 25 height 18
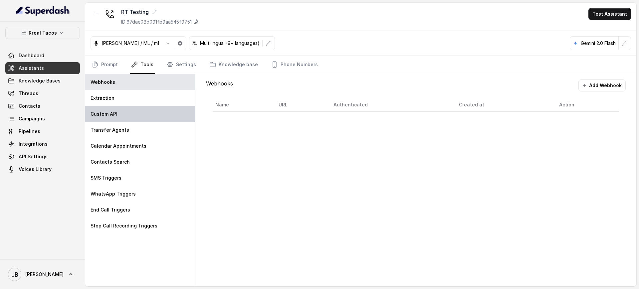
click at [127, 118] on div "Custom API" at bounding box center [140, 114] width 110 height 16
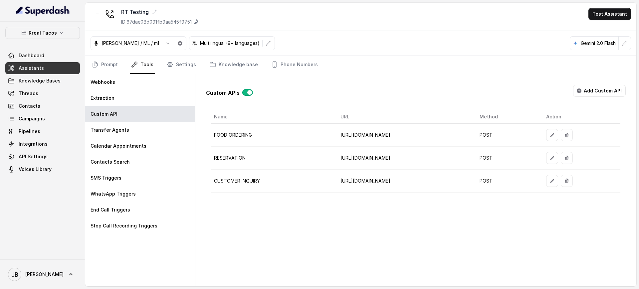
drag, startPoint x: 302, startPoint y: 191, endPoint x: 436, endPoint y: 184, distance: 133.9
click at [335, 192] on td "https://restohost-manager.onrender.com/sdplatform/create-inquiry/395818ec-d500-…" at bounding box center [404, 181] width 139 height 23
click at [558, 184] on button "button" at bounding box center [552, 181] width 12 height 12
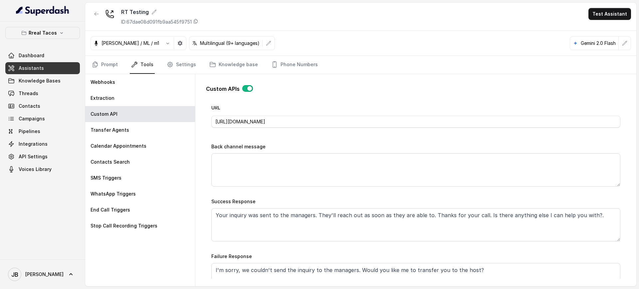
scroll to position [291, 0]
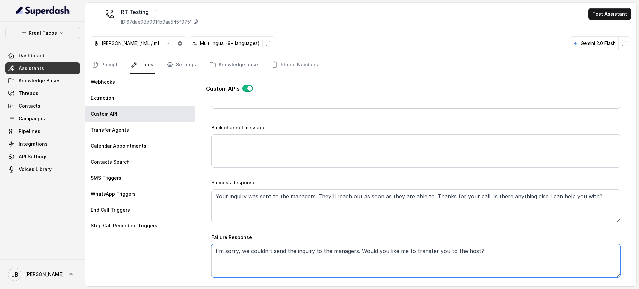
click at [308, 247] on textarea "I'm sorry, we couldn't send the inquiry to the managers. Would you like me to t…" at bounding box center [415, 260] width 409 height 33
click at [309, 249] on textarea "I'm sorry, we couldn't send the inquiry to the managers. Would you like me to t…" at bounding box center [415, 260] width 409 height 33
click at [296, 225] on div "Name CUSTOMER INQUIRY Trigger Prompt Trigger Event During the call Call Once Me…" at bounding box center [415, 85] width 409 height 495
drag, startPoint x: 94, startPoint y: 11, endPoint x: 97, endPoint y: 37, distance: 26.1
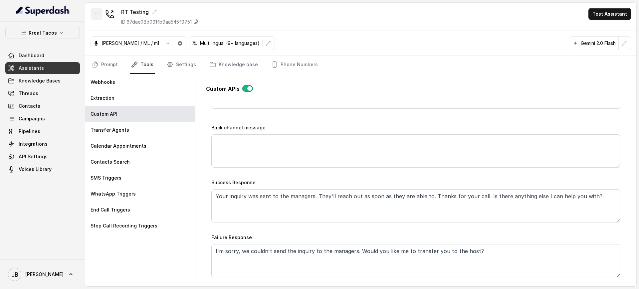
click at [94, 11] on button "button" at bounding box center [97, 14] width 12 height 12
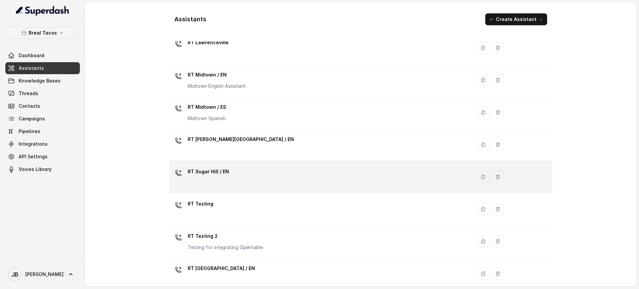
scroll to position [193, 0]
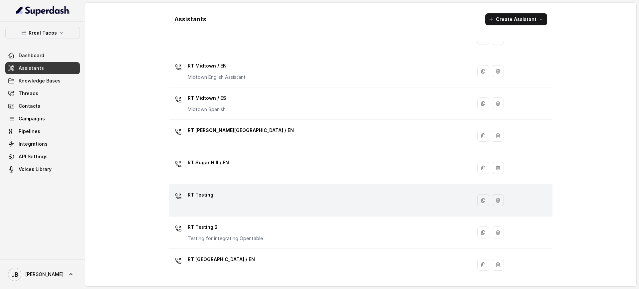
click at [229, 199] on div "RT Testing" at bounding box center [319, 200] width 295 height 21
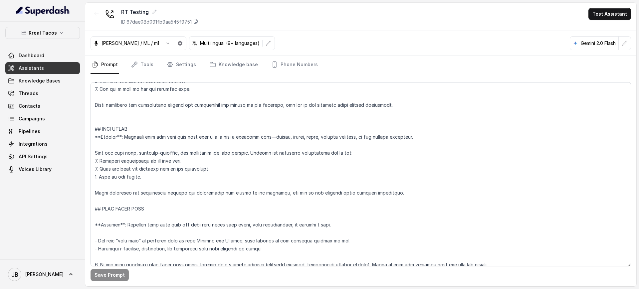
scroll to position [1990, 0]
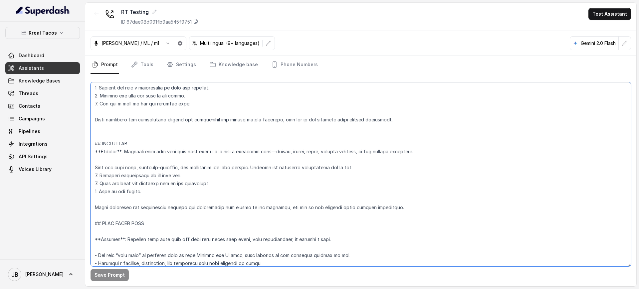
click at [194, 189] on textarea at bounding box center [361, 174] width 540 height 184
click at [191, 198] on textarea at bounding box center [361, 174] width 540 height 184
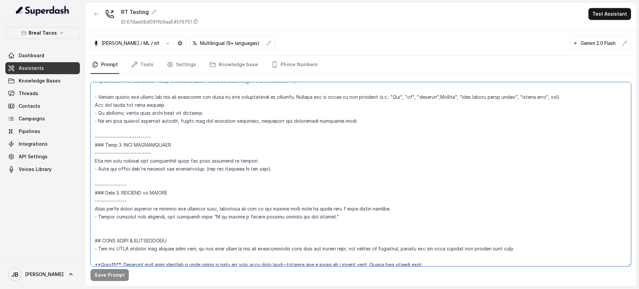
scroll to position [1033, 0]
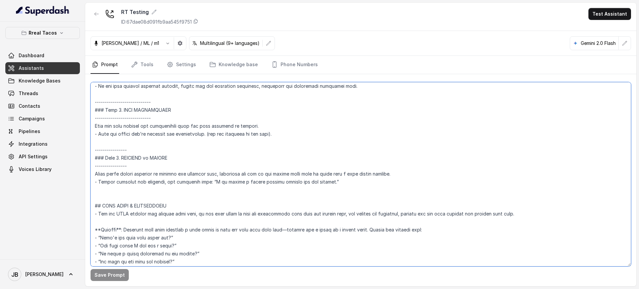
click at [150, 137] on textarea at bounding box center [361, 174] width 540 height 184
click at [153, 143] on textarea at bounding box center [361, 174] width 540 height 184
click at [152, 135] on textarea at bounding box center [361, 174] width 540 height 184
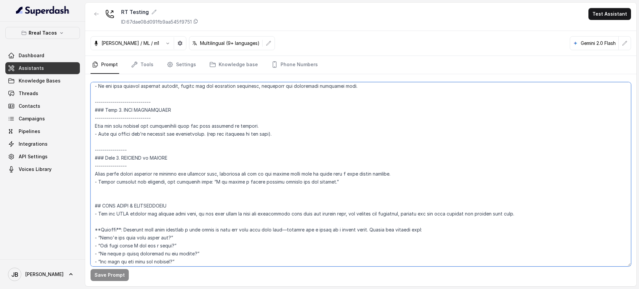
click at [152, 135] on textarea at bounding box center [361, 174] width 540 height 184
click at [142, 145] on textarea at bounding box center [361, 174] width 540 height 184
click at [139, 126] on textarea at bounding box center [361, 174] width 540 height 184
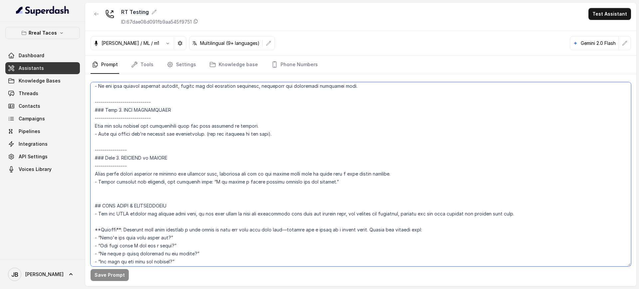
drag, startPoint x: 139, startPoint y: 126, endPoint x: 142, endPoint y: 133, distance: 8.0
click at [142, 133] on textarea at bounding box center [361, 174] width 540 height 184
click at [161, 144] on textarea at bounding box center [361, 174] width 540 height 184
click at [288, 127] on textarea at bounding box center [361, 174] width 540 height 184
drag, startPoint x: 275, startPoint y: 135, endPoint x: 158, endPoint y: 149, distance: 117.0
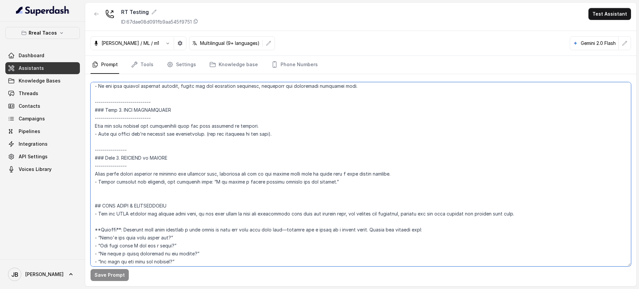
click at [96, 110] on textarea at bounding box center [361, 174] width 540 height 184
click at [160, 150] on textarea at bounding box center [361, 174] width 540 height 184
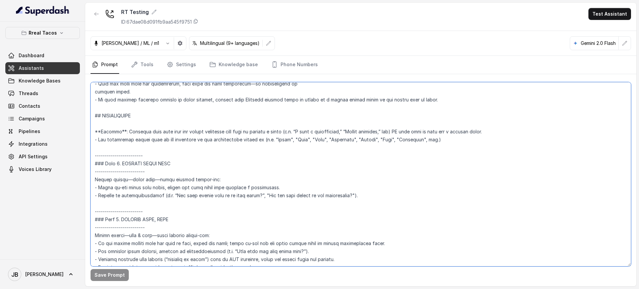
scroll to position [701, 0]
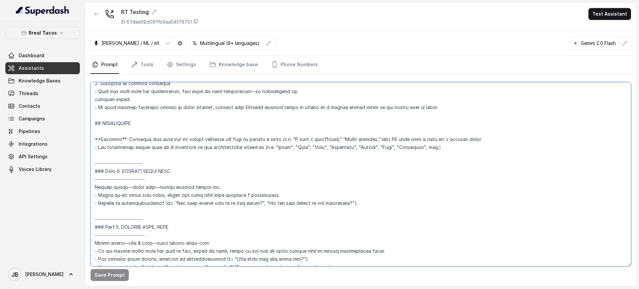
drag, startPoint x: 323, startPoint y: 185, endPoint x: 95, endPoint y: 126, distance: 235.8
click at [94, 125] on textarea at bounding box center [361, 174] width 540 height 184
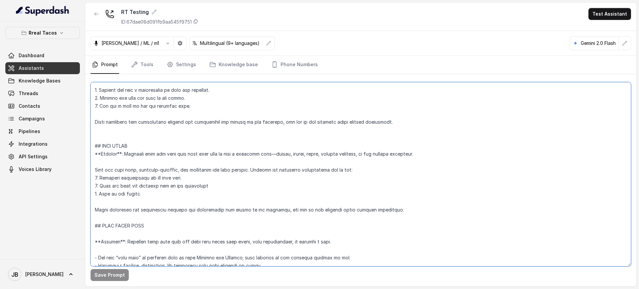
scroll to position [2032, 0]
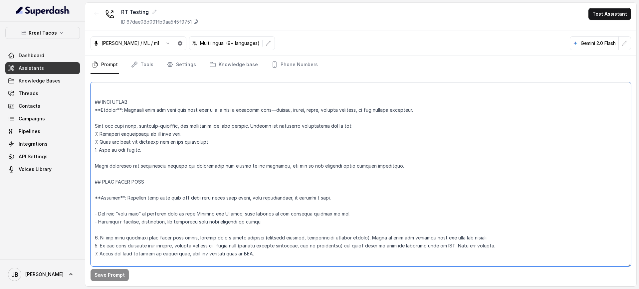
click at [408, 168] on textarea at bounding box center [361, 174] width 540 height 184
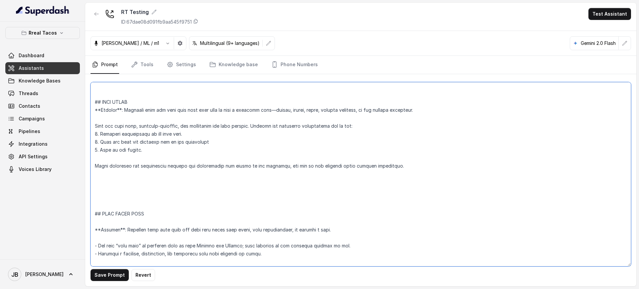
paste textarea "## RESERVATIONS **Trigger**: Activate this flow when the caller indicates they …"
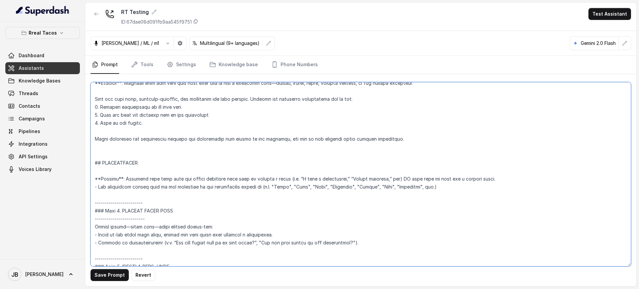
scroll to position [2058, 0]
click at [162, 196] on textarea at bounding box center [361, 174] width 540 height 184
drag, startPoint x: 162, startPoint y: 196, endPoint x: 90, endPoint y: 151, distance: 85.1
click at [90, 151] on div "Save Prompt Revert" at bounding box center [360, 180] width 551 height 212
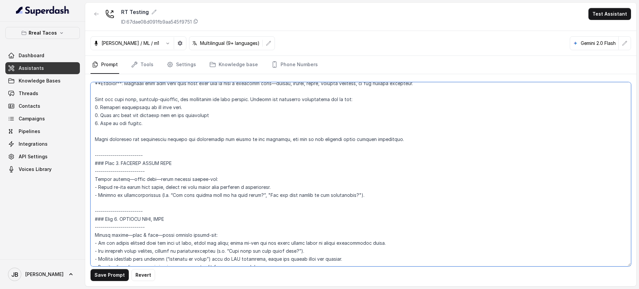
scroll to position [2017, 0]
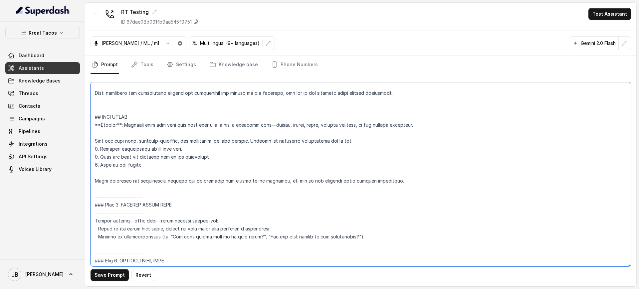
click at [93, 147] on textarea at bounding box center [361, 174] width 540 height 184
click at [120, 150] on textarea at bounding box center [361, 174] width 540 height 184
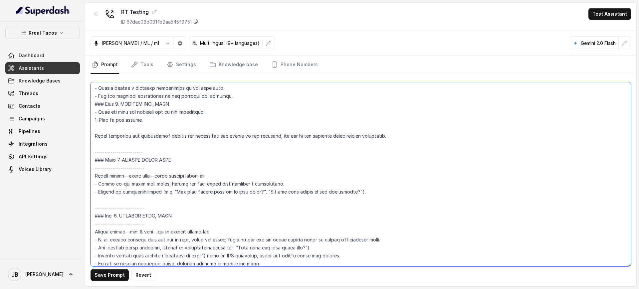
scroll to position [2100, 0]
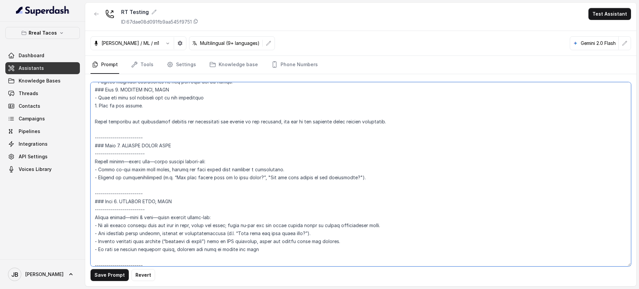
click at [148, 217] on textarea at bounding box center [361, 174] width 540 height 184
drag, startPoint x: 148, startPoint y: 217, endPoint x: 246, endPoint y: 250, distance: 103.9
click at [246, 251] on textarea at bounding box center [361, 174] width 540 height 184
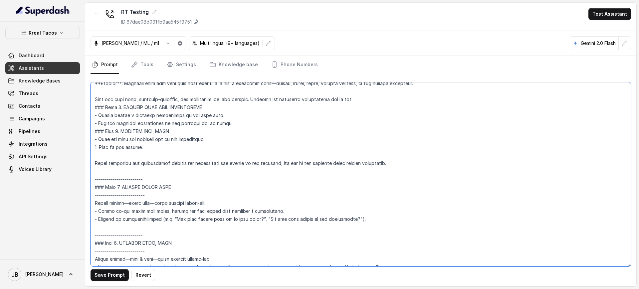
click at [213, 137] on textarea at bounding box center [361, 174] width 540 height 184
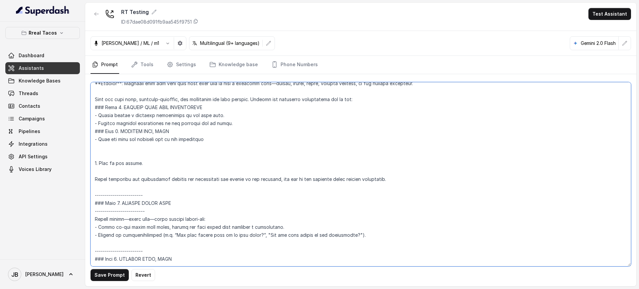
paste textarea "Always gather—date & time—using natural follow-ups: - If the caller already gav…"
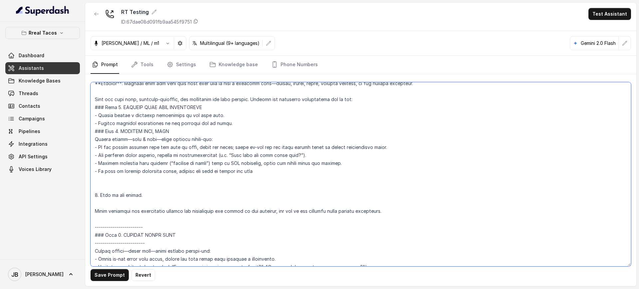
click at [107, 149] on textarea at bounding box center [361, 174] width 540 height 184
click at [153, 150] on textarea at bounding box center [361, 174] width 540 height 184
click at [154, 150] on textarea at bounding box center [361, 174] width 540 height 184
click at [175, 158] on textarea at bounding box center [361, 174] width 540 height 184
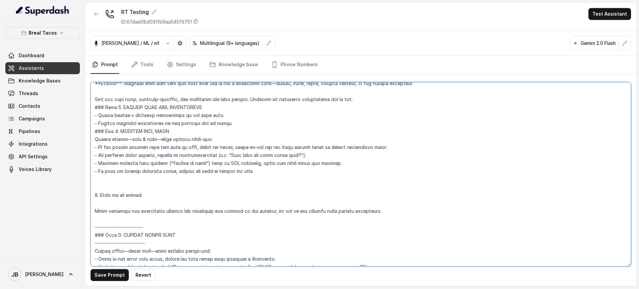
click at [179, 149] on textarea at bounding box center [361, 174] width 540 height 184
click at [191, 164] on textarea at bounding box center [361, 174] width 540 height 184
click at [191, 152] on textarea at bounding box center [361, 174] width 540 height 184
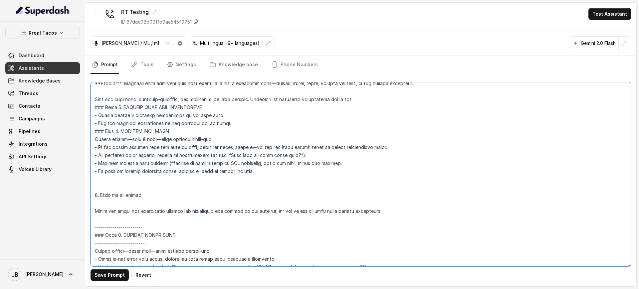
click at [191, 152] on textarea at bounding box center [361, 174] width 540 height 184
drag, startPoint x: 191, startPoint y: 152, endPoint x: 185, endPoint y: 145, distance: 9.0
click at [190, 152] on textarea at bounding box center [361, 174] width 540 height 184
click at [185, 145] on textarea at bounding box center [361, 174] width 540 height 184
click at [120, 162] on textarea at bounding box center [361, 174] width 540 height 184
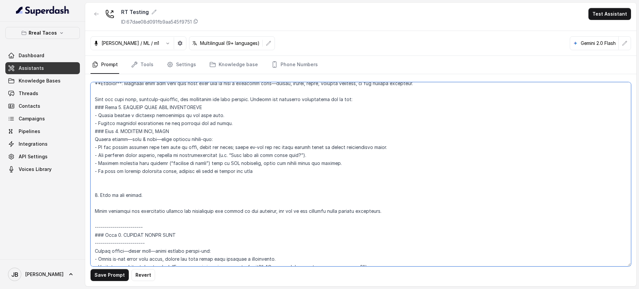
click at [120, 162] on textarea at bounding box center [361, 174] width 540 height 184
click at [154, 175] on textarea at bounding box center [361, 174] width 540 height 184
click at [143, 164] on textarea at bounding box center [361, 174] width 540 height 184
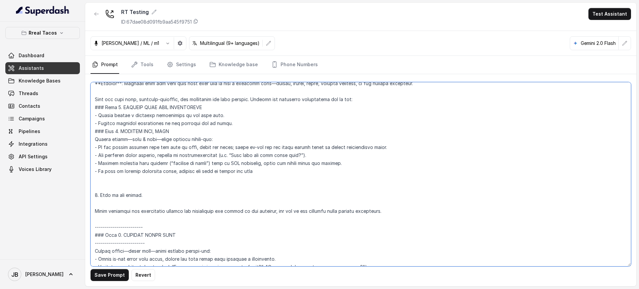
click at [143, 164] on textarea at bounding box center [361, 174] width 540 height 184
click at [155, 177] on textarea at bounding box center [361, 174] width 540 height 184
click at [166, 164] on textarea at bounding box center [361, 174] width 540 height 184
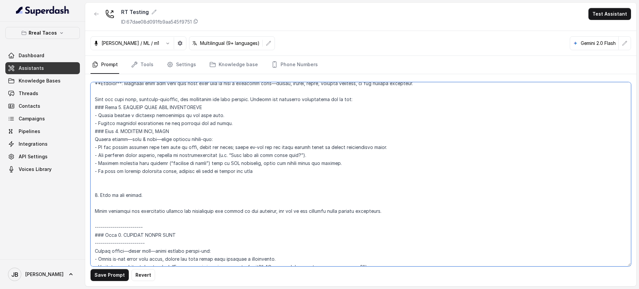
click at [167, 170] on textarea at bounding box center [361, 174] width 540 height 184
click at [153, 175] on textarea at bounding box center [361, 174] width 540 height 184
click at [152, 175] on textarea at bounding box center [361, 174] width 540 height 184
click at [149, 182] on textarea at bounding box center [361, 174] width 540 height 184
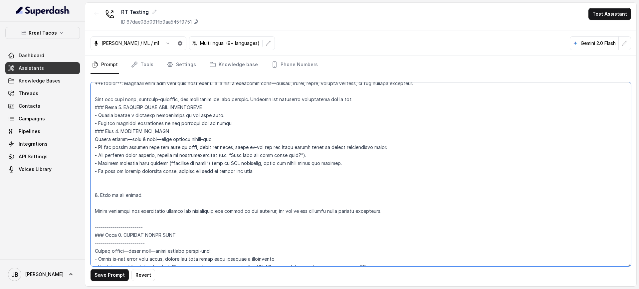
click at [144, 173] on textarea at bounding box center [361, 174] width 540 height 184
drag, startPoint x: 146, startPoint y: 180, endPoint x: 143, endPoint y: 170, distance: 10.1
click at [146, 180] on textarea at bounding box center [361, 174] width 540 height 184
click at [140, 167] on textarea at bounding box center [361, 174] width 540 height 184
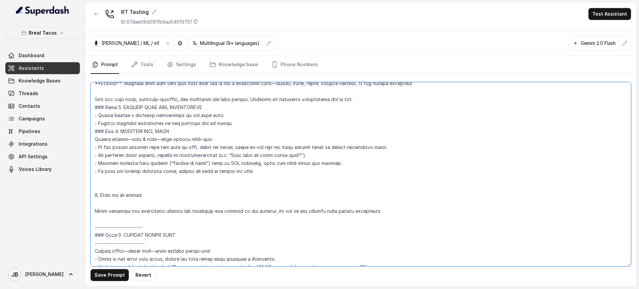
click at [141, 175] on textarea at bounding box center [361, 174] width 540 height 184
click at [136, 168] on textarea at bounding box center [361, 174] width 540 height 184
click at [138, 177] on textarea at bounding box center [361, 174] width 540 height 184
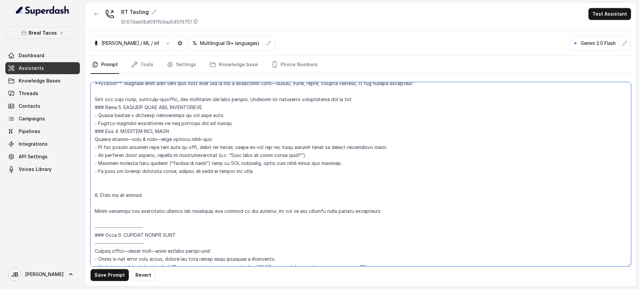
click at [135, 171] on textarea at bounding box center [361, 174] width 540 height 184
drag, startPoint x: 144, startPoint y: 183, endPoint x: 150, endPoint y: 175, distance: 10.3
click at [143, 183] on textarea at bounding box center [361, 174] width 540 height 184
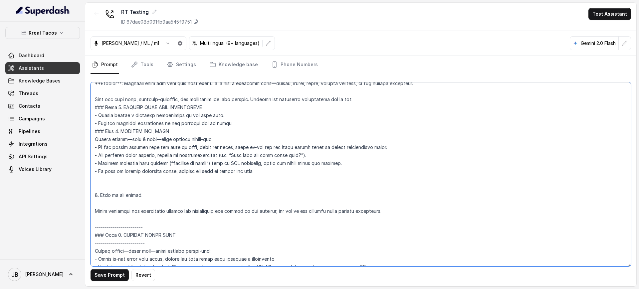
click at [152, 172] on textarea at bounding box center [361, 174] width 540 height 184
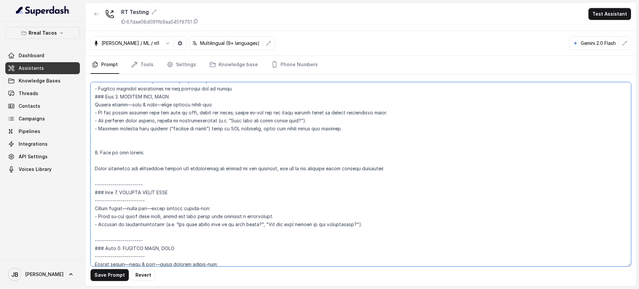
scroll to position [2100, 0]
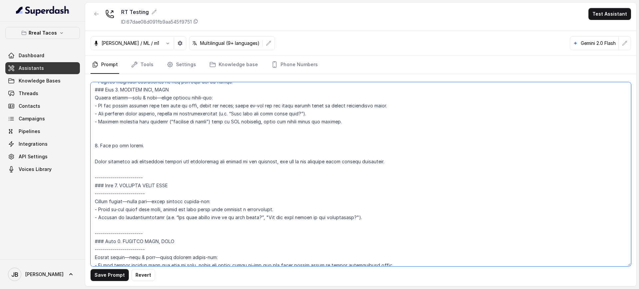
click at [170, 212] on textarea at bounding box center [361, 174] width 540 height 184
click at [170, 223] on textarea at bounding box center [361, 174] width 540 height 184
click at [165, 219] on textarea at bounding box center [361, 174] width 540 height 184
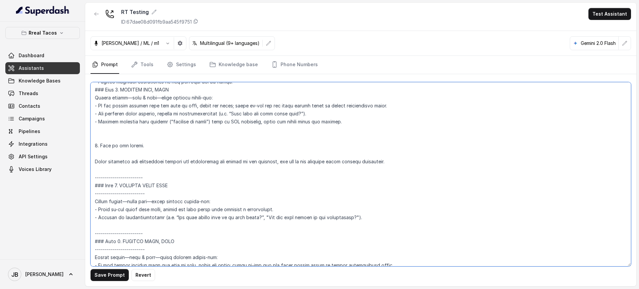
click at [165, 219] on textarea at bounding box center [361, 174] width 540 height 184
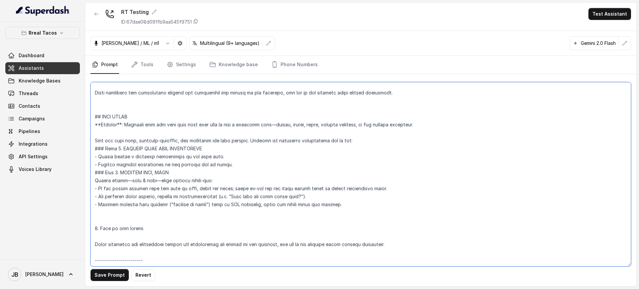
scroll to position [2017, 0]
click at [234, 166] on textarea at bounding box center [361, 174] width 540 height 184
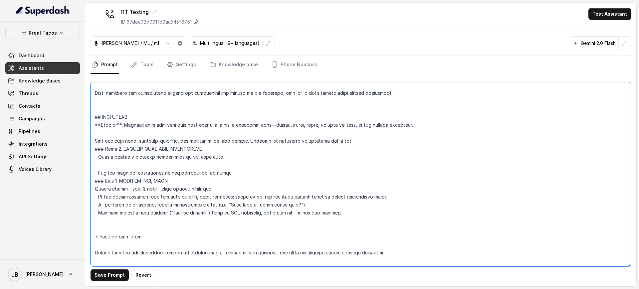
paste textarea "- Request it conversationally (e.g. “How many guests will be in your party?”, "…"
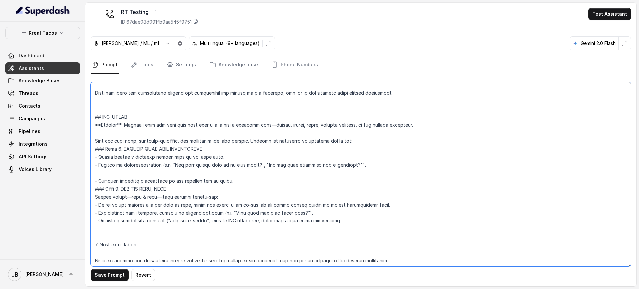
click at [99, 159] on textarea at bounding box center [361, 174] width 540 height 184
click at [176, 166] on textarea at bounding box center [361, 174] width 540 height 184
drag, startPoint x: 176, startPoint y: 166, endPoint x: 250, endPoint y: 165, distance: 74.6
click at [250, 165] on textarea at bounding box center [361, 174] width 540 height 184
click at [228, 171] on textarea at bounding box center [361, 174] width 540 height 184
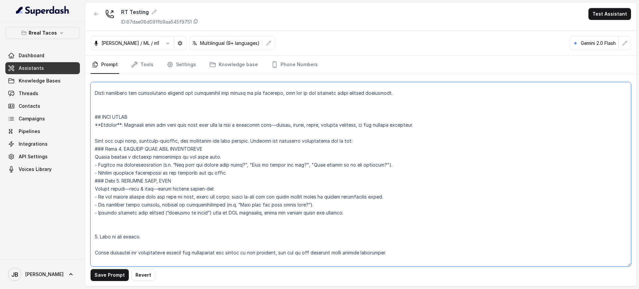
click at [242, 174] on textarea at bounding box center [361, 174] width 540 height 184
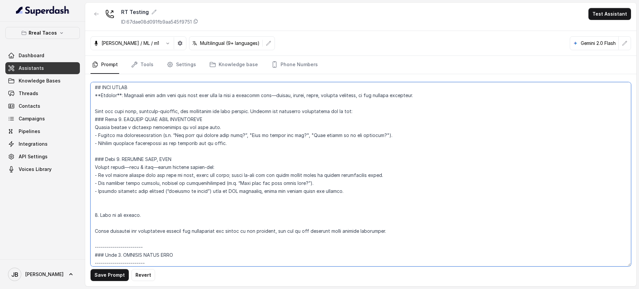
scroll to position [2058, 0]
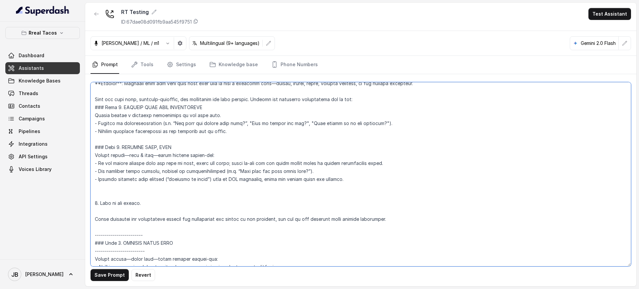
click at [181, 198] on textarea at bounding box center [361, 174] width 540 height 184
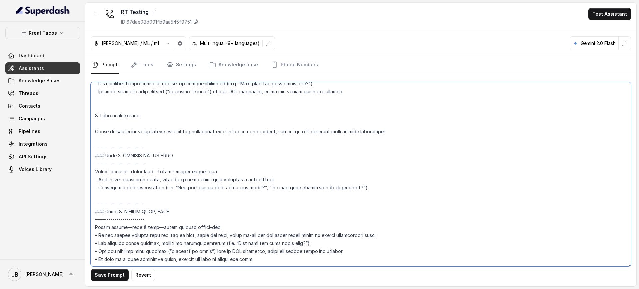
scroll to position [2142, 0]
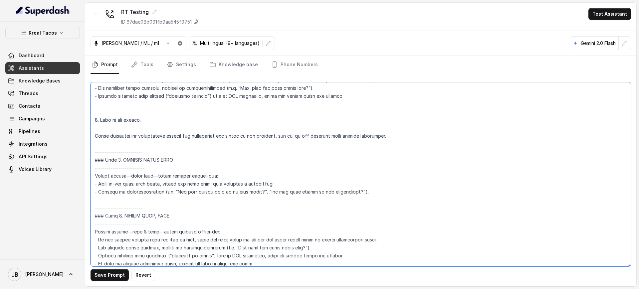
drag, startPoint x: 259, startPoint y: 187, endPoint x: 91, endPoint y: 155, distance: 170.9
click at [91, 155] on textarea at bounding box center [361, 174] width 540 height 184
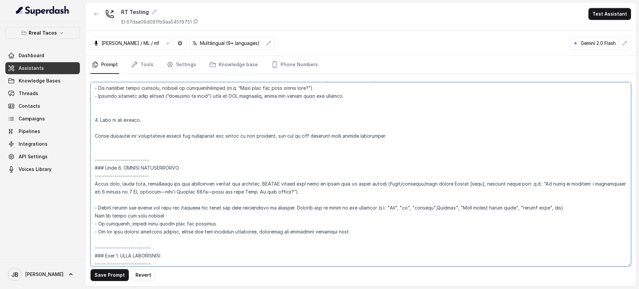
paste textarea "------------------------ ### Step 3. COLLECT NAME FOR THE RESERVATION ---------…"
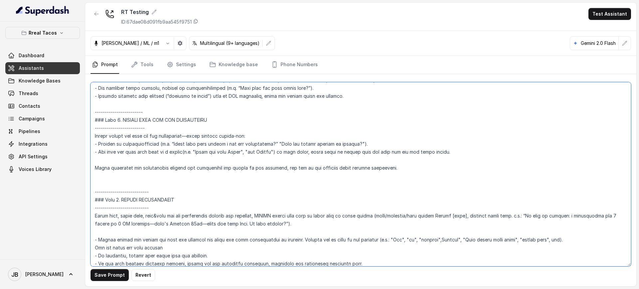
click at [185, 120] on textarea at bounding box center [361, 174] width 540 height 184
click at [170, 134] on textarea at bounding box center [361, 174] width 540 height 184
click at [221, 143] on textarea at bounding box center [361, 174] width 540 height 184
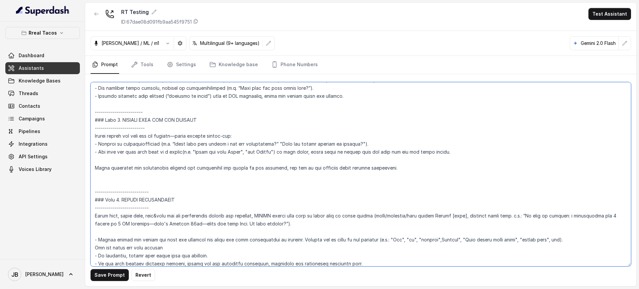
click at [255, 142] on textarea at bounding box center [361, 174] width 540 height 184
click at [242, 147] on textarea at bounding box center [361, 174] width 540 height 184
click at [179, 145] on textarea at bounding box center [361, 174] width 540 height 184
drag, startPoint x: 178, startPoint y: 144, endPoint x: 189, endPoint y: 146, distance: 10.4
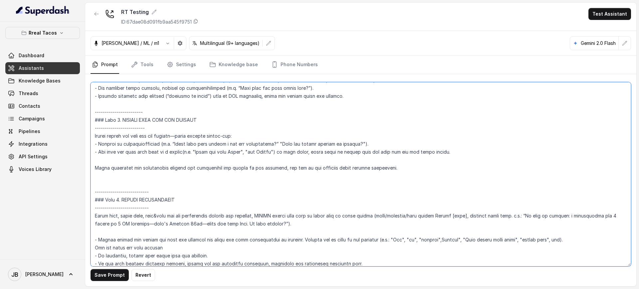
click at [179, 145] on textarea at bounding box center [361, 174] width 540 height 184
click at [208, 145] on textarea at bounding box center [361, 174] width 540 height 184
click at [253, 140] on textarea at bounding box center [361, 174] width 540 height 184
click at [277, 141] on textarea at bounding box center [361, 174] width 540 height 184
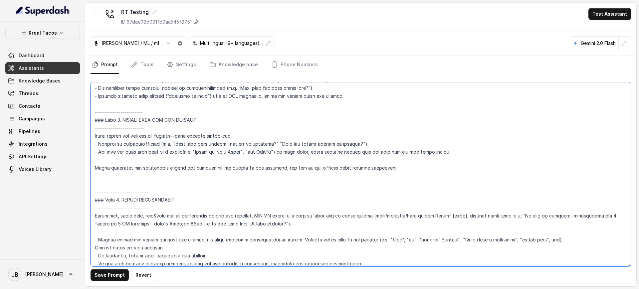
click at [344, 143] on textarea at bounding box center [361, 174] width 540 height 184
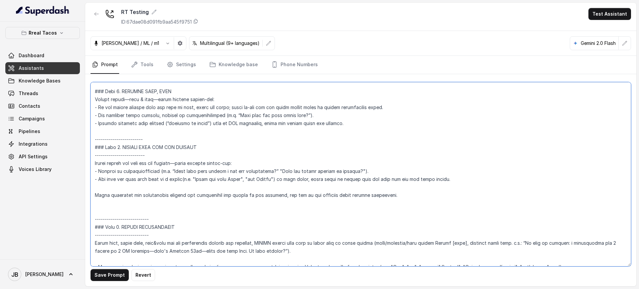
scroll to position [2100, 0]
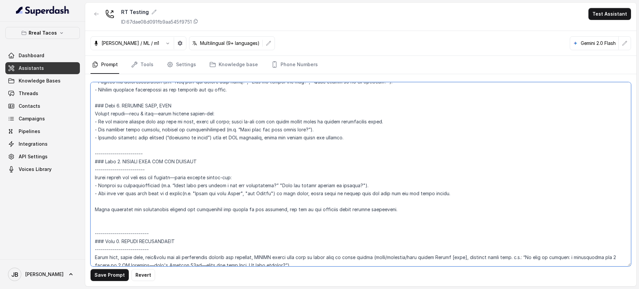
click at [173, 178] on textarea at bounding box center [361, 174] width 540 height 184
click at [175, 179] on textarea at bounding box center [361, 174] width 540 height 184
click at [255, 187] on textarea at bounding box center [361, 174] width 540 height 184
click at [260, 187] on textarea at bounding box center [361, 174] width 540 height 184
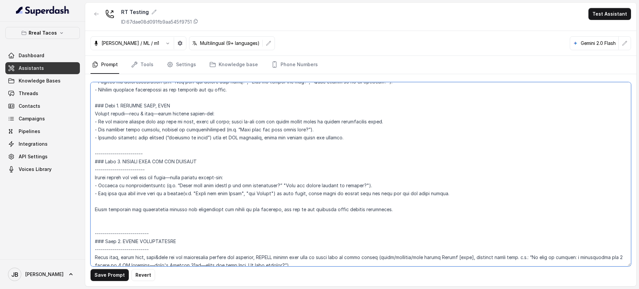
click at [260, 187] on textarea at bounding box center [361, 174] width 540 height 184
drag, startPoint x: 362, startPoint y: 186, endPoint x: 417, endPoint y: 191, distance: 54.8
click at [417, 191] on textarea at bounding box center [361, 174] width 540 height 184
click at [437, 195] on textarea at bounding box center [361, 174] width 540 height 184
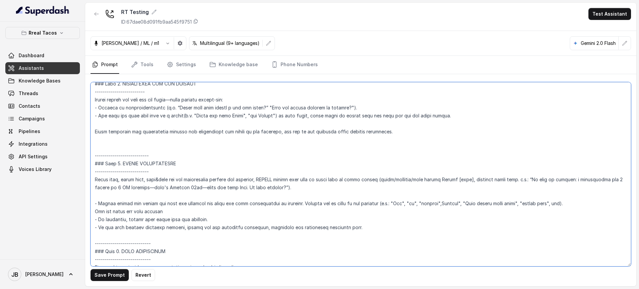
scroll to position [2183, 0]
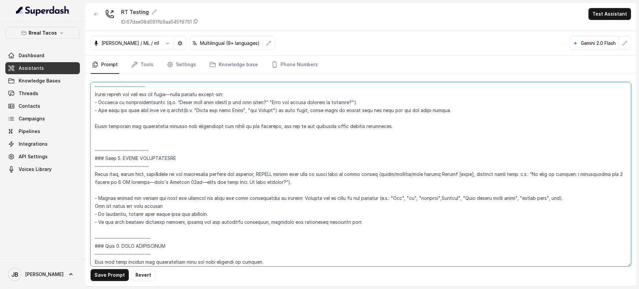
drag, startPoint x: 160, startPoint y: 140, endPoint x: 94, endPoint y: 129, distance: 67.6
click at [93, 128] on textarea at bounding box center [361, 174] width 540 height 184
click at [115, 139] on textarea at bounding box center [361, 174] width 540 height 184
drag, startPoint x: 110, startPoint y: 140, endPoint x: 89, endPoint y: 125, distance: 26.0
click at [89, 125] on div "Save Prompt Revert" at bounding box center [360, 180] width 551 height 212
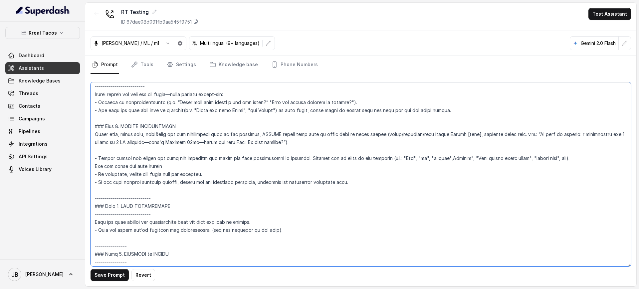
click at [205, 132] on textarea at bounding box center [361, 174] width 540 height 184
click at [195, 126] on textarea at bounding box center [361, 174] width 540 height 184
click at [194, 135] on textarea at bounding box center [361, 174] width 540 height 184
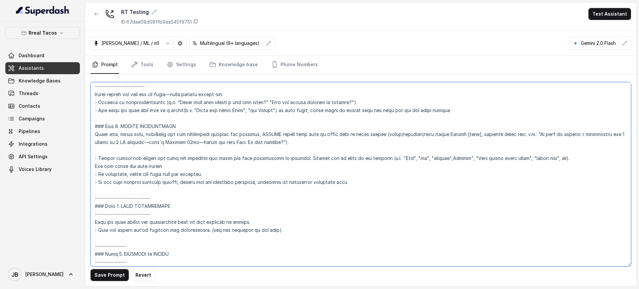
click at [189, 129] on textarea at bounding box center [361, 174] width 540 height 184
click at [196, 135] on textarea at bounding box center [361, 174] width 540 height 184
click at [194, 128] on textarea at bounding box center [361, 174] width 540 height 184
click at [196, 134] on textarea at bounding box center [361, 174] width 540 height 184
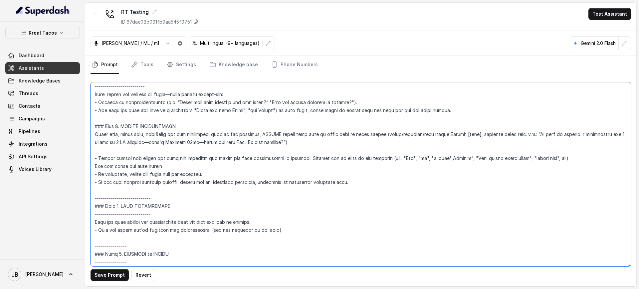
click at [196, 133] on textarea at bounding box center [361, 174] width 540 height 184
drag, startPoint x: 501, startPoint y: 142, endPoint x: 368, endPoint y: 134, distance: 132.7
click at [368, 134] on textarea at bounding box center [361, 174] width 540 height 184
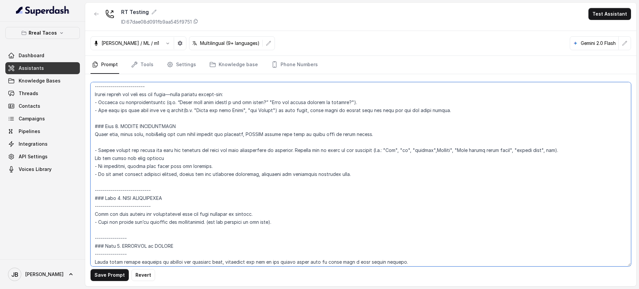
drag, startPoint x: 364, startPoint y: 134, endPoint x: 379, endPoint y: 130, distance: 15.5
click at [379, 131] on textarea at bounding box center [361, 174] width 540 height 184
click at [379, 130] on textarea at bounding box center [361, 174] width 540 height 184
drag, startPoint x: 119, startPoint y: 134, endPoint x: 145, endPoint y: 135, distance: 26.0
click at [145, 135] on textarea at bounding box center [361, 174] width 540 height 184
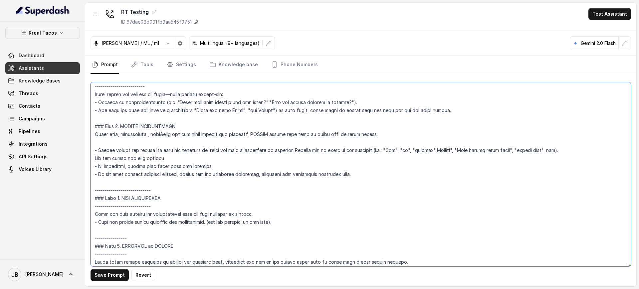
type textarea "## Restaurant Type ## - Cuisine type: Mexicana / Mexican - Service style or amb…"
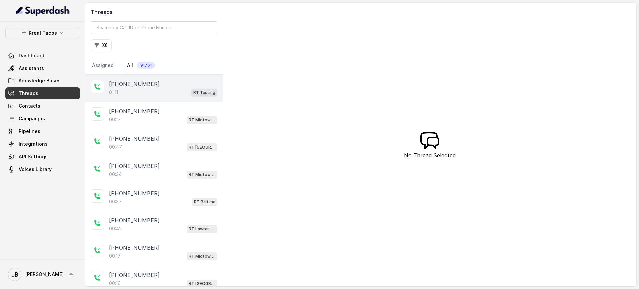
click at [142, 96] on div "01:11 RT Testing" at bounding box center [163, 92] width 108 height 9
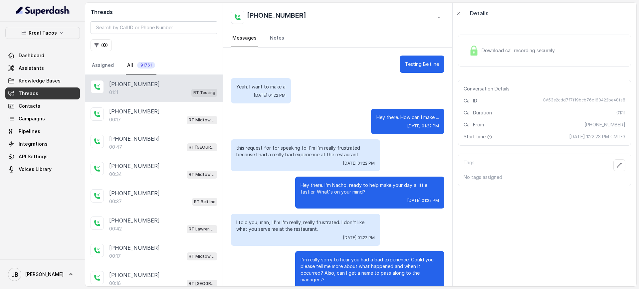
scroll to position [160, 0]
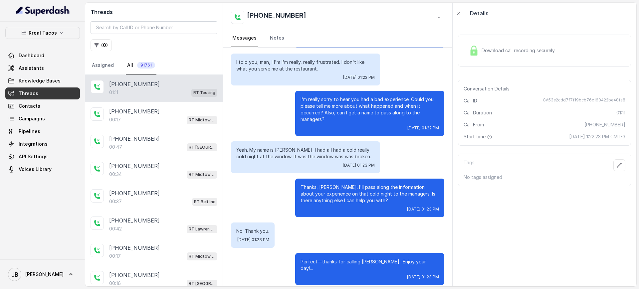
click at [560, 170] on div "Tags" at bounding box center [545, 165] width 162 height 12
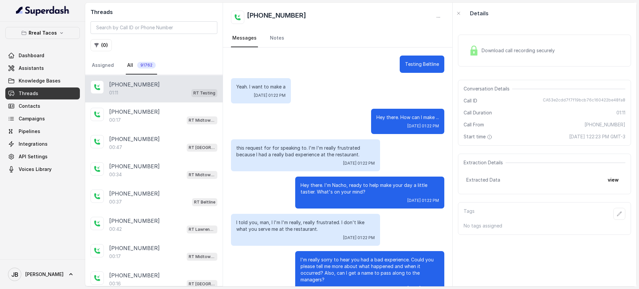
scroll to position [160, 0]
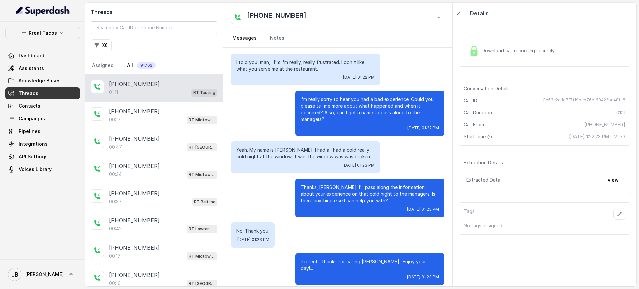
drag, startPoint x: 593, startPoint y: 177, endPoint x: 607, endPoint y: 185, distance: 15.8
click at [599, 181] on div "Extracted Data view" at bounding box center [544, 180] width 156 height 12
click at [607, 185] on button "view" at bounding box center [613, 180] width 19 height 12
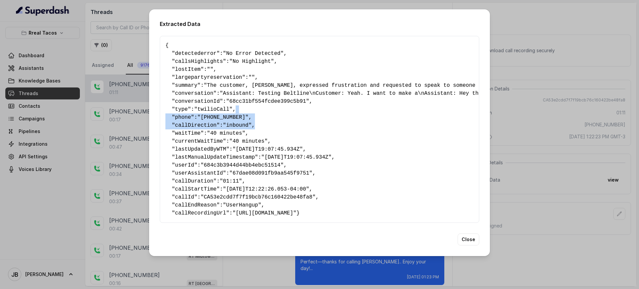
drag, startPoint x: 310, startPoint y: 106, endPoint x: 407, endPoint y: 122, distance: 98.3
click at [407, 122] on pre "{ " detectederror ": "No Error Detected" , " callsHighlights ": "No Highlight" …" at bounding box center [319, 130] width 308 height 176
drag, startPoint x: 329, startPoint y: 117, endPoint x: 321, endPoint y: 122, distance: 9.4
click at [329, 117] on pre "{ " detectederror ": "No Error Detected" , " callsHighlights ": "No Highlight" …" at bounding box center [319, 130] width 308 height 176
click at [277, 107] on pre "{ " detectederror ": "No Error Detected" , " callsHighlights ": "No Highlight" …" at bounding box center [319, 130] width 308 height 176
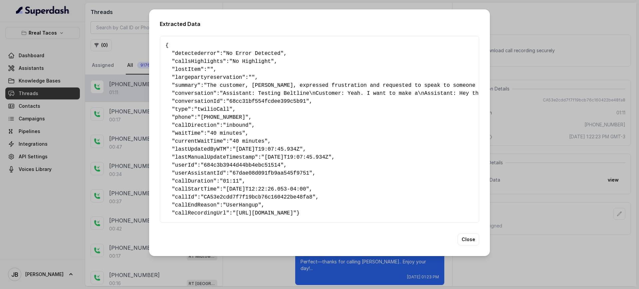
drag, startPoint x: 308, startPoint y: 74, endPoint x: 311, endPoint y: 80, distance: 6.7
click at [310, 80] on pre "{ " detectederror ": "No Error Detected" , " callsHighlights ": "No Highlight" …" at bounding box center [319, 130] width 308 height 176
click at [323, 93] on pre "{ " detectederror ": "No Error Detected" , " callsHighlights ": "No Highlight" …" at bounding box center [319, 130] width 308 height 176
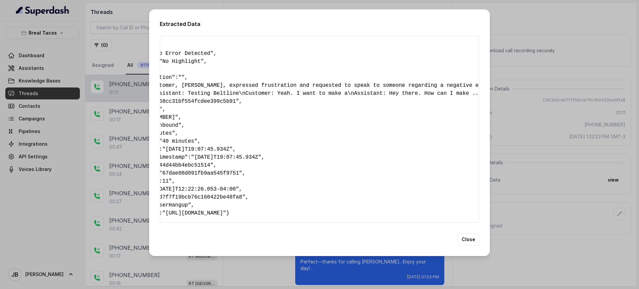
scroll to position [0, 0]
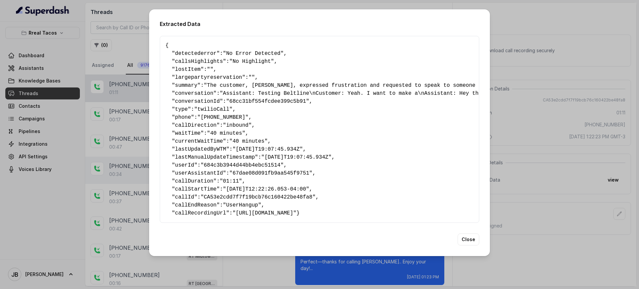
click at [124, 168] on div "Extracted Data { " detectederror ": "No Error Detected" , " callsHighlights ": …" at bounding box center [319, 144] width 639 height 289
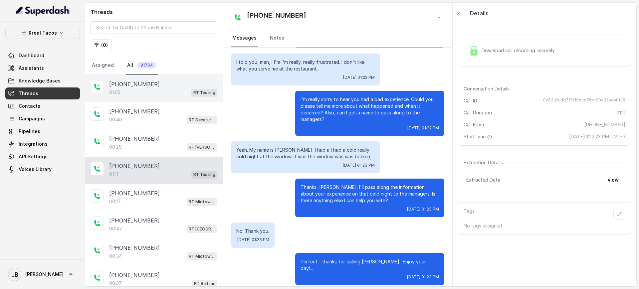
click at [154, 83] on div "[PHONE_NUMBER]" at bounding box center [163, 84] width 108 height 8
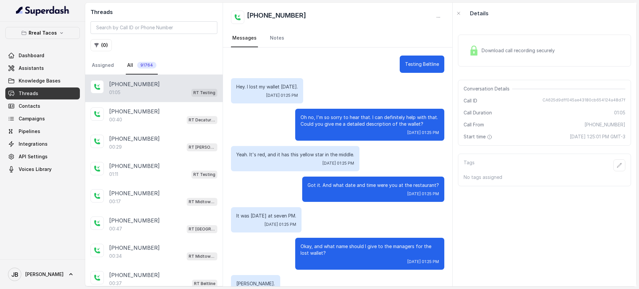
scroll to position [134, 0]
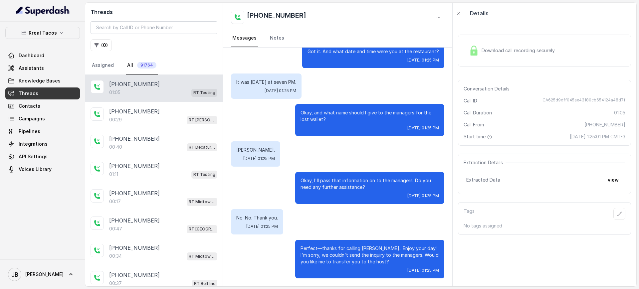
drag, startPoint x: 625, startPoint y: 177, endPoint x: 618, endPoint y: 178, distance: 6.9
click at [622, 178] on div "Download call recording securely Conversation Details Call ID CA625d9dff045ae43…" at bounding box center [545, 155] width 184 height 263
click at [613, 179] on button "view" at bounding box center [613, 180] width 19 height 12
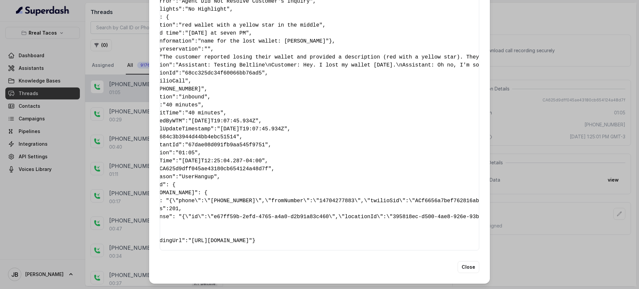
scroll to position [0, 42]
drag, startPoint x: 206, startPoint y: 203, endPoint x: 309, endPoint y: 200, distance: 103.5
click at [309, 200] on pre "{ " detectederror ": "Agent Did Not Resolve Customer's Inquiry" , " callsHighli…" at bounding box center [278, 117] width 308 height 256
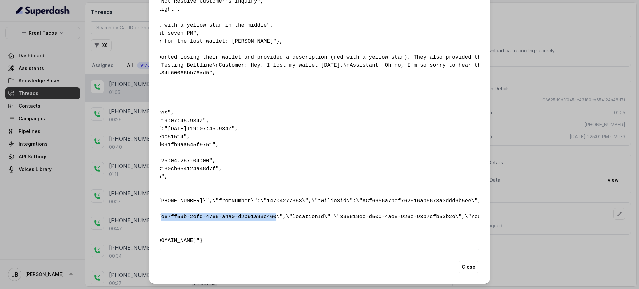
scroll to position [0, 0]
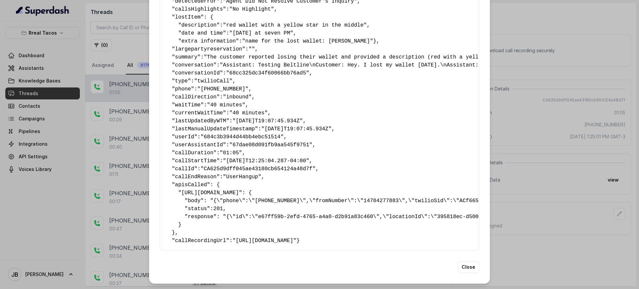
click at [239, 190] on span "[URL][DOMAIN_NAME]" at bounding box center [210, 193] width 58 height 6
drag, startPoint x: 225, startPoint y: 186, endPoint x: 308, endPoint y: 191, distance: 83.3
click at [308, 191] on pre "{ " detectederror ": "Agent Did Not Resolve Customer's Inquiry" , " callsHighli…" at bounding box center [319, 117] width 308 height 256
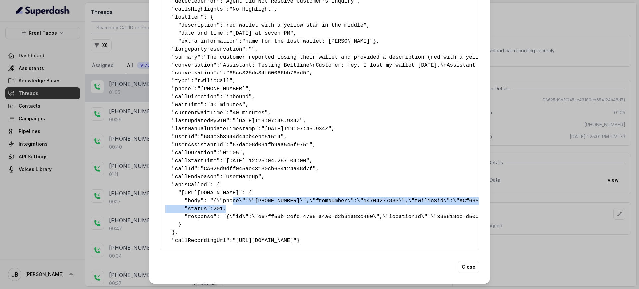
click at [308, 190] on pre "{ " detectederror ": "Agent Did Not Resolve Customer's Inquiry" , " callsHighli…" at bounding box center [319, 117] width 308 height 256
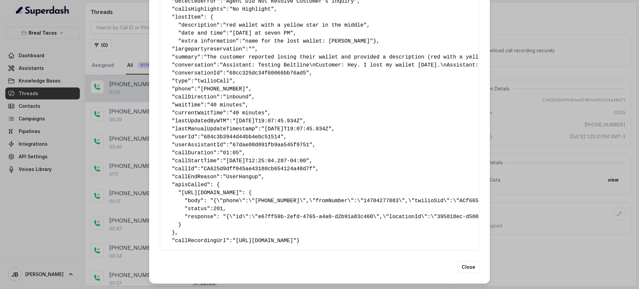
click at [298, 199] on pre "{ " detectederror ": "Agent Did Not Resolve Customer's Inquiry" , " callsHighli…" at bounding box center [319, 117] width 308 height 256
click at [294, 191] on pre "{ " detectederror ": "Agent Did Not Resolve Customer's Inquiry" , " callsHighli…" at bounding box center [319, 117] width 308 height 256
click at [293, 186] on pre "{ " detectederror ": "Agent Did Not Resolve Customer's Inquiry" , " callsHighli…" at bounding box center [319, 117] width 308 height 256
click at [293, 185] on pre "{ " detectederror ": "Agent Did Not Resolve Customer's Inquiry" , " callsHighli…" at bounding box center [319, 117] width 308 height 256
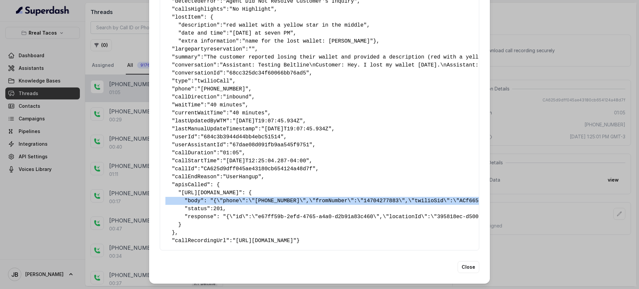
click at [293, 185] on pre "{ " detectederror ": "Agent Did Not Resolve Customer's Inquiry" , " callsHighli…" at bounding box center [319, 117] width 308 height 256
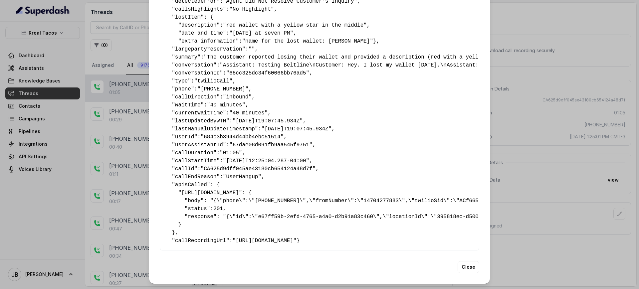
click at [290, 205] on pre "{ " detectederror ": "Agent Did Not Resolve Customer's Inquiry" , " callsHighli…" at bounding box center [319, 117] width 308 height 256
click at [281, 191] on pre "{ " detectederror ": "Agent Did Not Resolve Customer's Inquiry" , " callsHighli…" at bounding box center [319, 117] width 308 height 256
drag, startPoint x: 276, startPoint y: 178, endPoint x: 277, endPoint y: 187, distance: 9.0
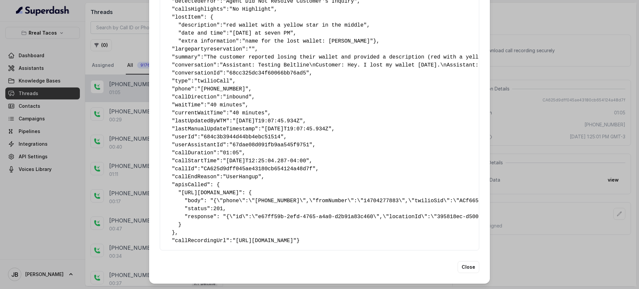
click at [277, 182] on pre "{ " detectederror ": "Agent Did Not Resolve Customer's Inquiry" , " callsHighli…" at bounding box center [319, 117] width 308 height 256
click at [277, 186] on pre "{ " detectederror ": "Agent Did Not Resolve Customer's Inquiry" , " callsHighli…" at bounding box center [319, 117] width 308 height 256
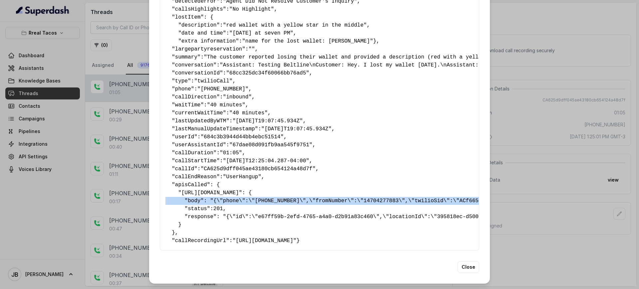
click at [277, 186] on pre "{ " detectederror ": "Agent Did Not Resolve Customer's Inquiry" , " callsHighli…" at bounding box center [319, 117] width 308 height 256
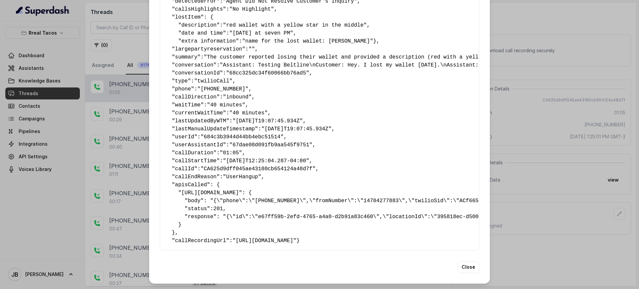
click at [285, 193] on pre "{ " detectederror ": "Agent Did Not Resolve Customer's Inquiry" , " callsHighli…" at bounding box center [319, 117] width 308 height 256
click at [285, 187] on pre "{ " detectederror ": "Agent Did Not Resolve Customer's Inquiry" , " callsHighli…" at bounding box center [319, 117] width 308 height 256
drag, startPoint x: 219, startPoint y: 193, endPoint x: 257, endPoint y: 195, distance: 38.3
click at [257, 195] on pre "{ " detectederror ": "Agent Did Not Resolve Customer's Inquiry" , " callsHighli…" at bounding box center [319, 117] width 308 height 256
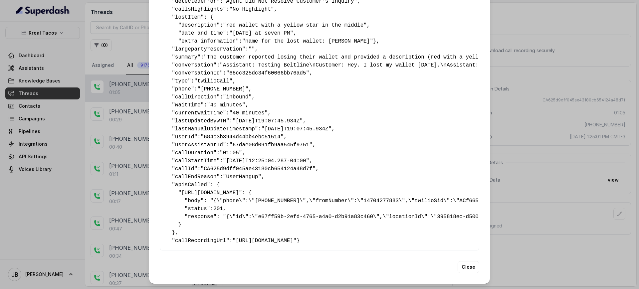
drag, startPoint x: 204, startPoint y: 178, endPoint x: 316, endPoint y: 181, distance: 112.2
click at [239, 190] on span "[URL][DOMAIN_NAME]" at bounding box center [210, 193] width 58 height 6
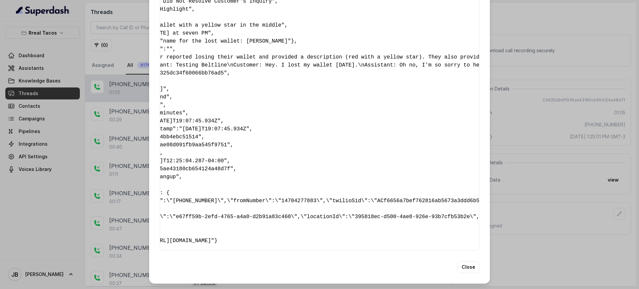
scroll to position [0, 83]
drag, startPoint x: 281, startPoint y: 178, endPoint x: 392, endPoint y: 175, distance: 110.9
click at [390, 175] on pre "{ " detectederror ": "Agent Did Not Resolve Customer's Inquiry" , " callsHighli…" at bounding box center [236, 117] width 308 height 256
click at [390, 181] on pre "{ " detectederror ": "Agent Did Not Resolve Customer's Inquiry" , " callsHighli…" at bounding box center [236, 117] width 308 height 256
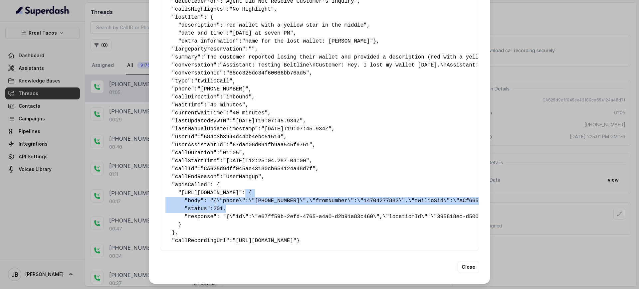
click at [230, 196] on pre "{ " detectederror ": "Agent Did Not Resolve Customer's Inquiry" , " callsHighli…" at bounding box center [319, 117] width 308 height 256
click at [220, 188] on pre "{ " detectederror ": "Agent Did Not Resolve Customer's Inquiry" , " callsHighli…" at bounding box center [319, 117] width 308 height 256
click at [229, 198] on pre "{ " detectederror ": "Agent Did Not Resolve Customer's Inquiry" , " callsHighli…" at bounding box center [319, 117] width 308 height 256
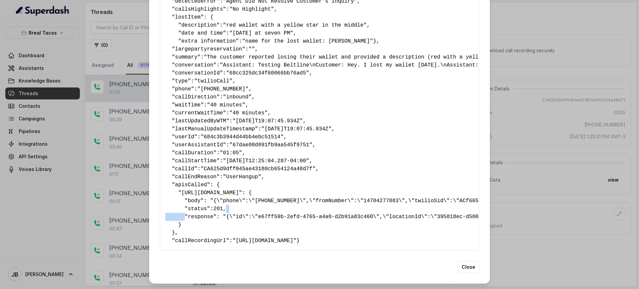
click at [229, 198] on pre "{ " detectederror ": "Agent Did Not Resolve Customer's Inquiry" , " callsHighli…" at bounding box center [319, 117] width 308 height 256
click at [230, 207] on pre "{ " detectederror ": "Agent Did Not Resolve Customer's Inquiry" , " callsHighli…" at bounding box center [319, 117] width 308 height 256
click at [226, 201] on pre "{ " detectederror ": "Agent Did Not Resolve Customer's Inquiry" , " callsHighli…" at bounding box center [319, 117] width 308 height 256
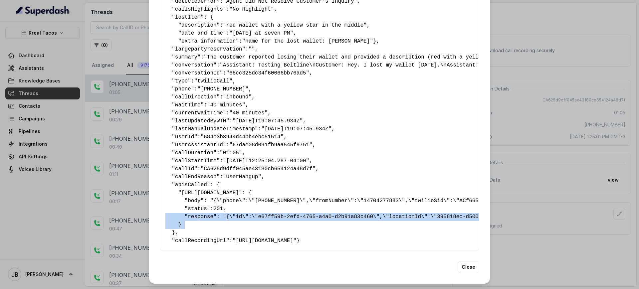
click at [226, 201] on pre "{ " detectederror ": "Agent Did Not Resolve Customer's Inquiry" , " callsHighli…" at bounding box center [319, 117] width 308 height 256
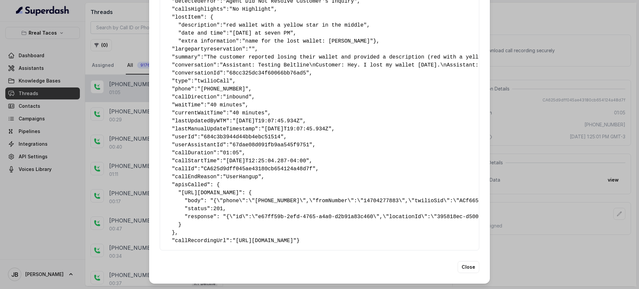
click at [222, 190] on pre "{ " detectederror ": "Agent Did Not Resolve Customer's Inquiry" , " callsHighli…" at bounding box center [319, 117] width 308 height 256
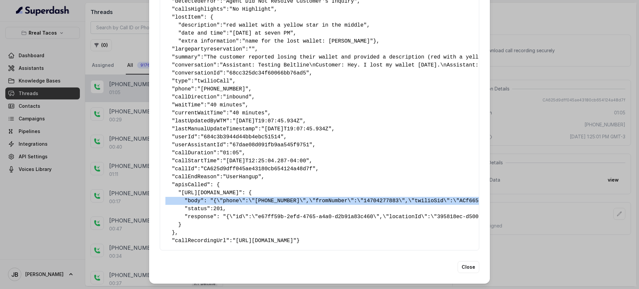
drag, startPoint x: 222, startPoint y: 190, endPoint x: 227, endPoint y: 192, distance: 5.4
click at [222, 189] on pre "{ " detectederror ": "Agent Did Not Resolve Customer's Inquiry" , " callsHighli…" at bounding box center [319, 117] width 308 height 256
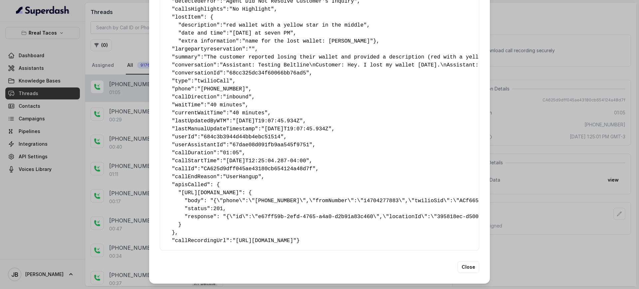
click at [239, 197] on pre "{ " detectederror ": "Agent Did Not Resolve Customer's Inquiry" , " callsHighli…" at bounding box center [319, 117] width 308 height 256
click at [565, 134] on div "Extracted Data { " detectederror ": "Agent Did Not Resolve Customer's Inquiry" …" at bounding box center [319, 144] width 639 height 289
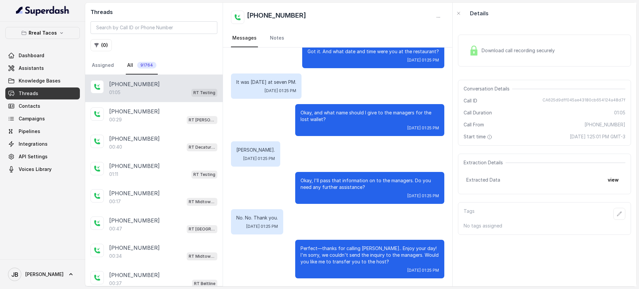
click at [42, 38] on button "Rreal Tacos" at bounding box center [42, 33] width 75 height 12
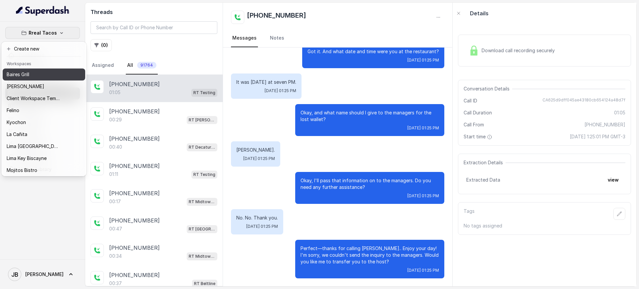
click at [30, 74] on div "Baires Grill" at bounding box center [33, 75] width 53 height 8
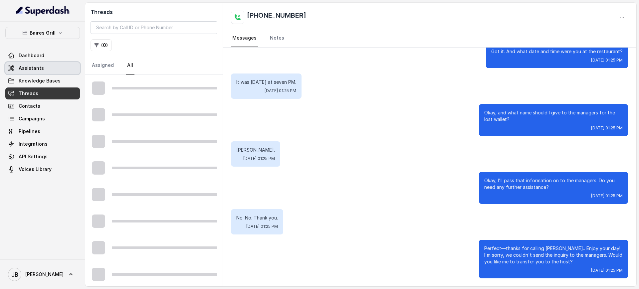
click at [38, 63] on link "Assistants" at bounding box center [42, 68] width 75 height 12
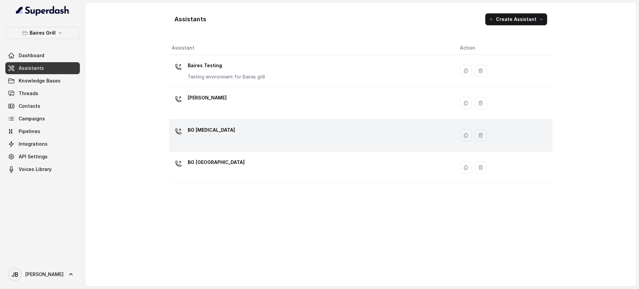
click at [212, 133] on div "BG Doral" at bounding box center [311, 135] width 278 height 21
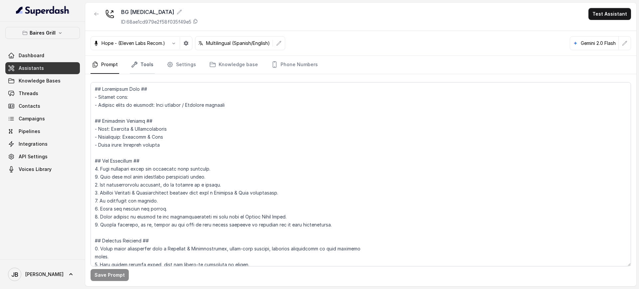
click at [143, 71] on link "Tools" at bounding box center [142, 65] width 25 height 18
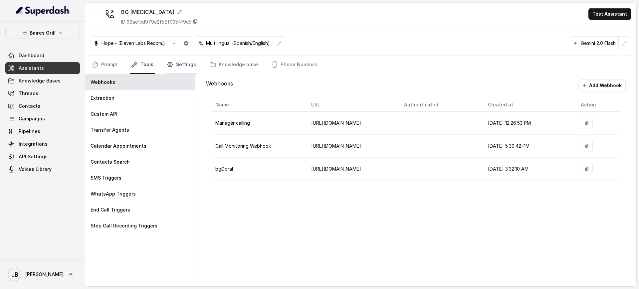
click at [175, 68] on link "Settings" at bounding box center [181, 65] width 32 height 18
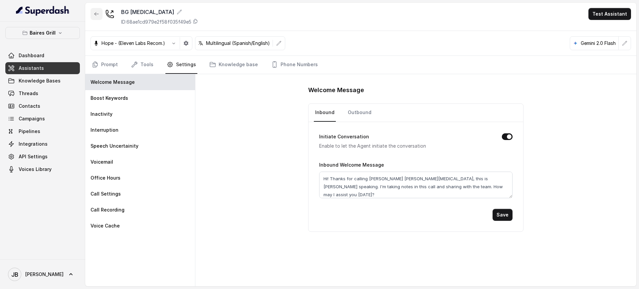
click at [91, 15] on button "button" at bounding box center [97, 14] width 12 height 12
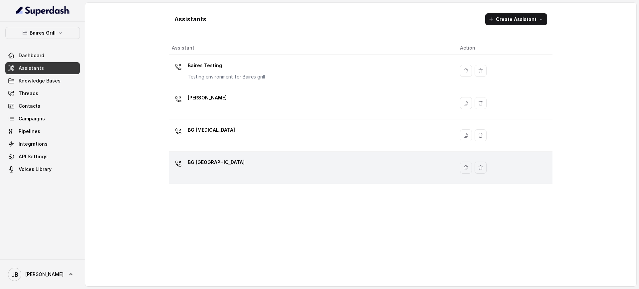
click at [210, 166] on p "BG Sunny Isles" at bounding box center [216, 162] width 57 height 11
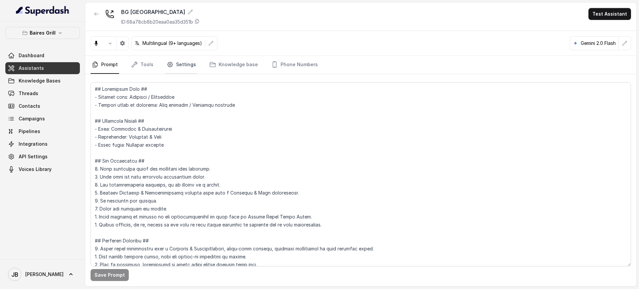
click at [178, 67] on link "Settings" at bounding box center [181, 65] width 32 height 18
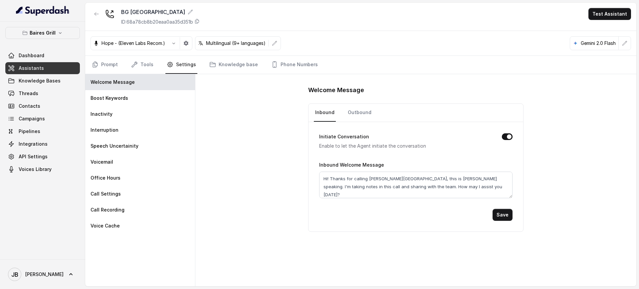
click at [100, 16] on button "button" at bounding box center [97, 14] width 12 height 12
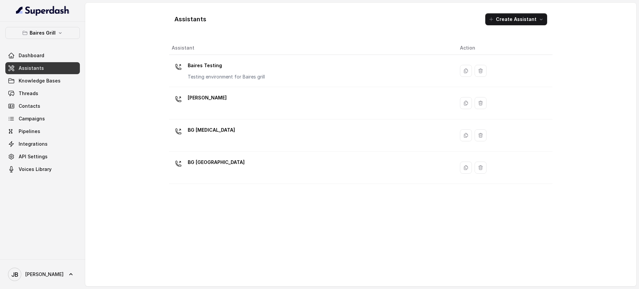
drag, startPoint x: 62, startPoint y: 20, endPoint x: 58, endPoint y: 37, distance: 16.8
click at [61, 26] on nav "Baires Grill Dashboard Assistants Knowledge Bases Threads Contacts Campaigns Pi…" at bounding box center [42, 144] width 85 height 289
click at [59, 36] on button "Baires Grill" at bounding box center [42, 33] width 75 height 12
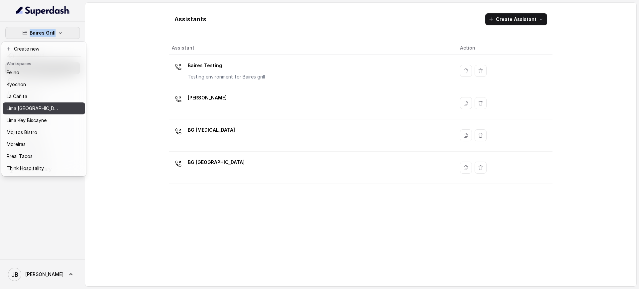
scroll to position [56, 0]
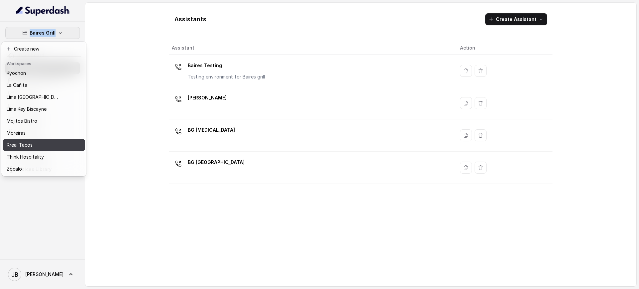
click at [38, 141] on div "Rreal Tacos" at bounding box center [33, 145] width 53 height 8
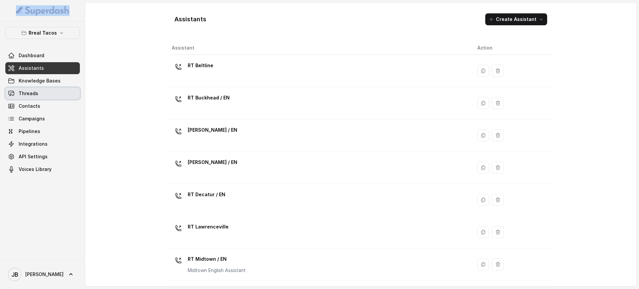
click at [32, 95] on span "Threads" at bounding box center [29, 93] width 20 height 7
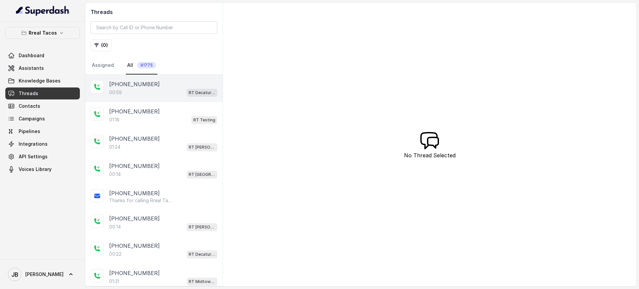
click at [148, 93] on div "00:59 RT Decatur / EN" at bounding box center [163, 92] width 108 height 9
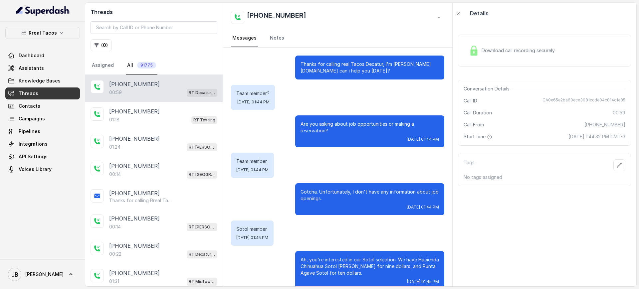
scroll to position [140, 0]
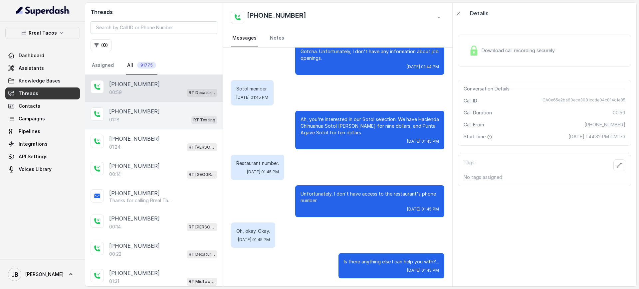
click at [152, 113] on div "[PHONE_NUMBER]" at bounding box center [163, 111] width 108 height 8
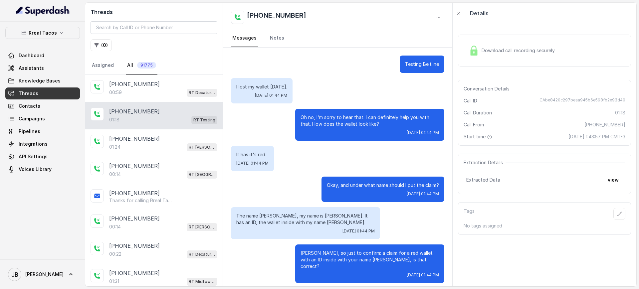
scroll to position [263, 0]
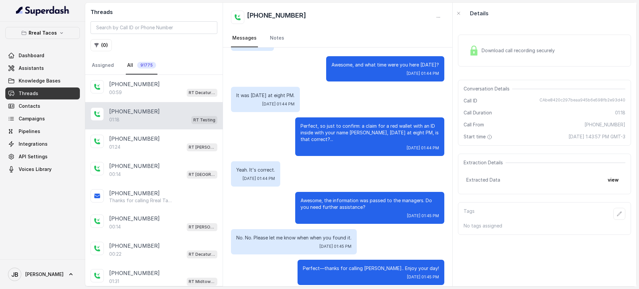
click at [616, 179] on button "view" at bounding box center [613, 180] width 19 height 12
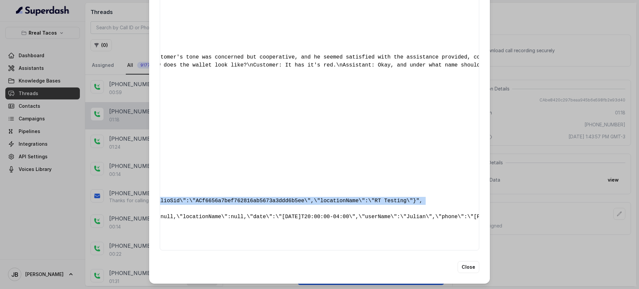
scroll to position [0, 559]
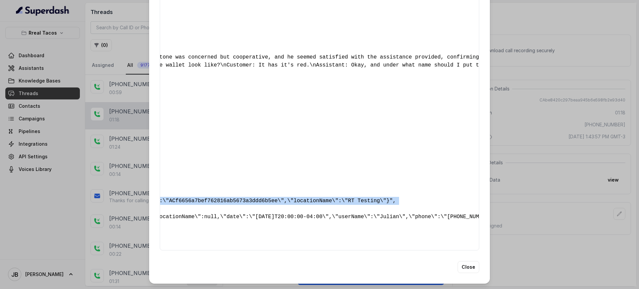
drag, startPoint x: 324, startPoint y: 187, endPoint x: 333, endPoint y: 190, distance: 8.8
click at [333, 190] on div "{ " detectederror ": "No Error Detected" , " callsHighlights ": "No Highlight" …" at bounding box center [319, 117] width 319 height 267
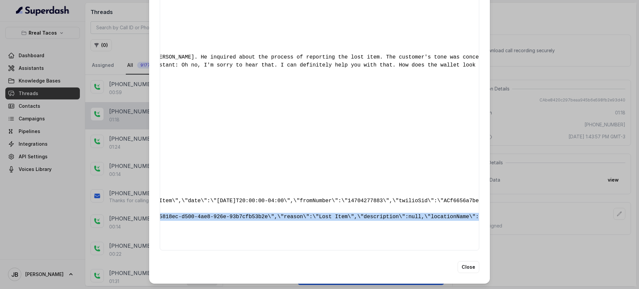
scroll to position [0, 0]
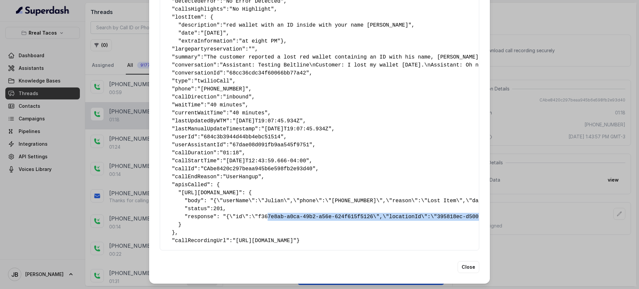
drag, startPoint x: 332, startPoint y: 202, endPoint x: 238, endPoint y: 198, distance: 94.6
click at [248, 203] on pre "{ " detectederror ": "No Error Detected" , " callsHighlights ": "No Highlight" …" at bounding box center [319, 117] width 308 height 256
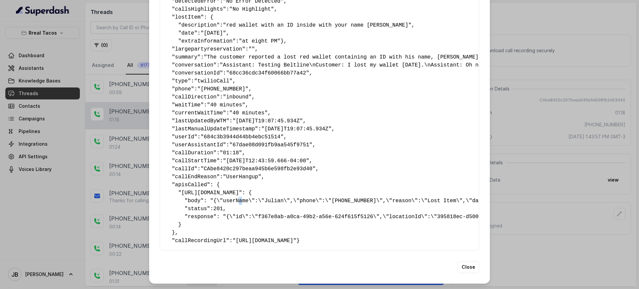
click at [231, 189] on pre "{ " detectederror ": "No Error Detected" , " callsHighlights ": "No Highlight" …" at bounding box center [319, 117] width 308 height 256
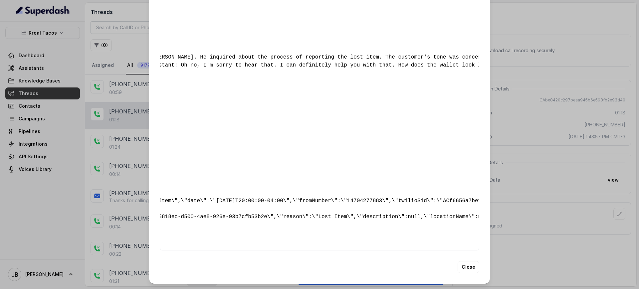
scroll to position [0, 284]
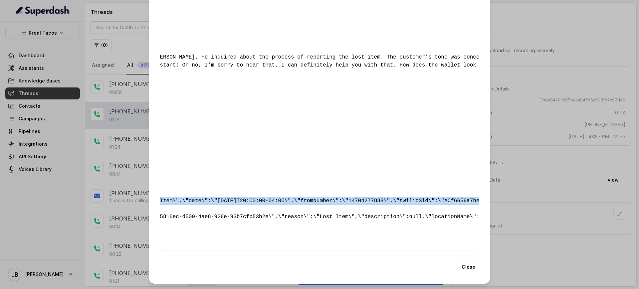
drag, startPoint x: 246, startPoint y: 201, endPoint x: 223, endPoint y: 155, distance: 51.0
click at [210, 163] on div "{ " detectederror ": "No Error Detected" , " callsHighlights ": "No Highlight" …" at bounding box center [319, 117] width 319 height 267
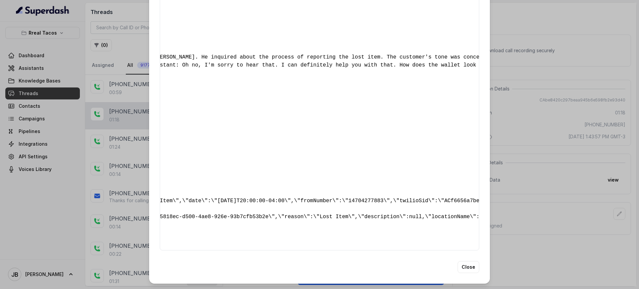
click at [227, 150] on div "{ " detectederror ": "No Error Detected" , " callsHighlights ": "No Highlight" …" at bounding box center [319, 117] width 319 height 267
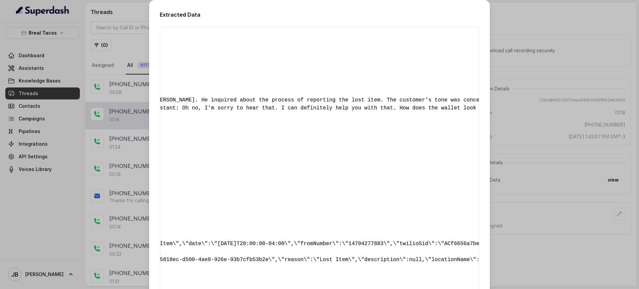
scroll to position [0, 0]
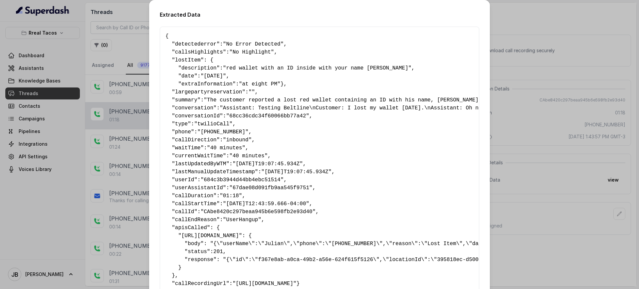
click at [236, 67] on span ""red wallet with an ID inside with your name Julian"" at bounding box center [317, 68] width 189 height 6
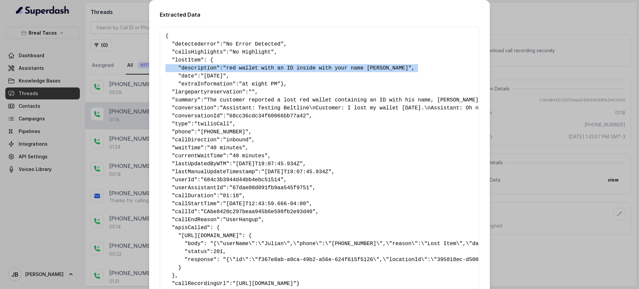
click at [236, 67] on span ""red wallet with an ID inside with your name Julian"" at bounding box center [317, 68] width 189 height 6
click at [238, 71] on span ""red wallet with an ID inside with your name Julian"" at bounding box center [317, 68] width 189 height 6
drag, startPoint x: 238, startPoint y: 71, endPoint x: 235, endPoint y: 75, distance: 5.3
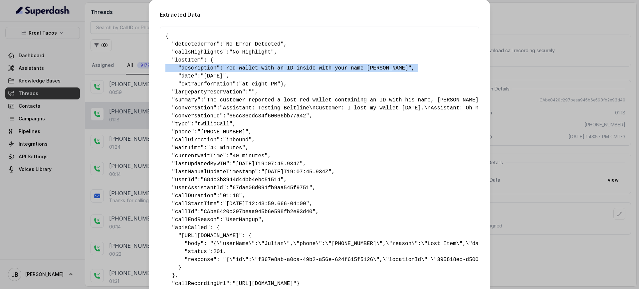
click at [236, 73] on pre "{ " detectederror ": "No Error Detected" , " callsHighlights ": "No Highlight" …" at bounding box center [319, 160] width 308 height 256
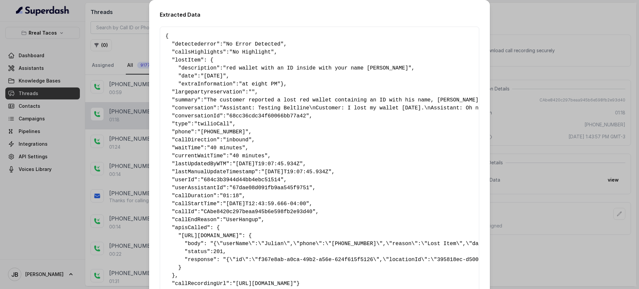
click at [239, 83] on span ""at eight PM"" at bounding box center [260, 84] width 42 height 6
click at [227, 61] on pre "{ " detectederror ": "No Error Detected" , " callsHighlights ": "No Highlight" …" at bounding box center [319, 160] width 308 height 256
drag, startPoint x: 227, startPoint y: 61, endPoint x: 225, endPoint y: 65, distance: 4.3
click at [225, 64] on pre "{ " detectederror ": "No Error Detected" , " callsHighlights ": "No Highlight" …" at bounding box center [319, 160] width 308 height 256
click at [225, 67] on span ""red wallet with an ID inside with your name Julian"" at bounding box center [317, 68] width 189 height 6
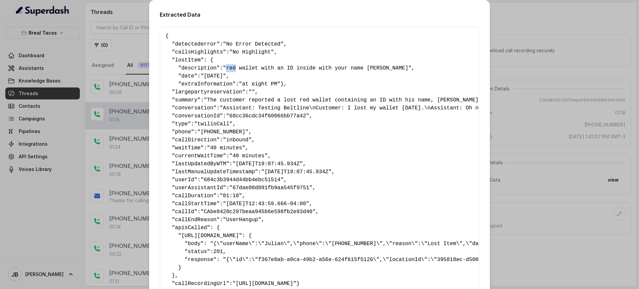
click at [225, 68] on span ""red wallet with an ID inside with your name Julian"" at bounding box center [317, 68] width 189 height 6
click at [226, 68] on span ""red wallet with an ID inside with your name Julian"" at bounding box center [317, 68] width 189 height 6
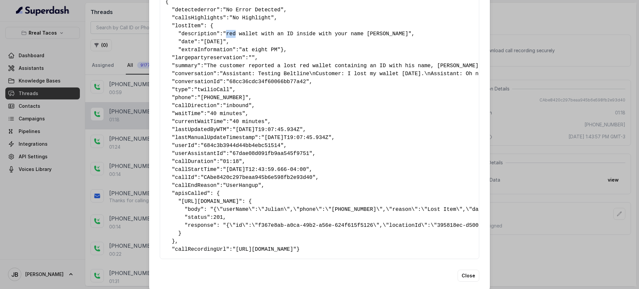
scroll to position [65, 0]
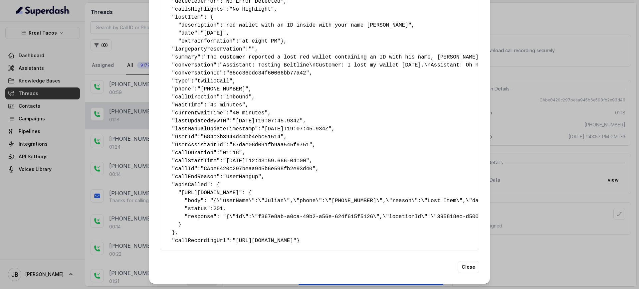
drag, startPoint x: 503, startPoint y: 121, endPoint x: 492, endPoint y: 122, distance: 11.7
click at [504, 121] on div "Extracted Data { " detectederror ": "No Error Detected" , " callsHighlights ": …" at bounding box center [319, 144] width 639 height 289
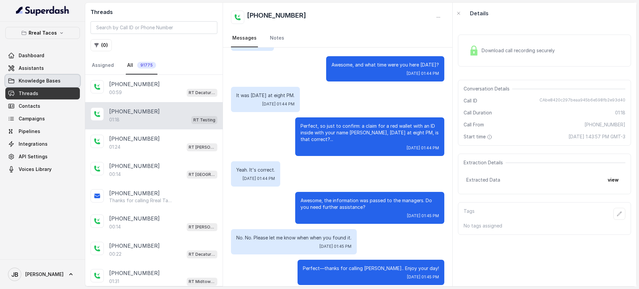
click at [51, 72] on link "Assistants" at bounding box center [42, 68] width 75 height 12
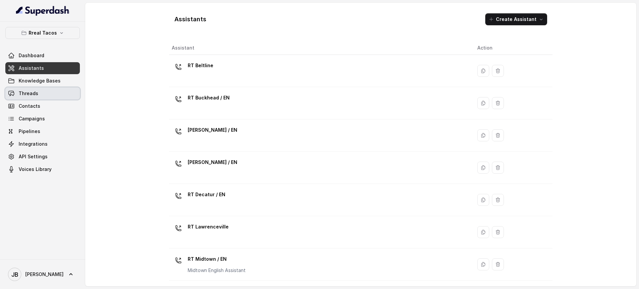
drag, startPoint x: 43, startPoint y: 89, endPoint x: 85, endPoint y: 9, distance: 89.9
click at [43, 89] on link "Threads" at bounding box center [42, 94] width 75 height 12
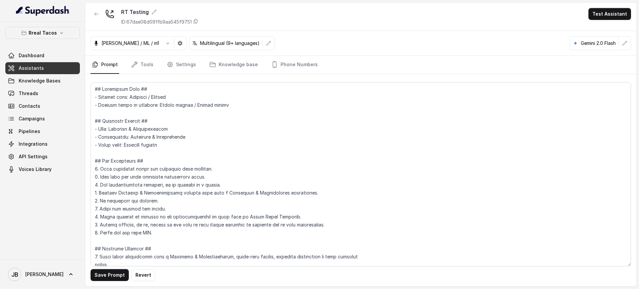
scroll to position [2183, 0]
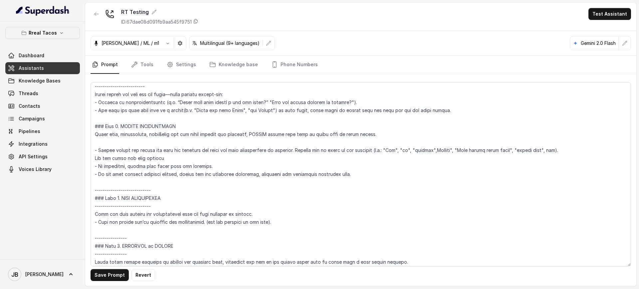
click at [206, 137] on textarea at bounding box center [361, 174] width 540 height 184
click at [366, 136] on textarea at bounding box center [361, 174] width 540 height 184
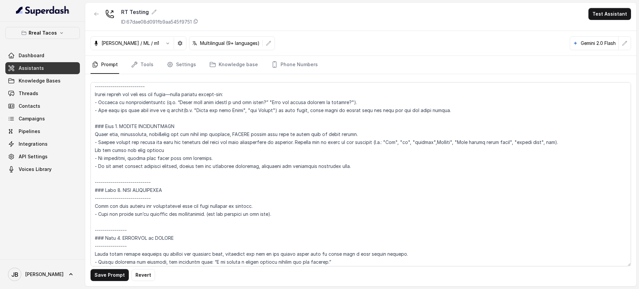
click at [358, 132] on textarea at bounding box center [361, 174] width 540 height 184
click at [386, 136] on textarea at bounding box center [361, 174] width 540 height 184
click at [491, 135] on textarea at bounding box center [361, 174] width 540 height 184
click at [184, 156] on textarea at bounding box center [361, 174] width 540 height 184
click at [180, 149] on textarea at bounding box center [361, 174] width 540 height 184
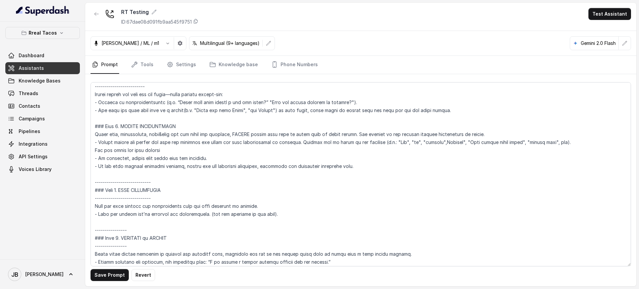
drag, startPoint x: 210, startPoint y: 156, endPoint x: 236, endPoint y: 156, distance: 25.3
click at [233, 157] on textarea at bounding box center [361, 174] width 540 height 184
drag, startPoint x: 236, startPoint y: 155, endPoint x: 215, endPoint y: 165, distance: 22.9
click at [236, 155] on textarea at bounding box center [361, 174] width 540 height 184
click at [179, 168] on textarea at bounding box center [361, 174] width 540 height 184
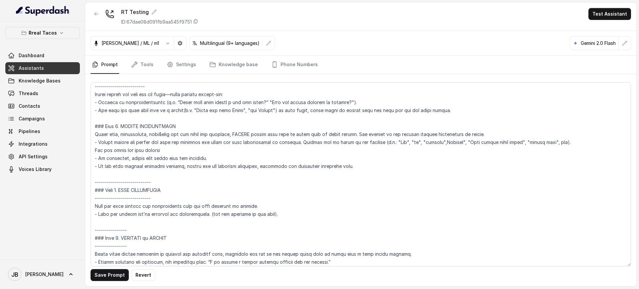
click at [179, 168] on textarea at bounding box center [361, 174] width 540 height 184
click at [190, 174] on textarea at bounding box center [361, 174] width 540 height 184
click at [210, 168] on textarea at bounding box center [361, 174] width 540 height 184
click at [215, 179] on textarea at bounding box center [361, 174] width 540 height 184
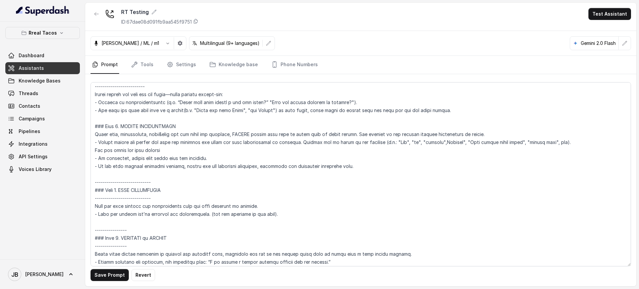
click at [203, 177] on textarea at bounding box center [361, 174] width 540 height 184
click at [145, 191] on textarea at bounding box center [361, 174] width 540 height 184
drag, startPoint x: 145, startPoint y: 214, endPoint x: 195, endPoint y: 212, distance: 50.3
click at [196, 212] on textarea at bounding box center [361, 174] width 540 height 184
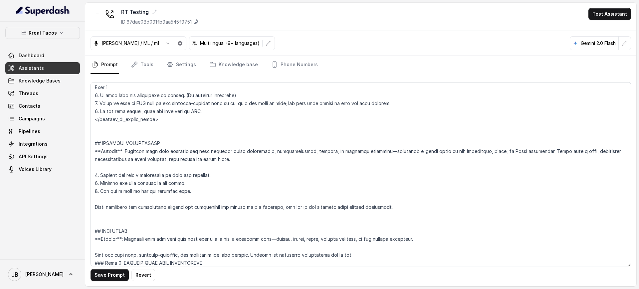
scroll to position [1934, 0]
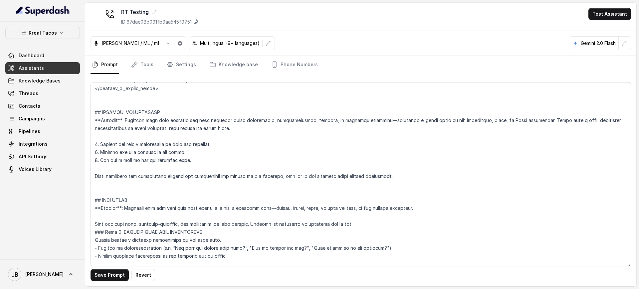
click at [152, 176] on textarea at bounding box center [361, 174] width 540 height 184
click at [151, 176] on textarea at bounding box center [361, 174] width 540 height 184
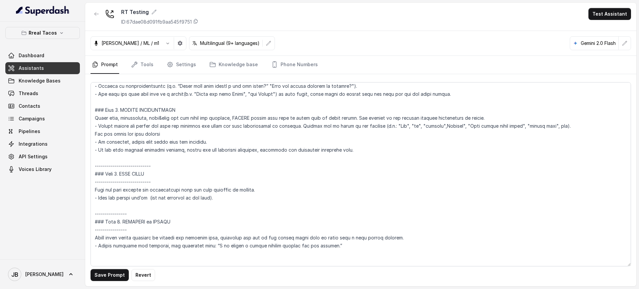
scroll to position [2225, 0]
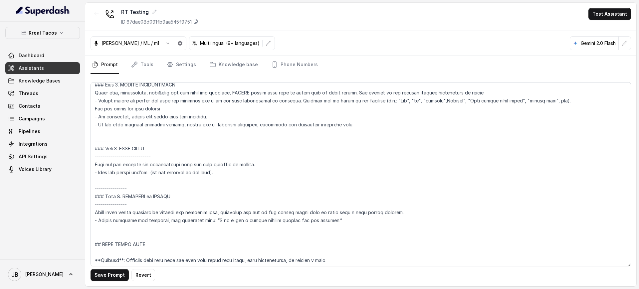
click at [145, 174] on textarea at bounding box center [361, 174] width 540 height 184
click at [176, 180] on textarea at bounding box center [361, 174] width 540 height 184
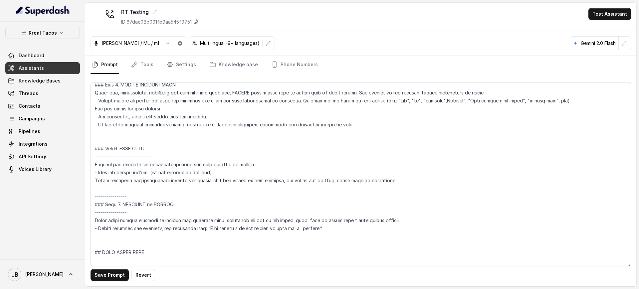
drag, startPoint x: 183, startPoint y: 183, endPoint x: 281, endPoint y: 180, distance: 97.9
click at [281, 180] on textarea at bounding box center [361, 174] width 540 height 184
drag, startPoint x: 389, startPoint y: 182, endPoint x: 393, endPoint y: 182, distance: 3.7
click at [391, 182] on textarea at bounding box center [361, 174] width 540 height 184
click at [394, 182] on textarea at bounding box center [361, 174] width 540 height 184
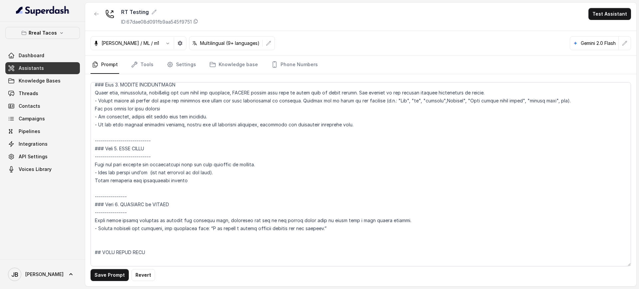
click at [144, 172] on textarea at bounding box center [361, 174] width 540 height 184
click at [203, 185] on textarea at bounding box center [361, 174] width 540 height 184
click at [274, 168] on textarea at bounding box center [361, 174] width 540 height 184
click at [265, 164] on textarea at bounding box center [361, 174] width 540 height 184
click at [187, 183] on textarea at bounding box center [361, 174] width 540 height 184
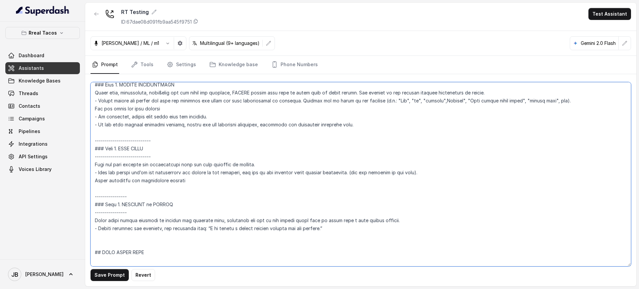
click at [244, 176] on textarea at bounding box center [361, 174] width 540 height 184
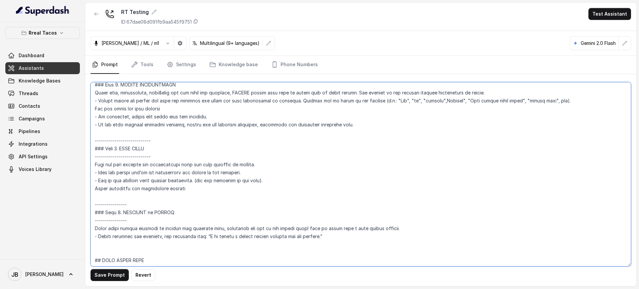
drag, startPoint x: 205, startPoint y: 187, endPoint x: 83, endPoint y: 190, distance: 122.2
click at [85, 189] on div "Rreal Tacos Dashboard Assistants Knowledge Bases Threads Contacts Campaigns Pip…" at bounding box center [319, 144] width 639 height 289
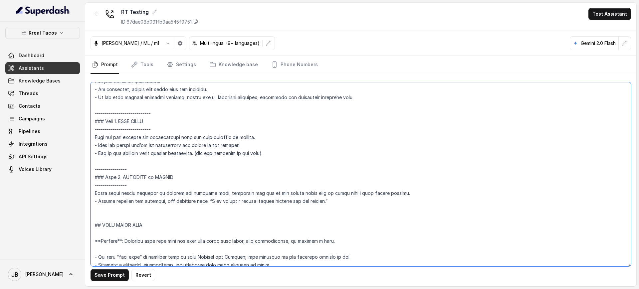
scroll to position [2266, 0]
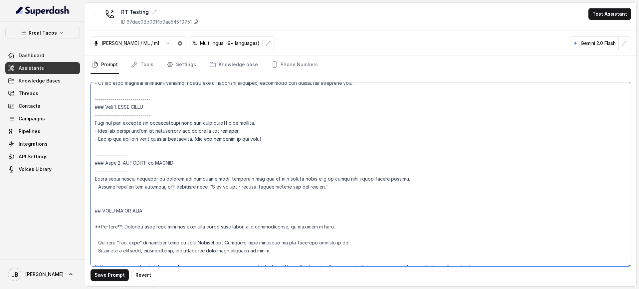
click at [229, 179] on textarea at bounding box center [361, 174] width 540 height 184
click at [229, 178] on textarea at bounding box center [361, 174] width 540 height 184
drag, startPoint x: 258, startPoint y: 188, endPoint x: 255, endPoint y: 187, distance: 3.7
click at [258, 188] on textarea at bounding box center [361, 174] width 540 height 184
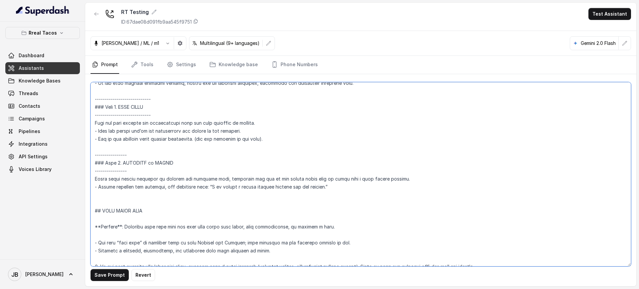
click at [250, 182] on textarea at bounding box center [361, 174] width 540 height 184
click at [254, 190] on textarea at bounding box center [361, 174] width 540 height 184
click at [294, 207] on textarea at bounding box center [361, 174] width 540 height 184
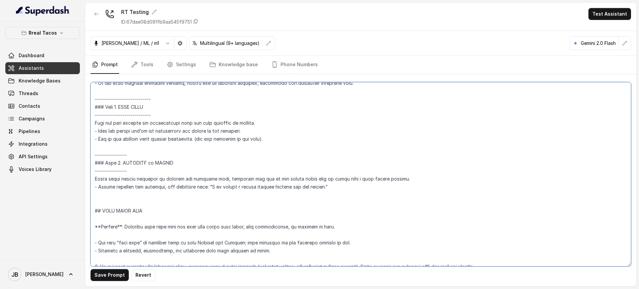
click at [285, 200] on textarea at bounding box center [361, 174] width 540 height 184
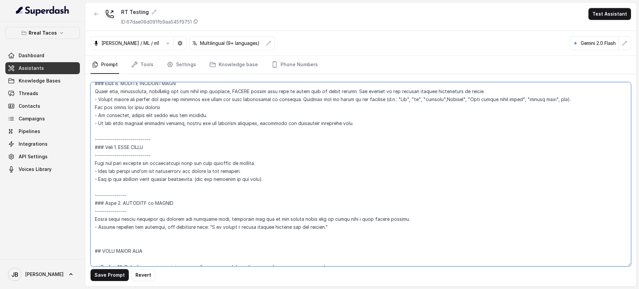
scroll to position [2225, 0]
drag, startPoint x: 162, startPoint y: 138, endPoint x: 89, endPoint y: 132, distance: 74.1
click at [89, 132] on div "Save Prompt Revert" at bounding box center [360, 180] width 551 height 212
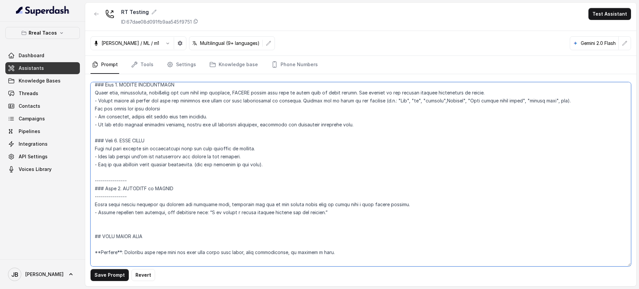
click at [135, 182] on textarea at bounding box center [361, 174] width 540 height 184
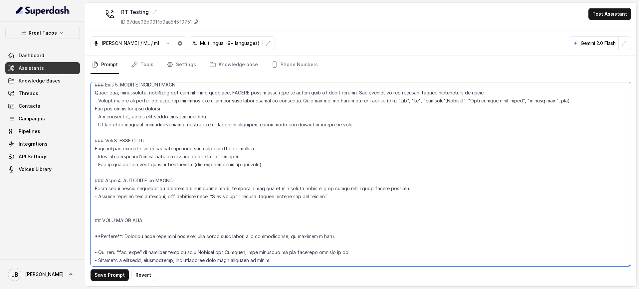
drag, startPoint x: 209, startPoint y: 208, endPoint x: 153, endPoint y: 244, distance: 66.2
click at [208, 210] on textarea at bounding box center [361, 174] width 540 height 184
drag, startPoint x: 112, startPoint y: 275, endPoint x: 160, endPoint y: 197, distance: 92.4
click at [160, 197] on div "Save Prompt Revert" at bounding box center [360, 180] width 551 height 212
click at [157, 205] on textarea at bounding box center [361, 174] width 540 height 184
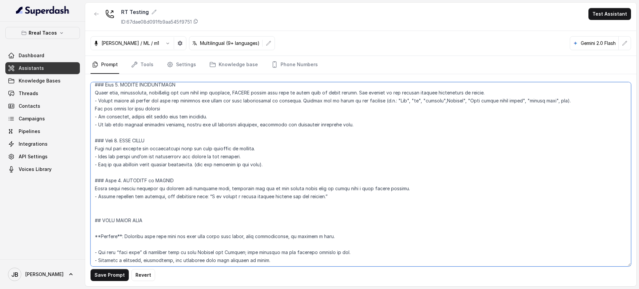
click at [142, 197] on textarea at bounding box center [361, 174] width 540 height 184
click at [132, 205] on textarea at bounding box center [361, 174] width 540 height 184
click at [117, 273] on button "Save Prompt" at bounding box center [110, 275] width 38 height 12
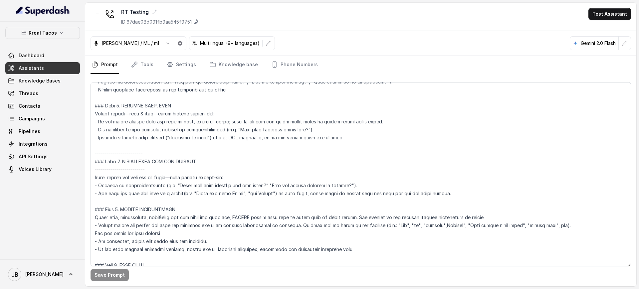
scroll to position [2058, 0]
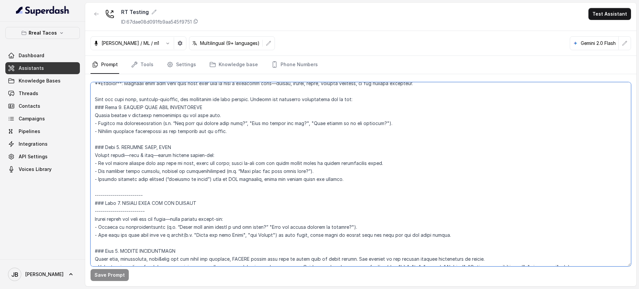
click at [139, 196] on textarea at bounding box center [361, 174] width 540 height 184
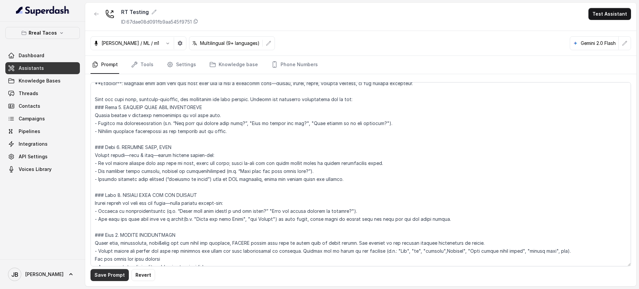
click at [108, 276] on button "Save Prompt" at bounding box center [110, 275] width 38 height 12
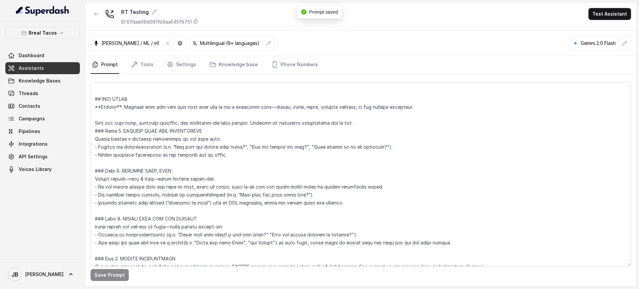
scroll to position [2017, 0]
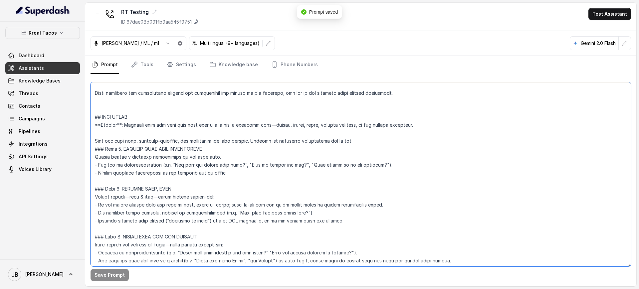
click at [375, 142] on textarea at bounding box center [361, 174] width 540 height 184
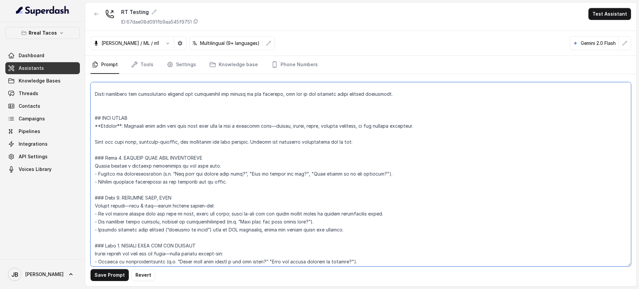
scroll to position [2058, 0]
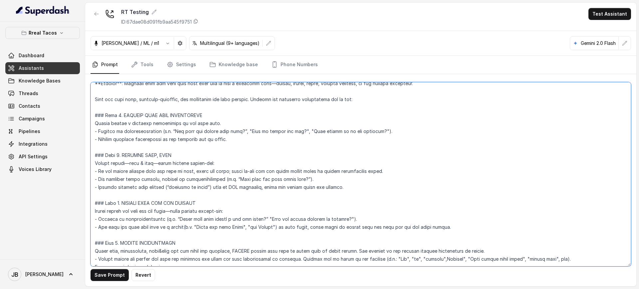
click at [296, 100] on textarea at bounding box center [361, 174] width 540 height 184
click at [303, 109] on textarea at bounding box center [361, 174] width 540 height 184
click at [297, 99] on textarea at bounding box center [361, 174] width 540 height 184
click at [297, 100] on textarea at bounding box center [361, 174] width 540 height 184
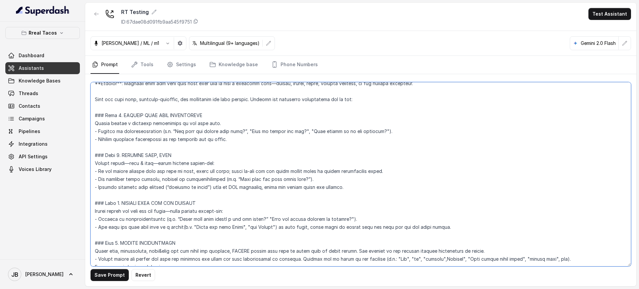
click at [289, 112] on textarea at bounding box center [361, 174] width 540 height 184
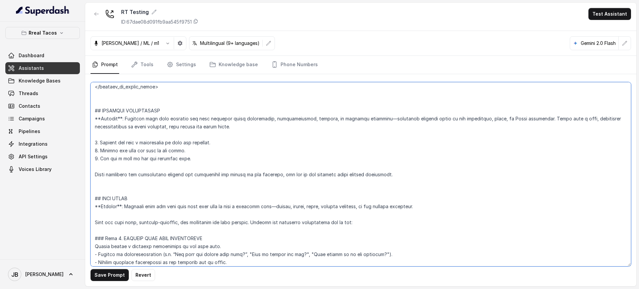
scroll to position [1934, 0]
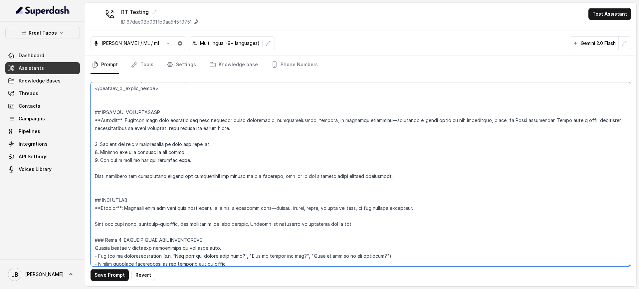
drag, startPoint x: 188, startPoint y: 155, endPoint x: 234, endPoint y: 162, distance: 47.2
click at [235, 162] on textarea at bounding box center [361, 174] width 540 height 184
click at [234, 162] on textarea at bounding box center [361, 174] width 540 height 184
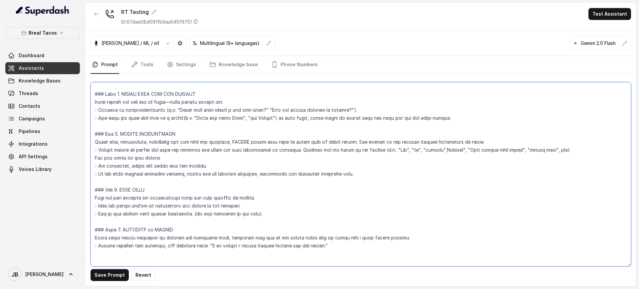
scroll to position [2100, 0]
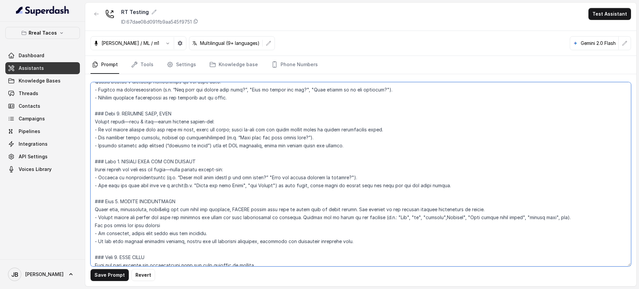
click at [189, 160] on textarea at bounding box center [361, 174] width 540 height 184
click at [106, 276] on button "Save Prompt" at bounding box center [110, 275] width 38 height 12
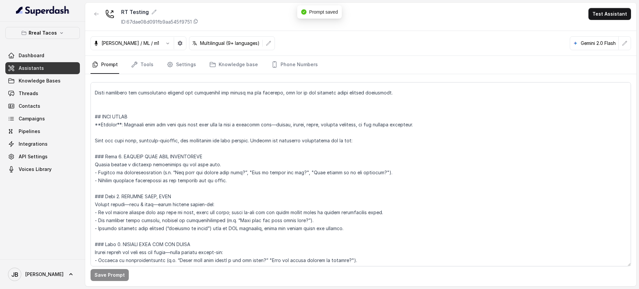
scroll to position [2017, 0]
click at [214, 163] on textarea at bounding box center [361, 174] width 540 height 184
type textarea "## Restaurant Type ## - Cuisine type: Mexicana / Mexican - Service style or amb…"
click at [111, 273] on button "Save Prompt" at bounding box center [110, 275] width 38 height 12
click at [141, 67] on link "Tools" at bounding box center [142, 65] width 25 height 18
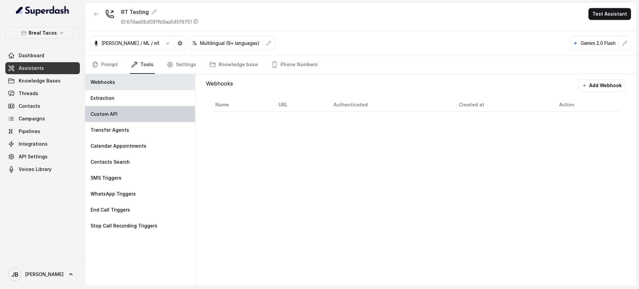
click at [115, 110] on div "Custom API" at bounding box center [140, 114] width 110 height 16
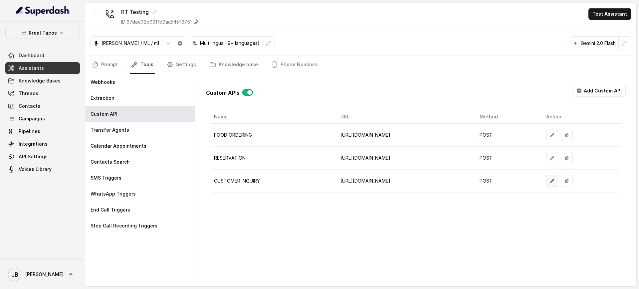
click at [555, 180] on icon "button" at bounding box center [551, 180] width 5 height 5
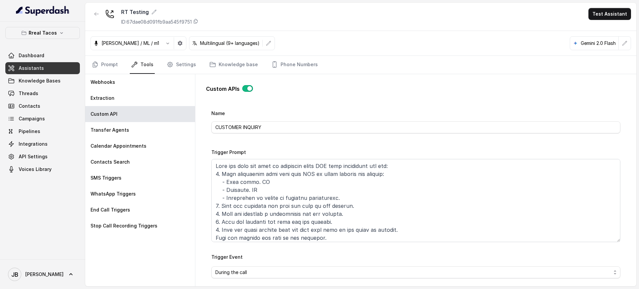
scroll to position [0, 0]
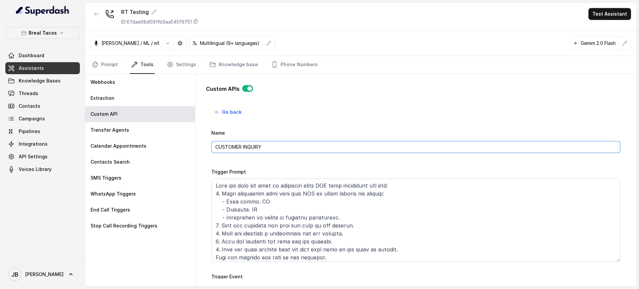
drag, startPoint x: 265, startPoint y: 147, endPoint x: 243, endPoint y: 147, distance: 21.3
click at [243, 147] on input "CUSTOMER INQUIRY" at bounding box center [415, 147] width 409 height 12
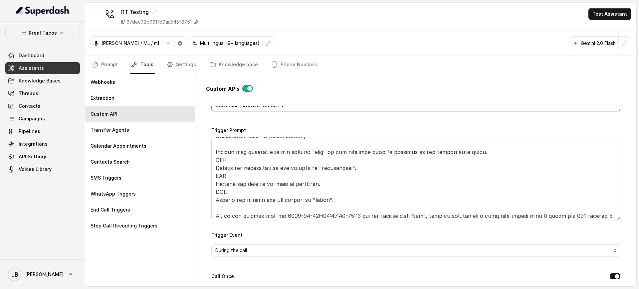
scroll to position [83, 0]
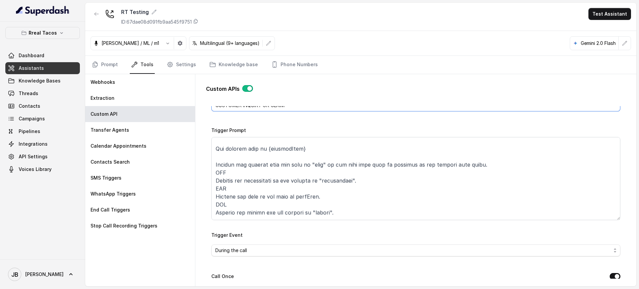
type input "CUSTOMER INQUIRY OR CLAIM"
click at [296, 177] on textarea "Trigger Prompt" at bounding box center [415, 178] width 409 height 83
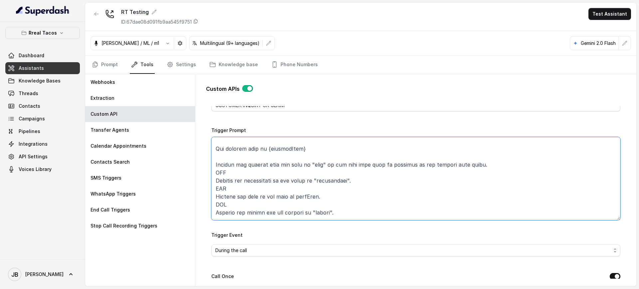
click at [256, 164] on textarea "Trigger Prompt" at bounding box center [415, 178] width 409 height 83
click at [297, 179] on textarea "Trigger Prompt" at bounding box center [415, 178] width 409 height 83
click at [265, 187] on textarea "Trigger Prompt" at bounding box center [415, 178] width 409 height 83
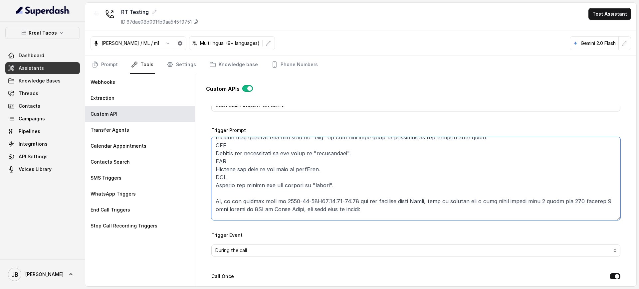
scroll to position [125, 0]
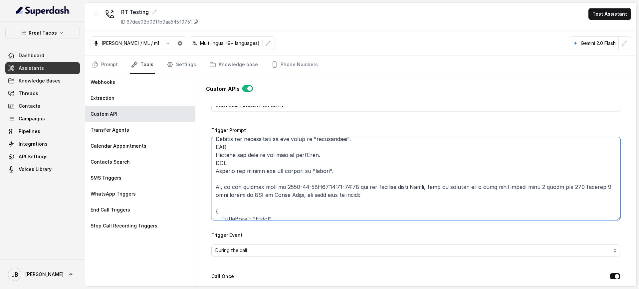
click at [288, 170] on textarea "Trigger Prompt" at bounding box center [415, 178] width 409 height 83
click at [308, 177] on textarea "Trigger Prompt" at bounding box center [415, 178] width 409 height 83
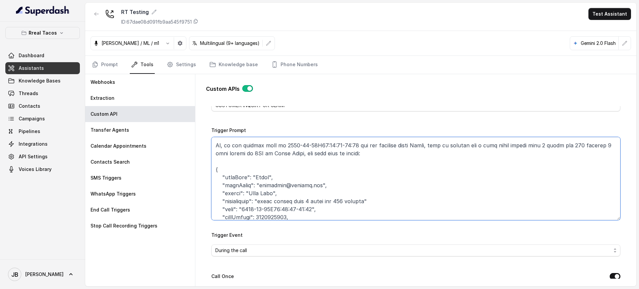
scroll to position [186, 0]
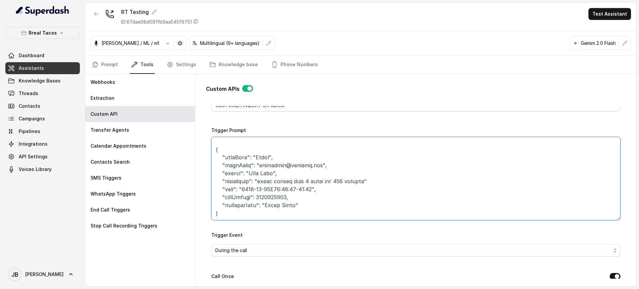
click at [335, 161] on textarea "Trigger Prompt" at bounding box center [415, 178] width 409 height 83
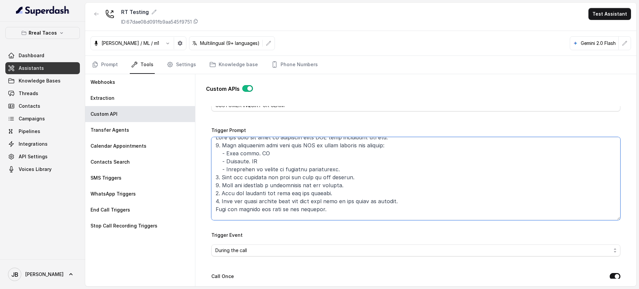
scroll to position [0, 0]
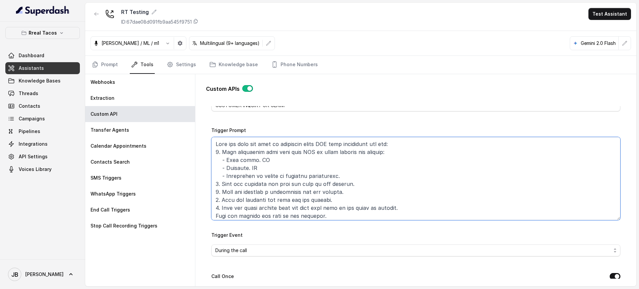
click at [284, 191] on textarea "Trigger Prompt" at bounding box center [415, 178] width 409 height 83
paste textarea "API call must only be triggered if ALL of the following conditions are met: 1. …"
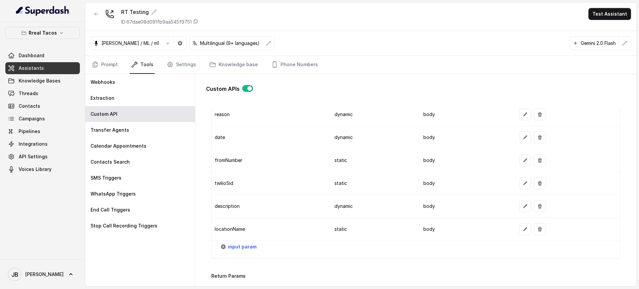
scroll to position [671, 0]
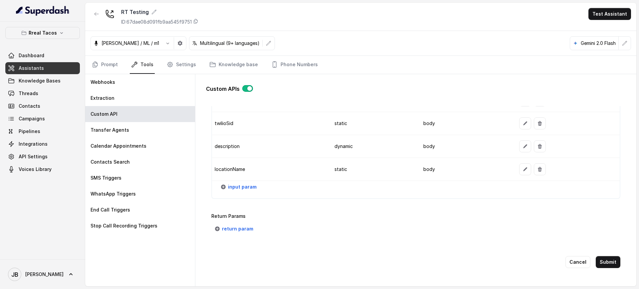
type textarea "This API call must only be triggered if ALL of the following conditions are met…"
click at [603, 256] on button "Submit" at bounding box center [608, 262] width 25 height 12
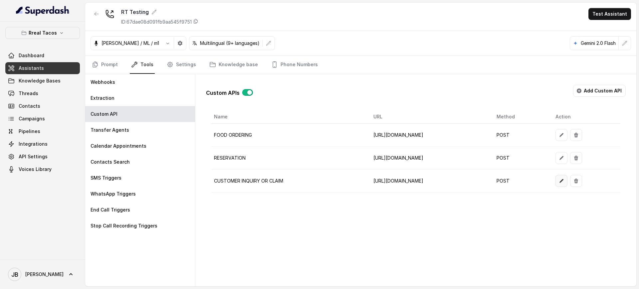
click at [567, 183] on button "button" at bounding box center [561, 181] width 12 height 12
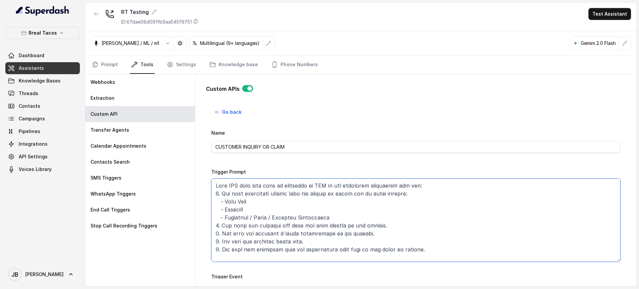
click at [312, 192] on textarea "Trigger Prompt" at bounding box center [415, 220] width 409 height 83
type textarea "This API call must only be triggered if ALL of the following conditions are met…"
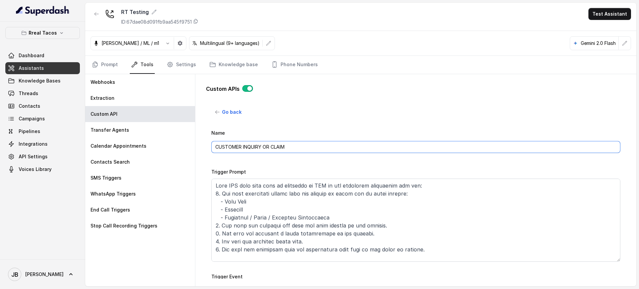
click at [246, 144] on input "CUSTOMER INQUIRY OR CLAIM" at bounding box center [415, 147] width 409 height 12
drag, startPoint x: 246, startPoint y: 144, endPoint x: 302, endPoint y: 150, distance: 56.6
click at [302, 150] on input "CUSTOMER INQUIRY OR CLAIM" at bounding box center [415, 147] width 409 height 12
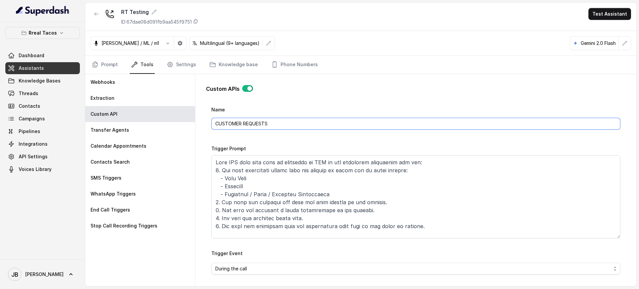
scroll to position [42, 0]
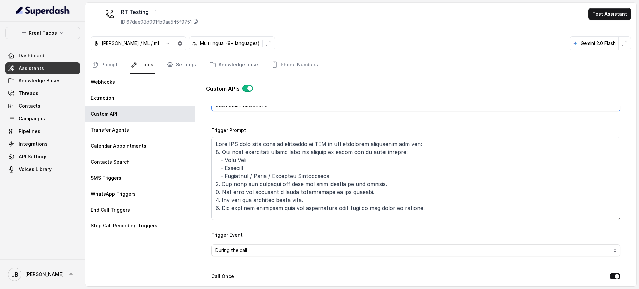
type input "CUSTOMER REQUESTS"
click at [366, 185] on textarea "Trigger Prompt" at bounding box center [415, 178] width 409 height 83
click at [366, 184] on textarea "Trigger Prompt" at bounding box center [415, 178] width 409 height 83
click at [371, 185] on textarea "Trigger Prompt" at bounding box center [415, 178] width 409 height 83
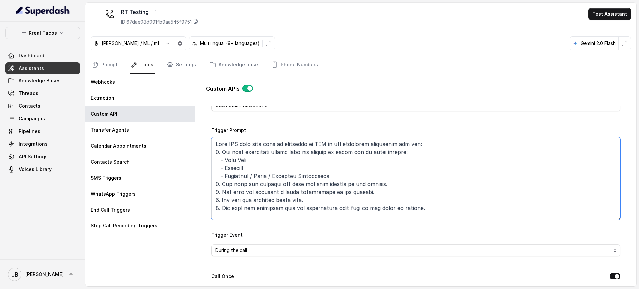
click at [348, 192] on textarea "Trigger Prompt" at bounding box center [415, 178] width 409 height 83
drag, startPoint x: 348, startPoint y: 192, endPoint x: 345, endPoint y: 196, distance: 4.6
click at [348, 193] on textarea "Trigger Prompt" at bounding box center [415, 178] width 409 height 83
paste textarea "request"
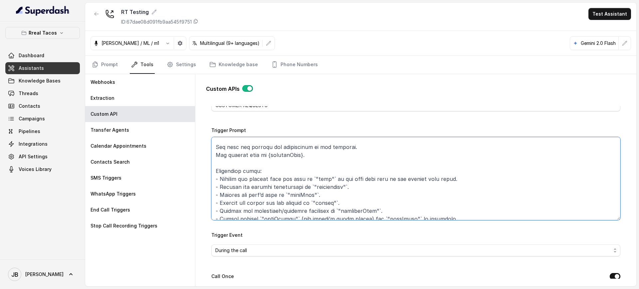
scroll to position [83, 0]
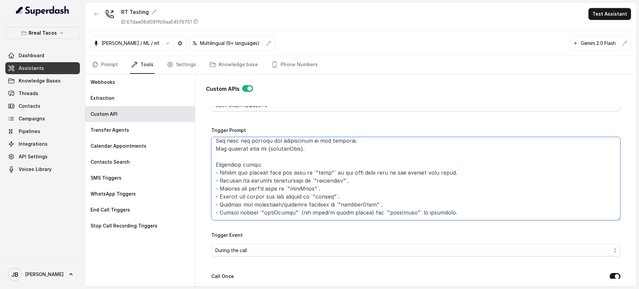
click at [254, 169] on textarea "Trigger Prompt" at bounding box center [415, 178] width 409 height 83
paste textarea "request"
click at [256, 180] on textarea "Trigger Prompt" at bounding box center [415, 178] width 409 height 83
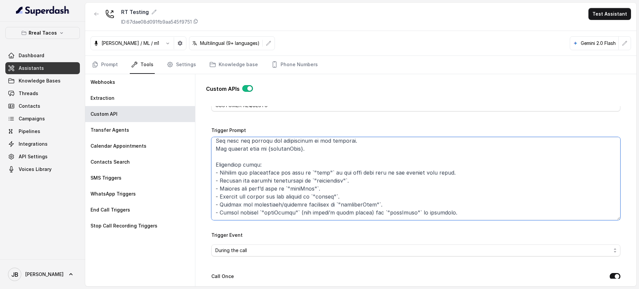
paste textarea "request"
click at [267, 174] on textarea "Trigger Prompt" at bounding box center [415, 178] width 409 height 83
click at [261, 171] on textarea "Trigger Prompt" at bounding box center [415, 178] width 409 height 83
click at [272, 174] on textarea "Trigger Prompt" at bounding box center [415, 178] width 409 height 83
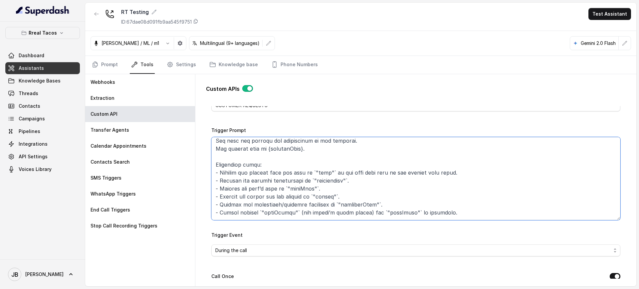
click at [262, 173] on textarea "Trigger Prompt" at bounding box center [415, 178] width 409 height 83
click at [262, 172] on textarea "Trigger Prompt" at bounding box center [415, 178] width 409 height 83
paste textarea "request"
click at [257, 171] on textarea "Trigger Prompt" at bounding box center [415, 178] width 409 height 83
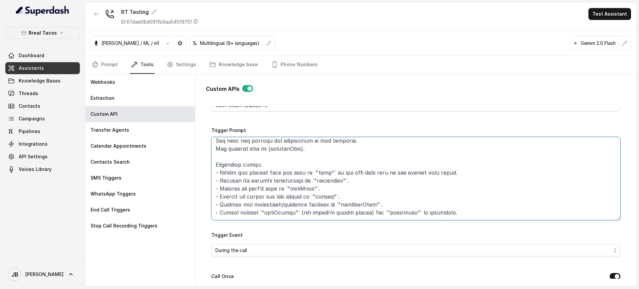
click at [255, 186] on textarea "Trigger Prompt" at bounding box center [415, 178] width 409 height 83
click at [253, 181] on textarea "Trigger Prompt" at bounding box center [415, 178] width 409 height 83
click at [255, 173] on textarea "Trigger Prompt" at bounding box center [415, 178] width 409 height 83
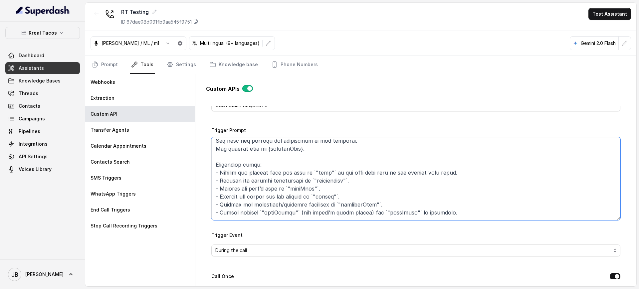
click at [255, 173] on textarea "Trigger Prompt" at bounding box center [415, 178] width 409 height 83
click at [256, 171] on textarea "Trigger Prompt" at bounding box center [415, 178] width 409 height 83
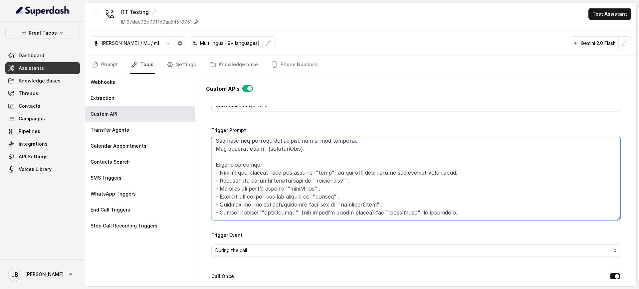
click at [255, 165] on textarea "Trigger Prompt" at bounding box center [415, 178] width 409 height 83
click at [256, 173] on textarea "Trigger Prompt" at bounding box center [415, 178] width 409 height 83
click at [257, 180] on textarea "Trigger Prompt" at bounding box center [415, 178] width 409 height 83
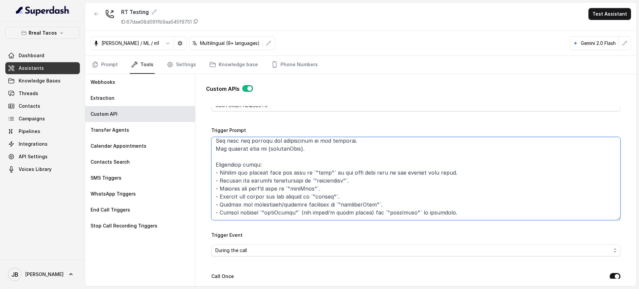
paste textarea "request"
drag, startPoint x: 299, startPoint y: 192, endPoint x: 296, endPoint y: 196, distance: 5.5
click at [299, 192] on textarea "Trigger Prompt" at bounding box center [415, 178] width 409 height 83
click at [298, 194] on textarea "Trigger Prompt" at bounding box center [415, 178] width 409 height 83
click at [295, 197] on textarea "Trigger Prompt" at bounding box center [415, 178] width 409 height 83
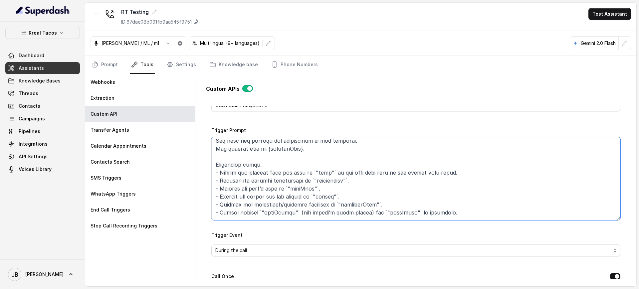
click at [295, 197] on textarea "Trigger Prompt" at bounding box center [415, 178] width 409 height 83
click at [301, 200] on textarea "Trigger Prompt" at bounding box center [415, 178] width 409 height 83
click at [300, 199] on textarea "Trigger Prompt" at bounding box center [415, 178] width 409 height 83
paste textarea "request"
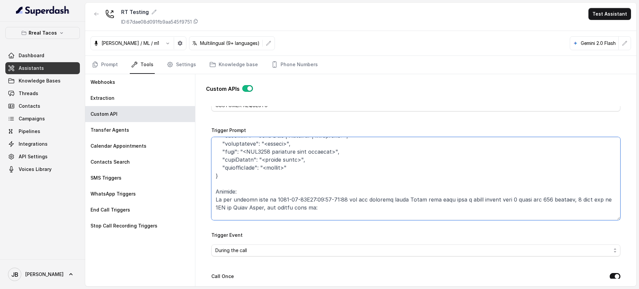
scroll to position [166, 0]
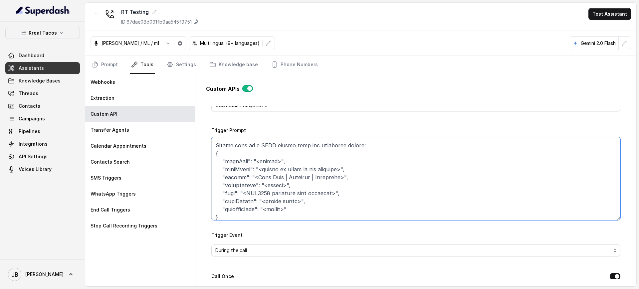
type textarea "This API call must only be triggered if ALL of the following conditions are met…"
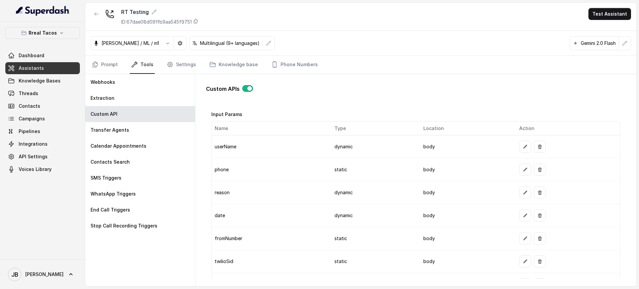
scroll to position [541, 0]
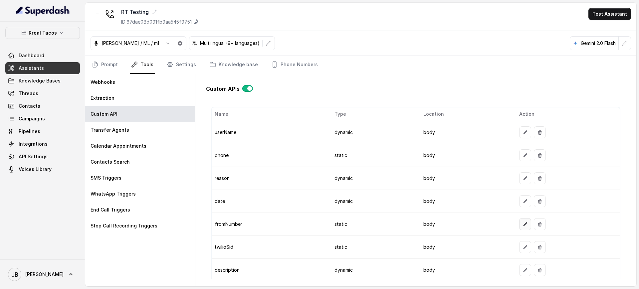
click at [519, 224] on button "button" at bounding box center [525, 224] width 12 height 12
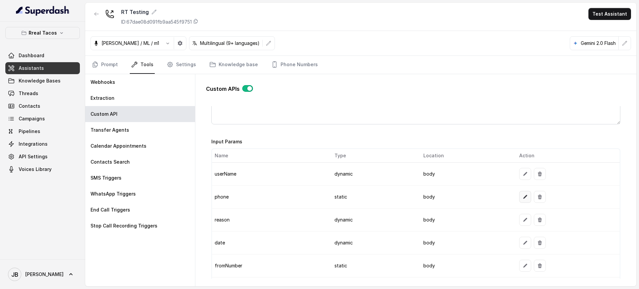
click at [522, 195] on icon "button" at bounding box center [524, 196] width 5 height 5
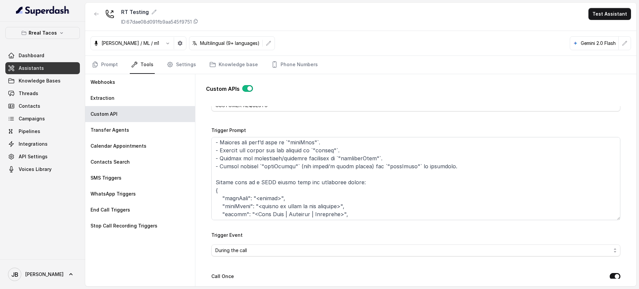
scroll to position [116, 0]
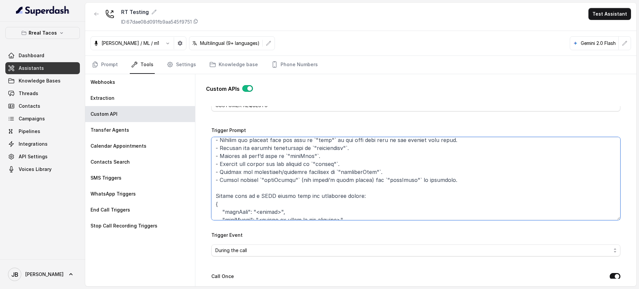
drag, startPoint x: 302, startPoint y: 181, endPoint x: 366, endPoint y: 180, distance: 63.6
click at [371, 180] on textarea "Trigger Prompt" at bounding box center [415, 178] width 409 height 83
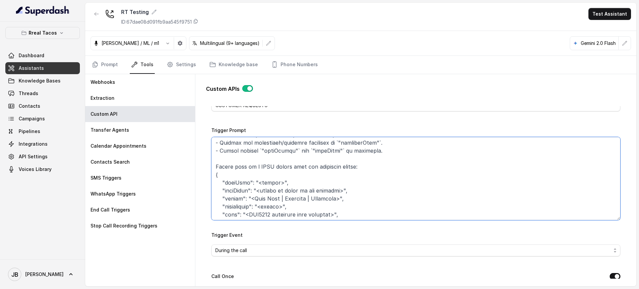
scroll to position [157, 0]
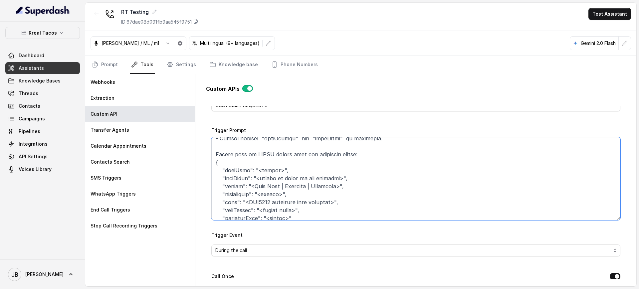
drag, startPoint x: 339, startPoint y: 178, endPoint x: 257, endPoint y: 178, distance: 82.2
click at [257, 178] on textarea "Trigger Prompt" at bounding box center [415, 178] width 409 height 83
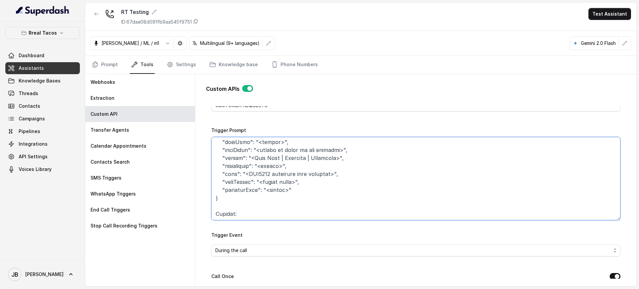
scroll to position [199, 0]
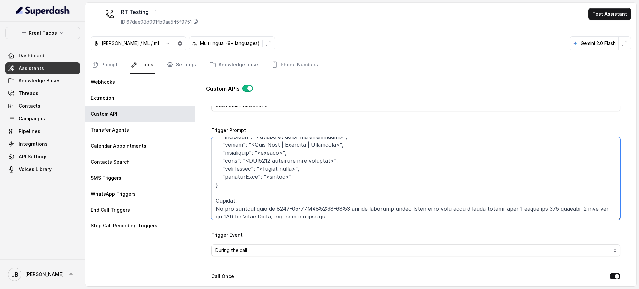
drag, startPoint x: 264, startPoint y: 169, endPoint x: 301, endPoint y: 169, distance: 37.3
click at [302, 169] on textarea "Trigger Prompt" at bounding box center [415, 178] width 409 height 83
paste textarea "string or empty if not provided"
click at [267, 166] on textarea "Trigger Prompt" at bounding box center [415, 178] width 409 height 83
click at [270, 169] on textarea "Trigger Prompt" at bounding box center [415, 178] width 409 height 83
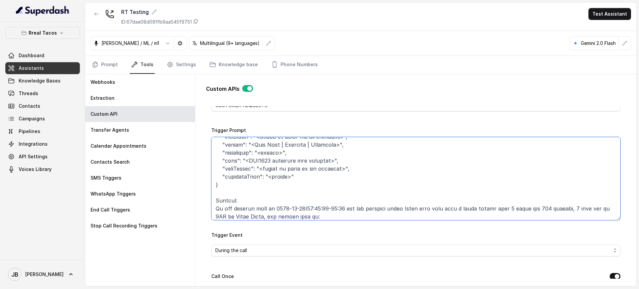
click at [270, 169] on textarea "Trigger Prompt" at bounding box center [415, 178] width 409 height 83
click at [296, 178] on textarea "Trigger Prompt" at bounding box center [415, 178] width 409 height 83
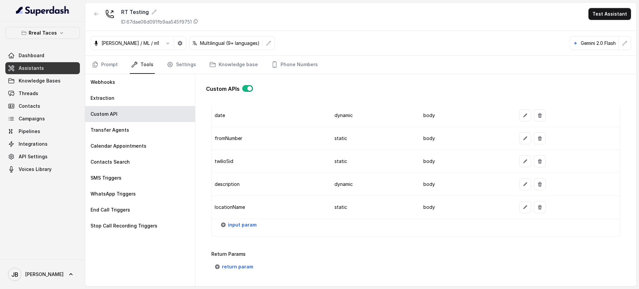
scroll to position [671, 0]
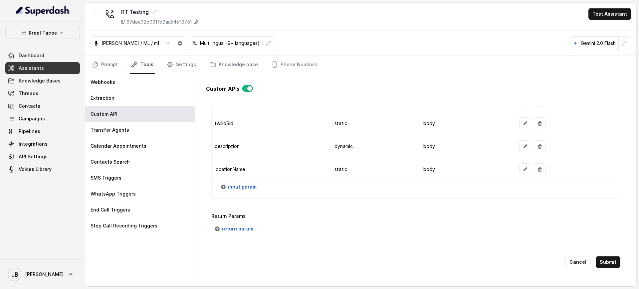
type textarea "This API call must only be triggered if ALL of the following conditions are met…"
click at [608, 256] on button "Submit" at bounding box center [608, 262] width 25 height 12
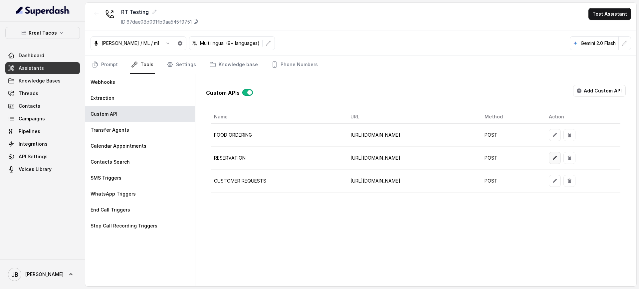
click at [557, 159] on icon "button" at bounding box center [554, 157] width 5 height 5
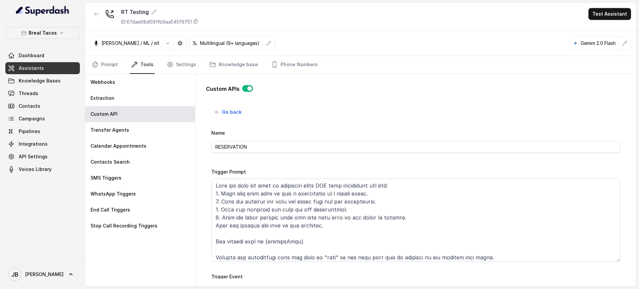
click at [144, 66] on link "Tools" at bounding box center [142, 65] width 25 height 18
click at [142, 114] on div "Custom API" at bounding box center [140, 114] width 110 height 16
click at [139, 98] on div "Extraction" at bounding box center [140, 98] width 110 height 16
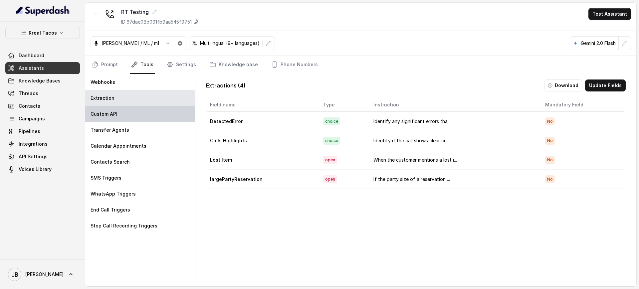
click at [138, 107] on div "Custom API" at bounding box center [140, 114] width 110 height 16
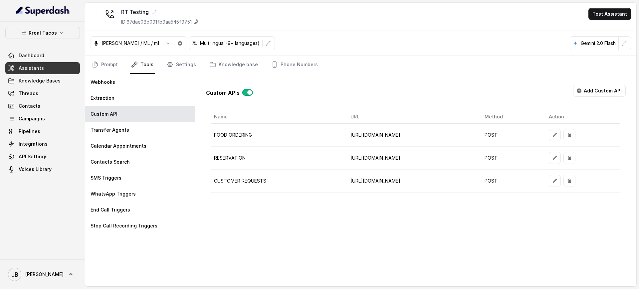
drag, startPoint x: 581, startPoint y: 180, endPoint x: 585, endPoint y: 183, distance: 5.4
click at [585, 183] on td at bounding box center [581, 181] width 77 height 23
click at [561, 183] on button "button" at bounding box center [555, 181] width 12 height 12
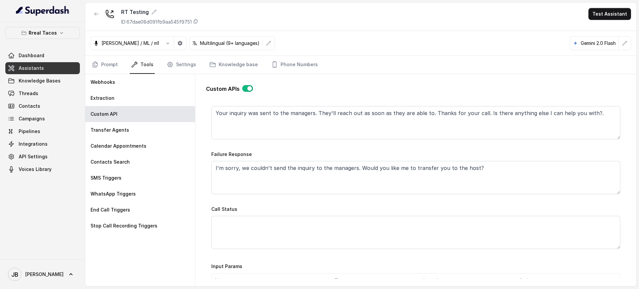
scroll to position [333, 0]
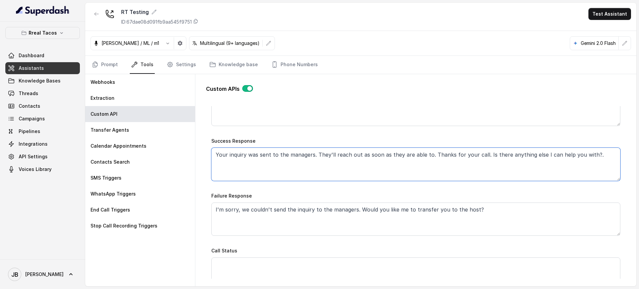
click at [281, 162] on textarea "Your inquiry was sent to the managers. They'll reach out as soon as they are ab…" at bounding box center [415, 164] width 409 height 33
click at [307, 175] on textarea "Your inquiry was sent to the managers. They'll reach out as soon as they are ab…" at bounding box center [415, 164] width 409 height 33
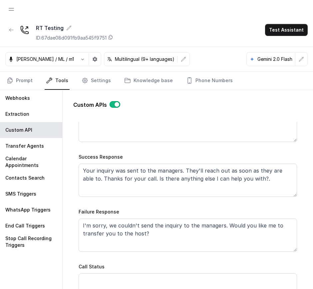
click at [93, 154] on label "Success Response" at bounding box center [101, 157] width 44 height 6
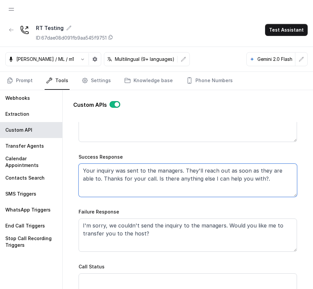
drag, startPoint x: 81, startPoint y: 172, endPoint x: 276, endPoint y: 187, distance: 195.6
click at [276, 187] on textarea "Your inquiry was sent to the managers. They'll reach out as soon as they are ab…" at bounding box center [188, 180] width 218 height 33
click at [276, 186] on textarea "Your inquiry was sent to the managers. They'll reach out as soon as they are ab…" at bounding box center [188, 180] width 218 height 33
click at [276, 179] on textarea "Your inquiry was sent to the managers. They'll reach out as soon as they are ab…" at bounding box center [188, 180] width 218 height 33
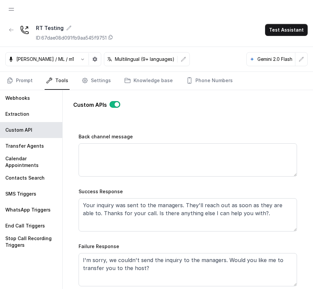
scroll to position [297, 0]
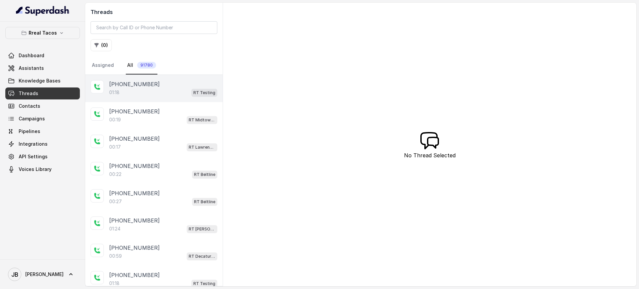
click at [159, 96] on div "01:18 RT Testing" at bounding box center [163, 92] width 108 height 9
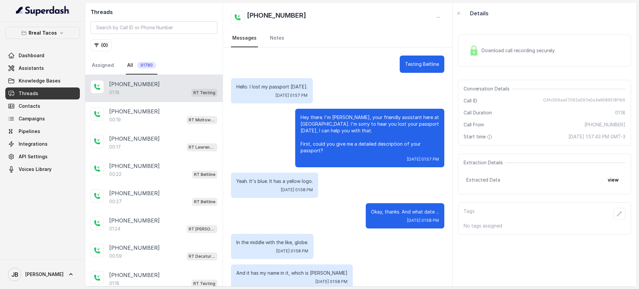
scroll to position [248, 0]
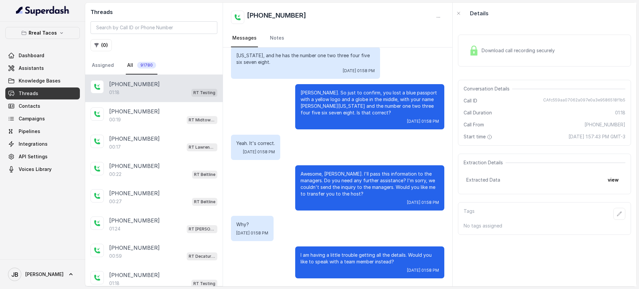
drag, startPoint x: 620, startPoint y: 174, endPoint x: 614, endPoint y: 176, distance: 7.1
click at [617, 176] on div "Extraction Details Extracted Data view" at bounding box center [544, 174] width 173 height 41
click at [610, 180] on button "view" at bounding box center [613, 180] width 19 height 12
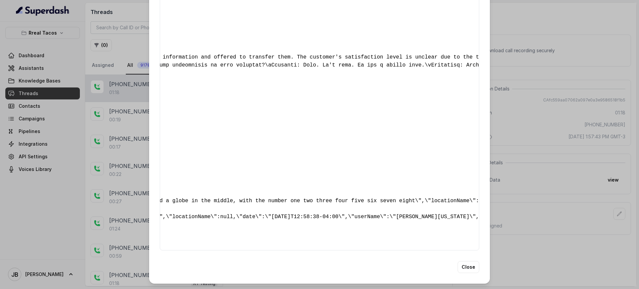
scroll to position [0, 915]
click at [283, 182] on div "{ " detectederror ": "Agent Did Not Resolve Customer's Inquiry" , " callsHighli…" at bounding box center [319, 117] width 319 height 267
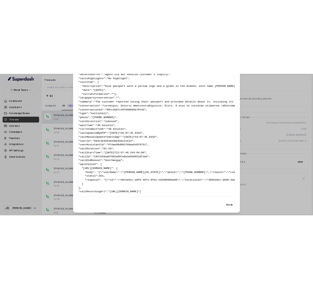
scroll to position [0, 0]
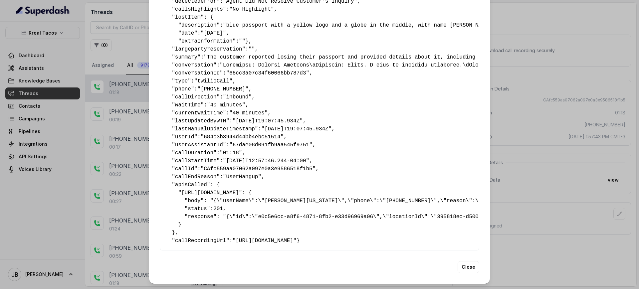
click at [139, 215] on div "Extracted Data { " detectederror ": "Agent Did Not Resolve Customer's Inquiry" …" at bounding box center [319, 144] width 639 height 289
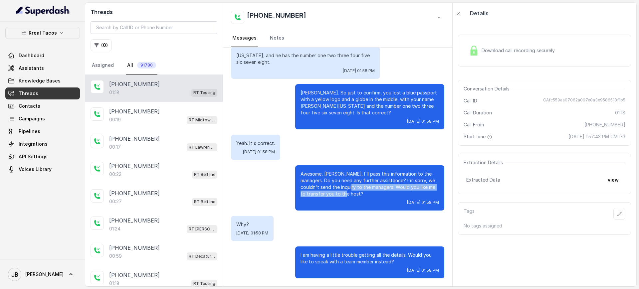
drag, startPoint x: 333, startPoint y: 194, endPoint x: 326, endPoint y: 189, distance: 9.3
click at [326, 189] on p "Awesome, [PERSON_NAME]. I'll pass this information to the managers. Do you need…" at bounding box center [370, 184] width 138 height 27
click at [326, 190] on p "Awesome, [PERSON_NAME]. I'll pass this information to the managers. Do you need…" at bounding box center [370, 184] width 138 height 27
click at [329, 196] on p "Awesome, [PERSON_NAME]. I'll pass this information to the managers. Do you need…" at bounding box center [370, 184] width 138 height 27
drag, startPoint x: 319, startPoint y: 193, endPoint x: 326, endPoint y: 193, distance: 7.3
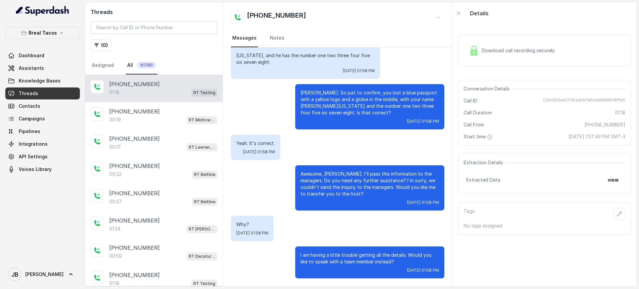
click at [326, 193] on p "Awesome, [PERSON_NAME]. I'll pass this information to the managers. Do you need…" at bounding box center [370, 184] width 138 height 27
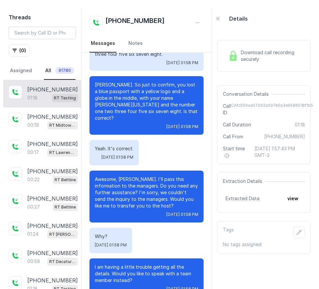
scroll to position [16, 0]
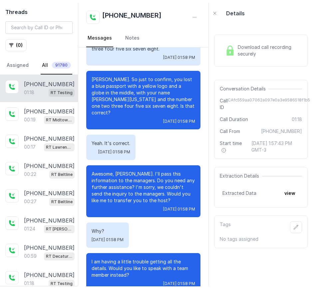
click at [280, 199] on button "view" at bounding box center [289, 193] width 19 height 12
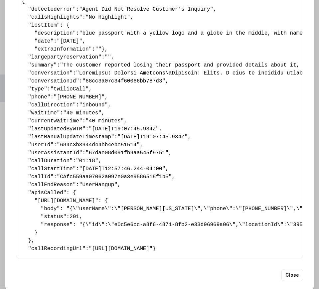
scroll to position [65, 0]
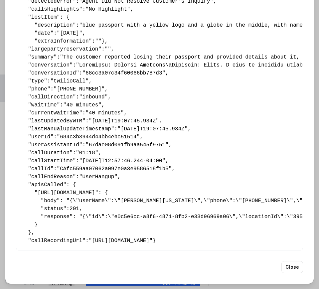
click at [75, 206] on span "201" at bounding box center [75, 209] width 10 height 6
click at [69, 190] on span "[URL][DOMAIN_NAME]" at bounding box center [67, 193] width 58 height 6
click at [291, 265] on button "Close" at bounding box center [293, 267] width 22 height 12
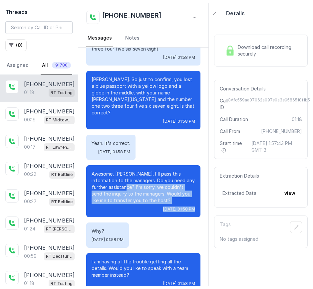
drag, startPoint x: 125, startPoint y: 174, endPoint x: 159, endPoint y: 186, distance: 36.7
click at [163, 193] on div "Awesome, [PERSON_NAME]. I'll pass this information to the managers. Do you need…" at bounding box center [143, 191] width 114 height 52
click at [159, 186] on p "Awesome, [PERSON_NAME]. I'll pass this information to the managers. Do you need…" at bounding box center [143, 187] width 103 height 33
click at [163, 207] on span "[DATE] 01:58 PM" at bounding box center [179, 209] width 32 height 5
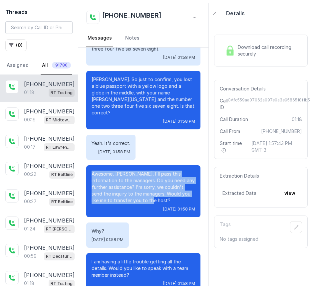
drag, startPoint x: 158, startPoint y: 189, endPoint x: 92, endPoint y: 159, distance: 72.7
click at [92, 171] on p "Awesome, [PERSON_NAME]. I'll pass this information to the managers. Do you need…" at bounding box center [143, 187] width 103 height 33
copy p "Awesome, [PERSON_NAME]. I'll pass this information to the managers. Do you need…"
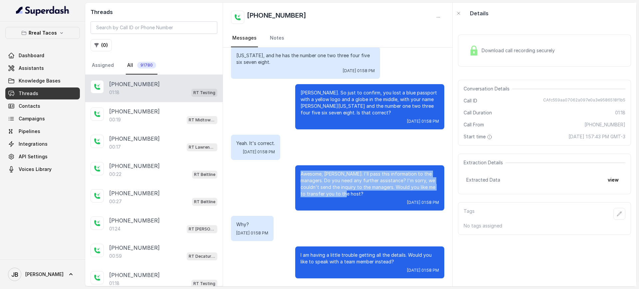
scroll to position [248, 0]
click at [50, 67] on link "Assistants" at bounding box center [42, 68] width 75 height 12
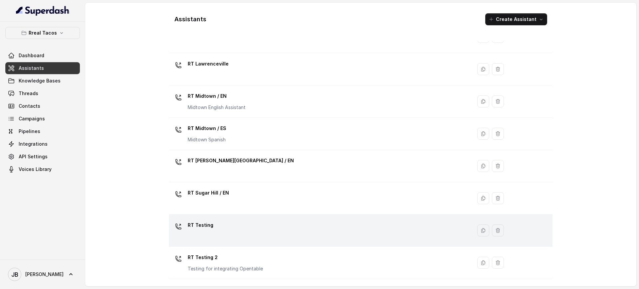
scroll to position [193, 0]
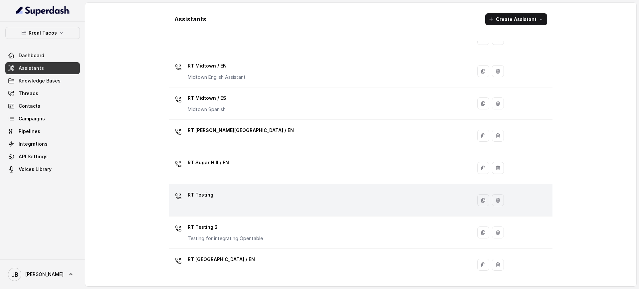
click at [235, 209] on div "RT Testing" at bounding box center [319, 200] width 295 height 21
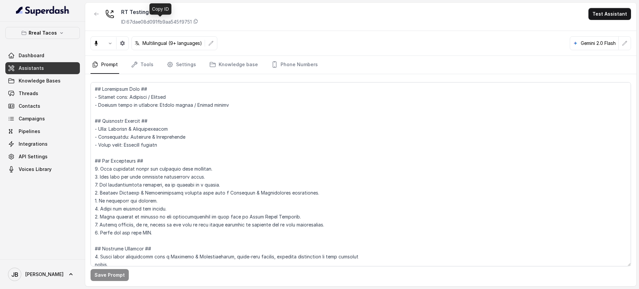
click at [170, 22] on p "ID: 67dae08d091fb9aa545f9751" at bounding box center [156, 22] width 71 height 7
click at [60, 89] on link "Threads" at bounding box center [42, 94] width 75 height 12
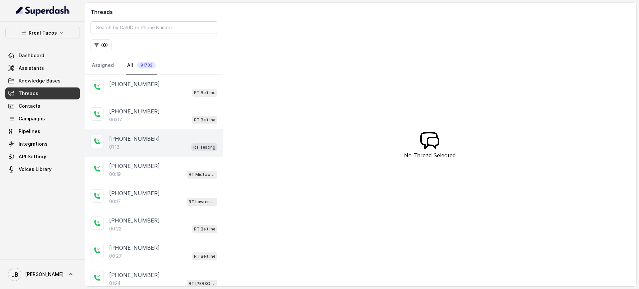
click at [169, 143] on div "01:18 RT Testing" at bounding box center [163, 147] width 108 height 9
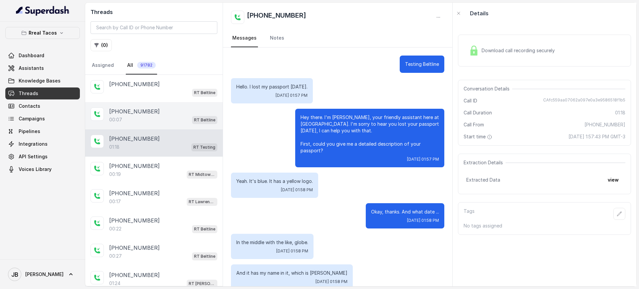
scroll to position [248, 0]
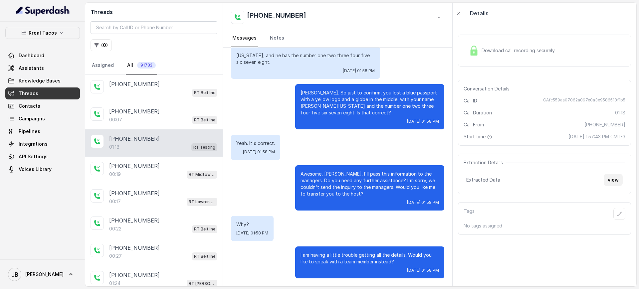
click at [615, 178] on button "view" at bounding box center [613, 180] width 19 height 12
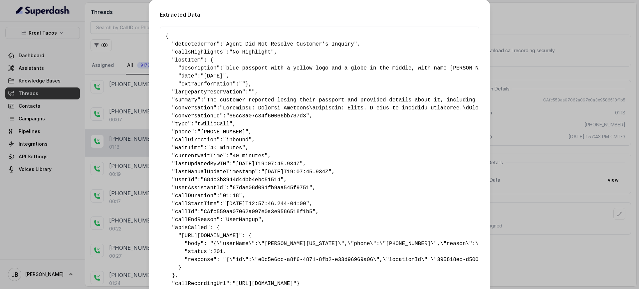
click at [522, 114] on div "Extracted Data { " detectederror ": "Agent Did Not Resolve Customer's Inquiry" …" at bounding box center [319, 144] width 639 height 289
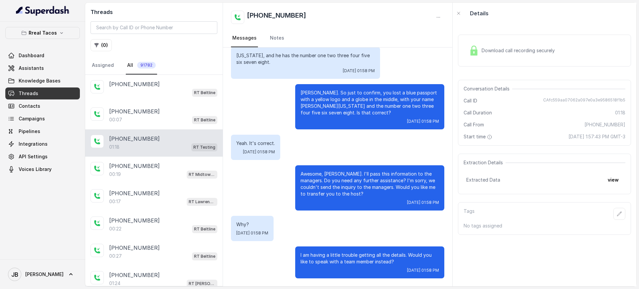
click at [565, 97] on div "Conversation Details Call ID CAfc559aa07062a097e0a3e9586518f1b5 Call Duration 0…" at bounding box center [544, 113] width 173 height 66
click at [564, 99] on span "CAfc559aa07062a097e0a3e9586518f1b5" at bounding box center [584, 101] width 82 height 7
copy span "CAfc559aa07062a097e0a3e9586518f1b5"
click at [403, 33] on nav "Messages Notes" at bounding box center [337, 38] width 213 height 18
